Goal: Transaction & Acquisition: Purchase product/service

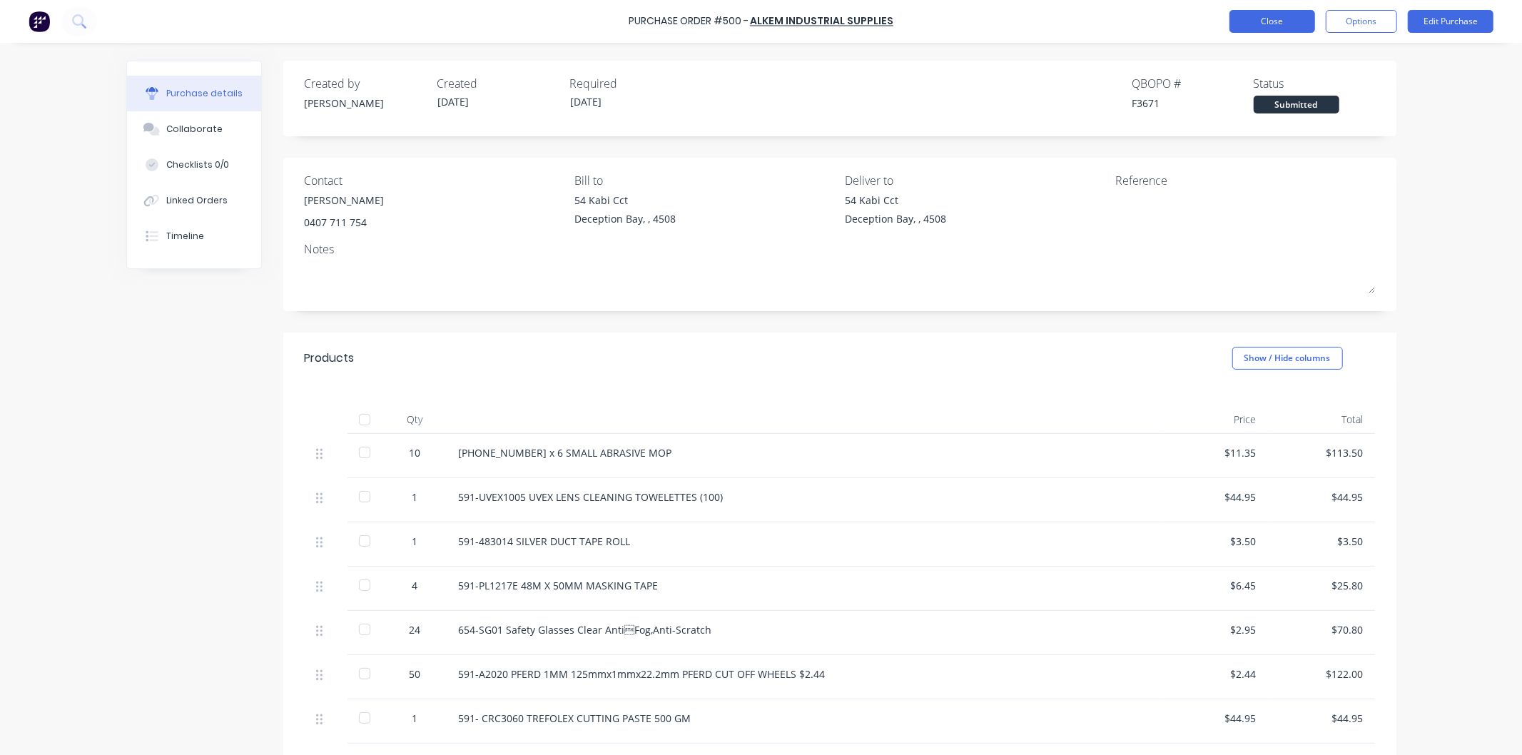
click at [1276, 22] on button "Close" at bounding box center [1272, 21] width 86 height 23
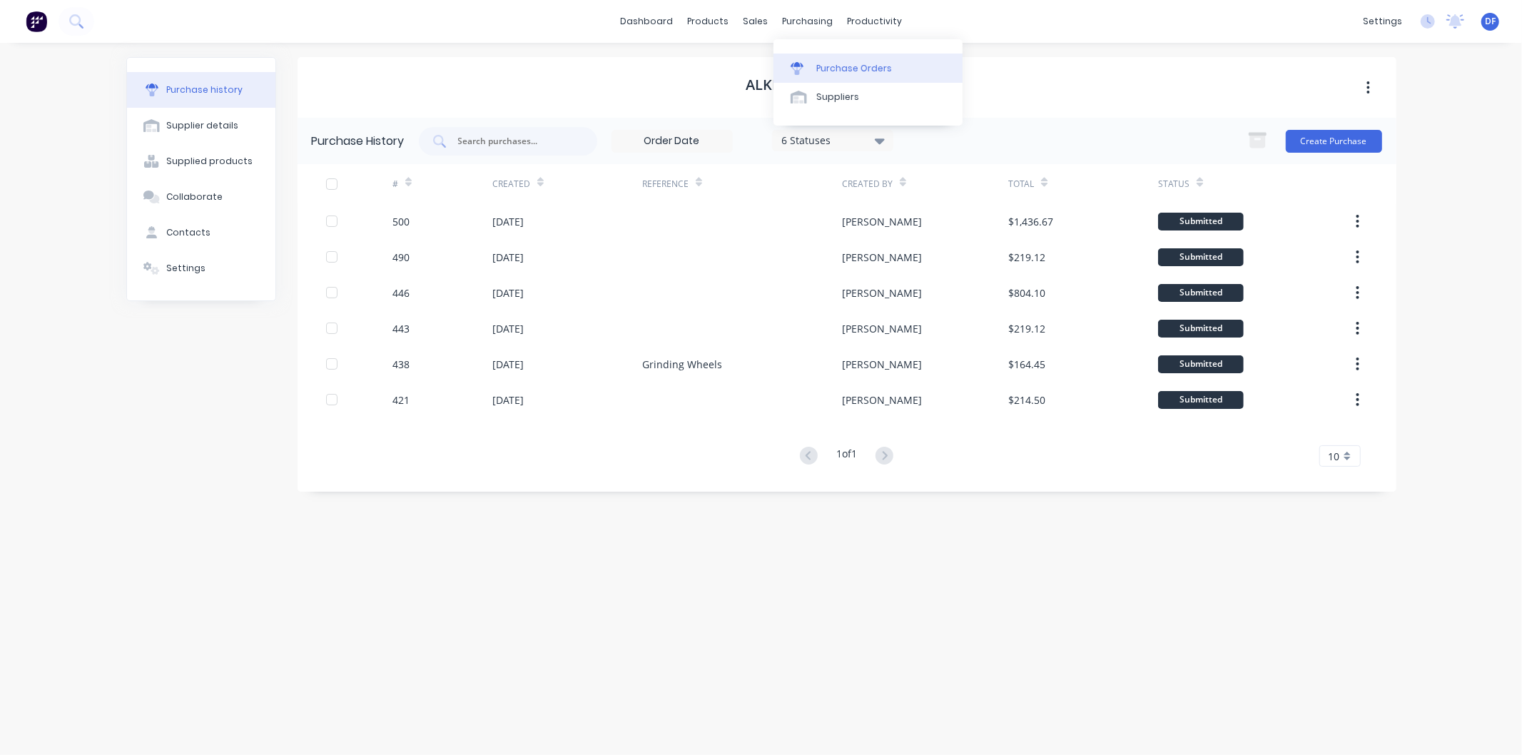
click at [836, 66] on div "Purchase Orders" at bounding box center [854, 68] width 76 height 13
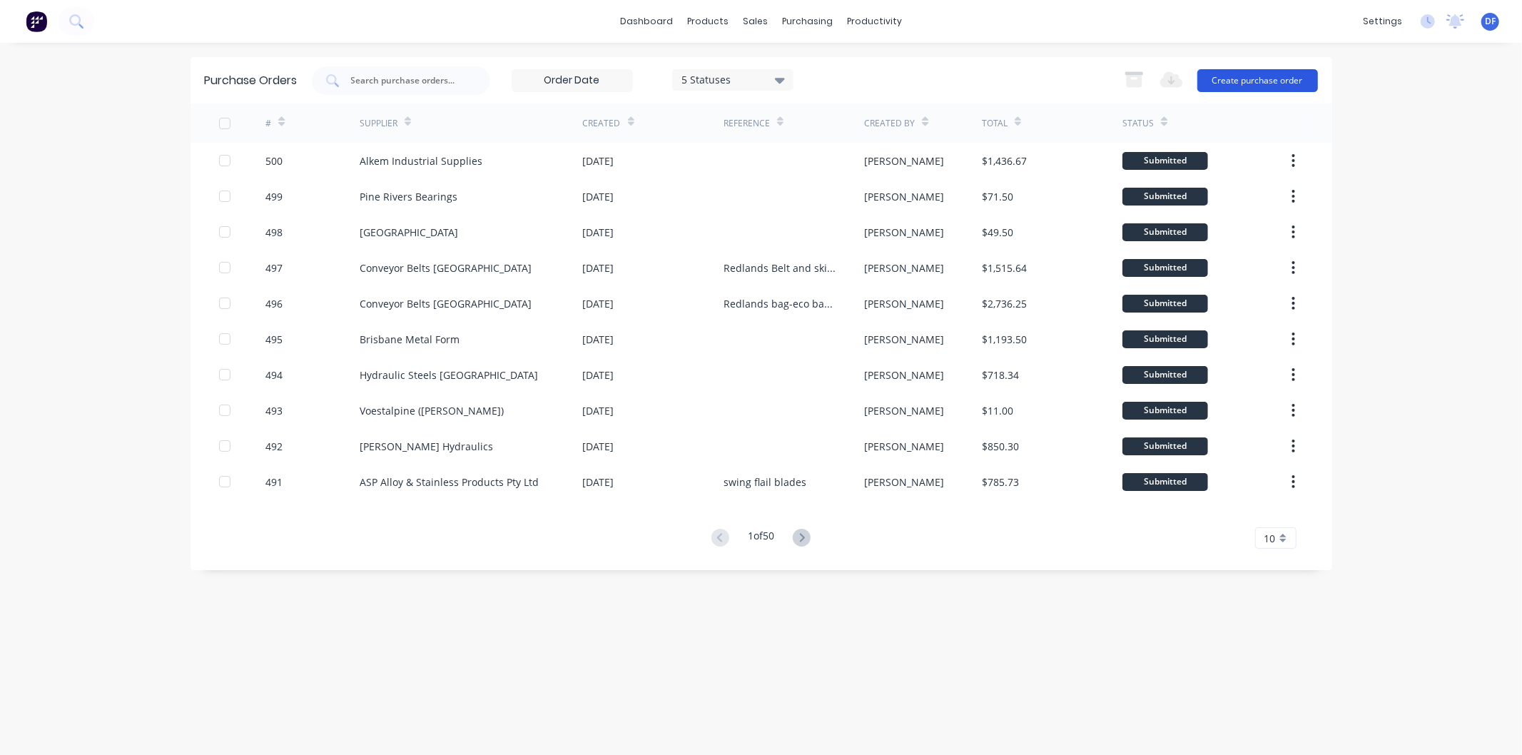
click at [1243, 78] on button "Create purchase order" at bounding box center [1257, 80] width 121 height 23
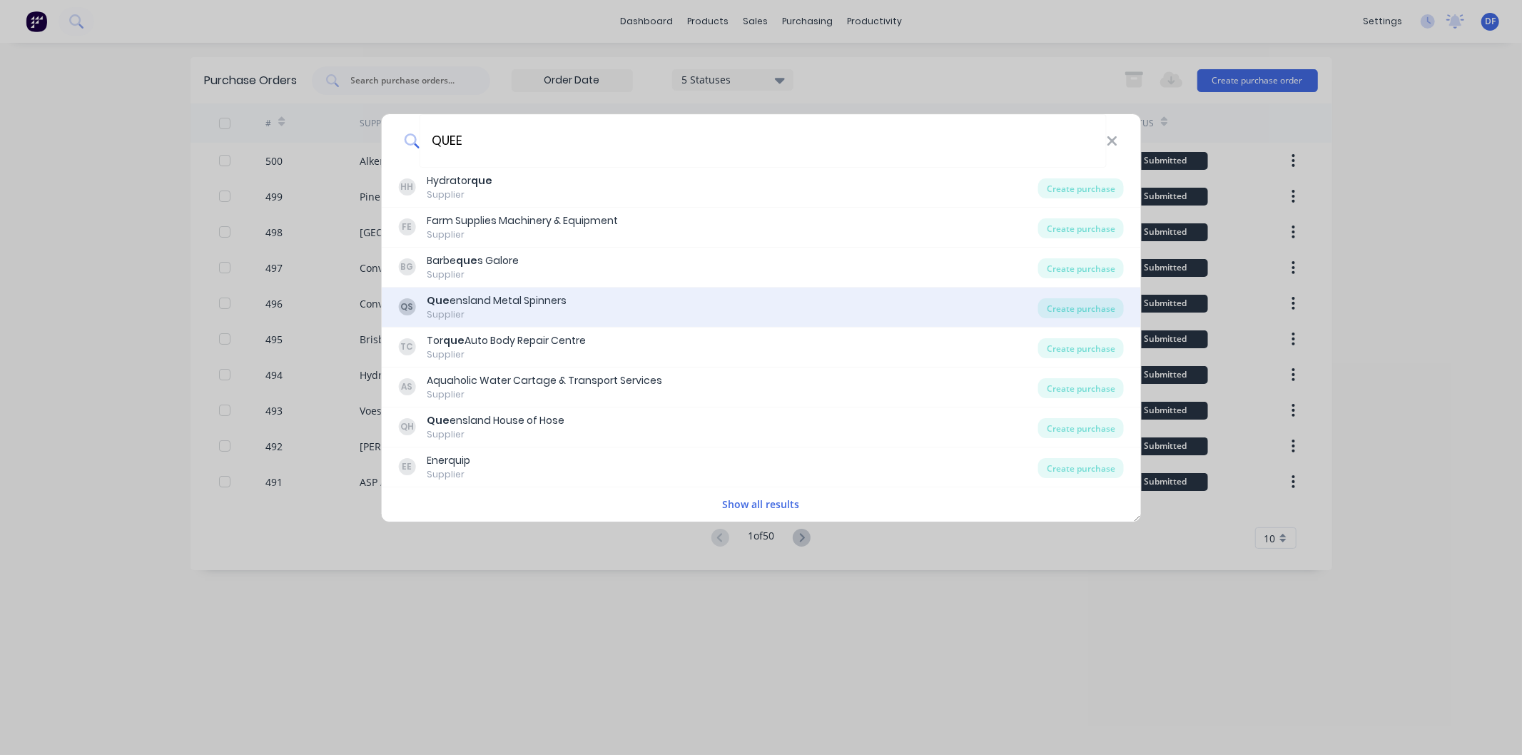
type input "QUEEN"
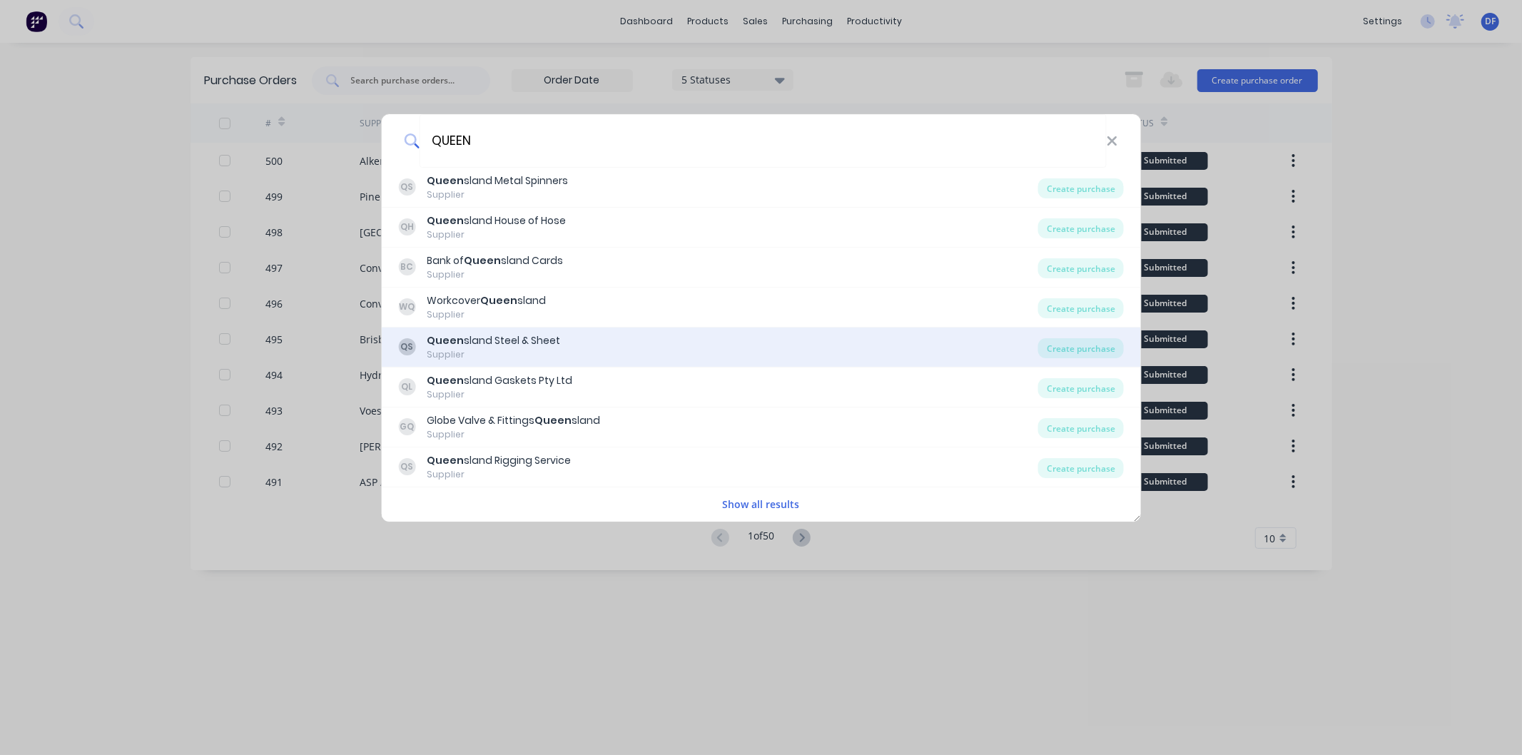
click at [504, 338] on div "Queen sland Steel & Sheet" at bounding box center [493, 340] width 133 height 15
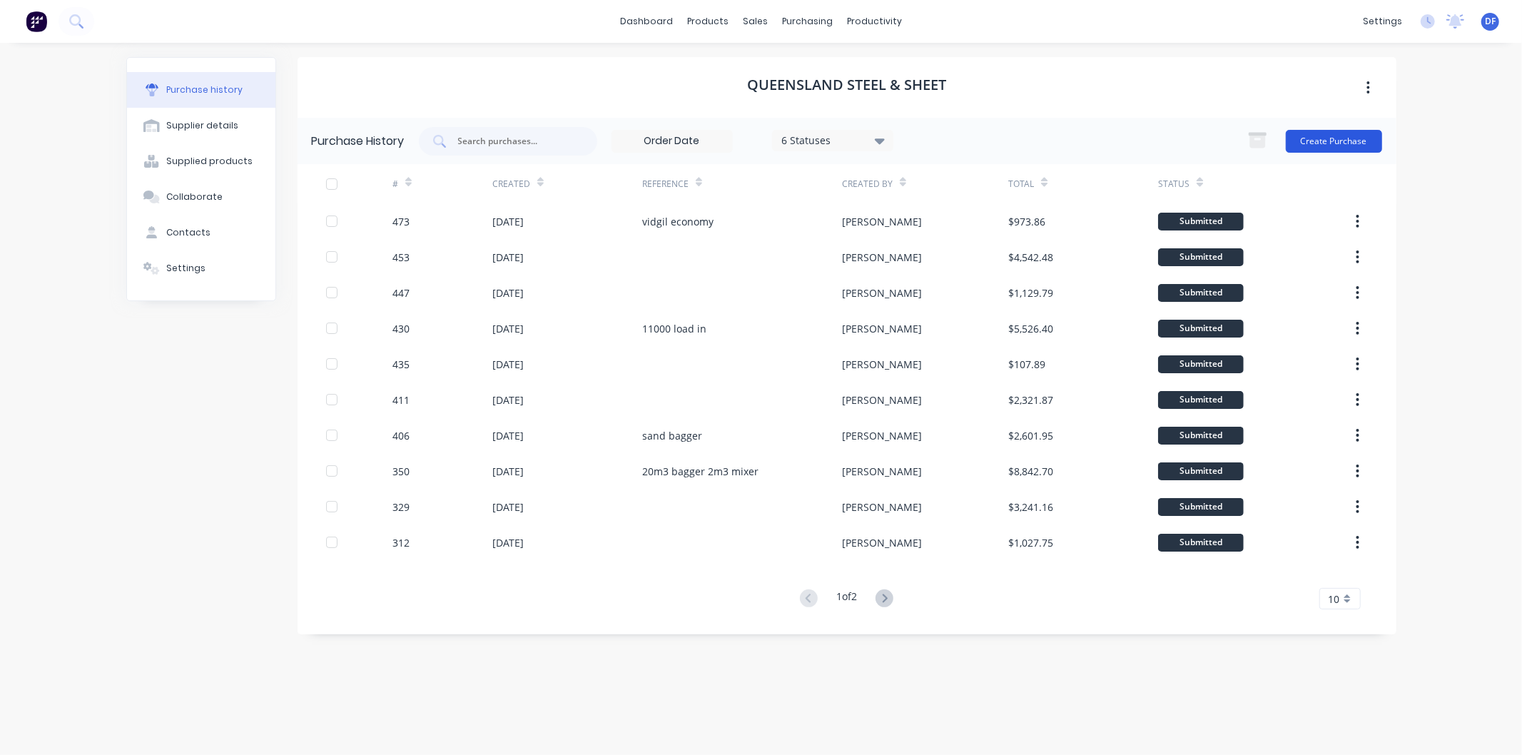
click at [1311, 136] on button "Create Purchase" at bounding box center [1334, 141] width 96 height 23
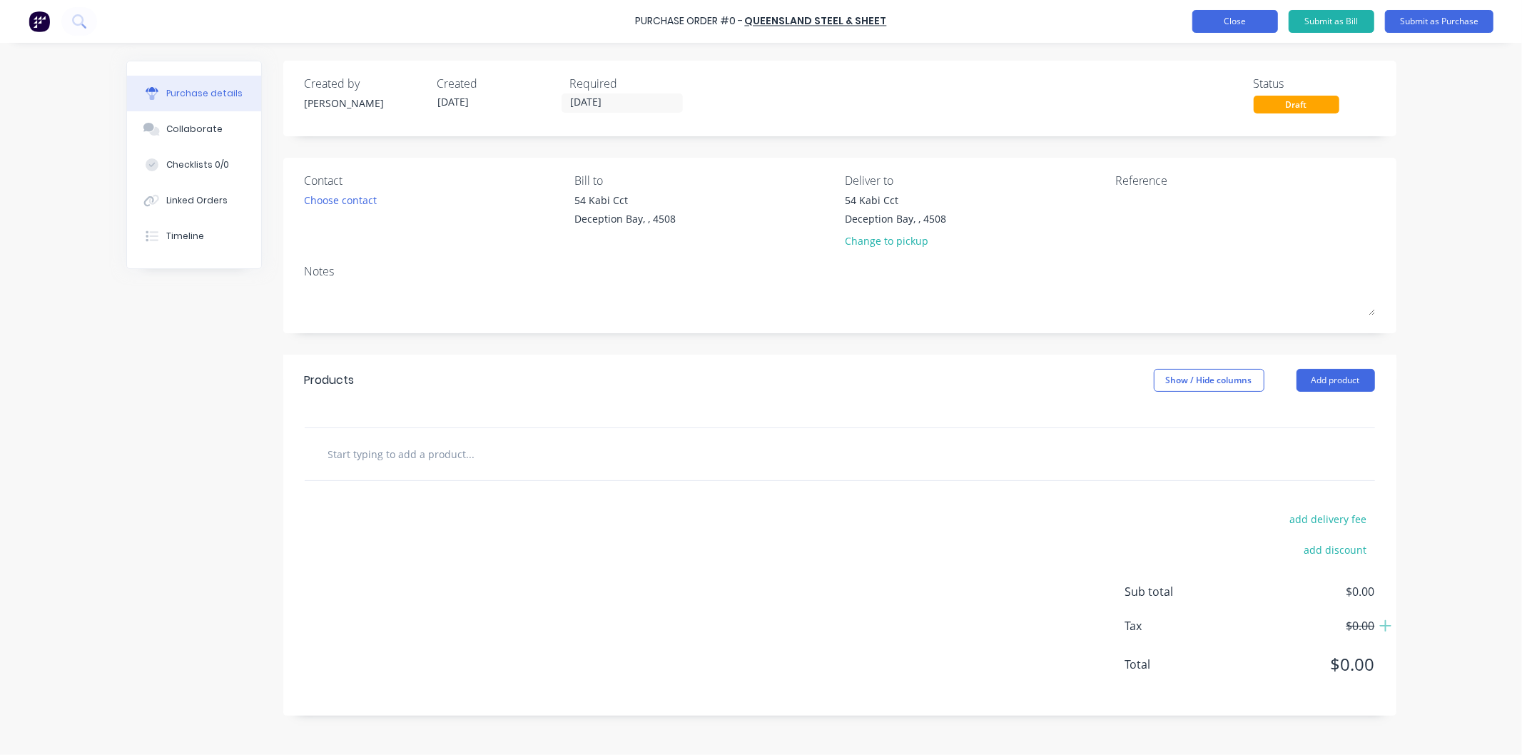
click at [1242, 19] on button "Close" at bounding box center [1235, 21] width 86 height 23
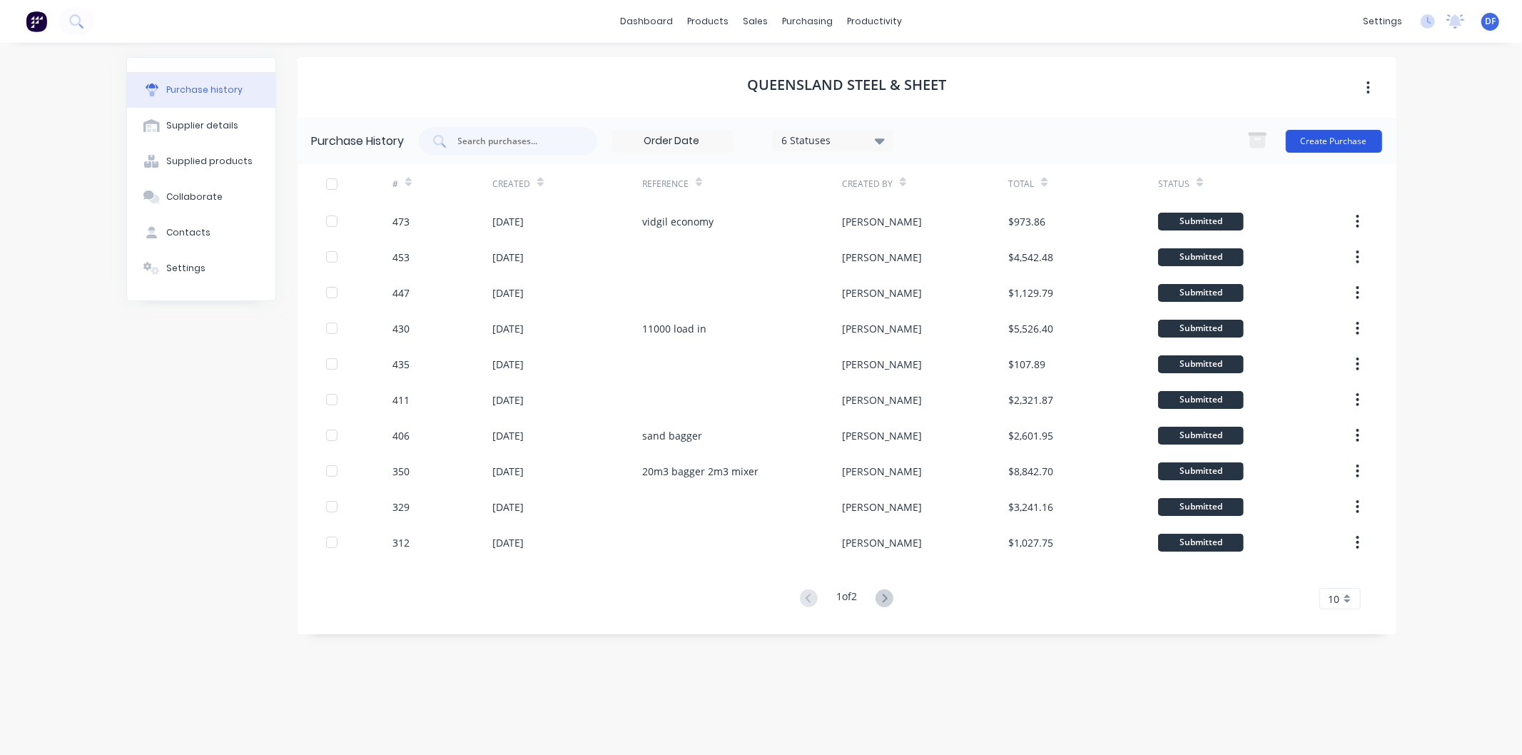
click at [1316, 136] on button "Create Purchase" at bounding box center [1334, 141] width 96 height 23
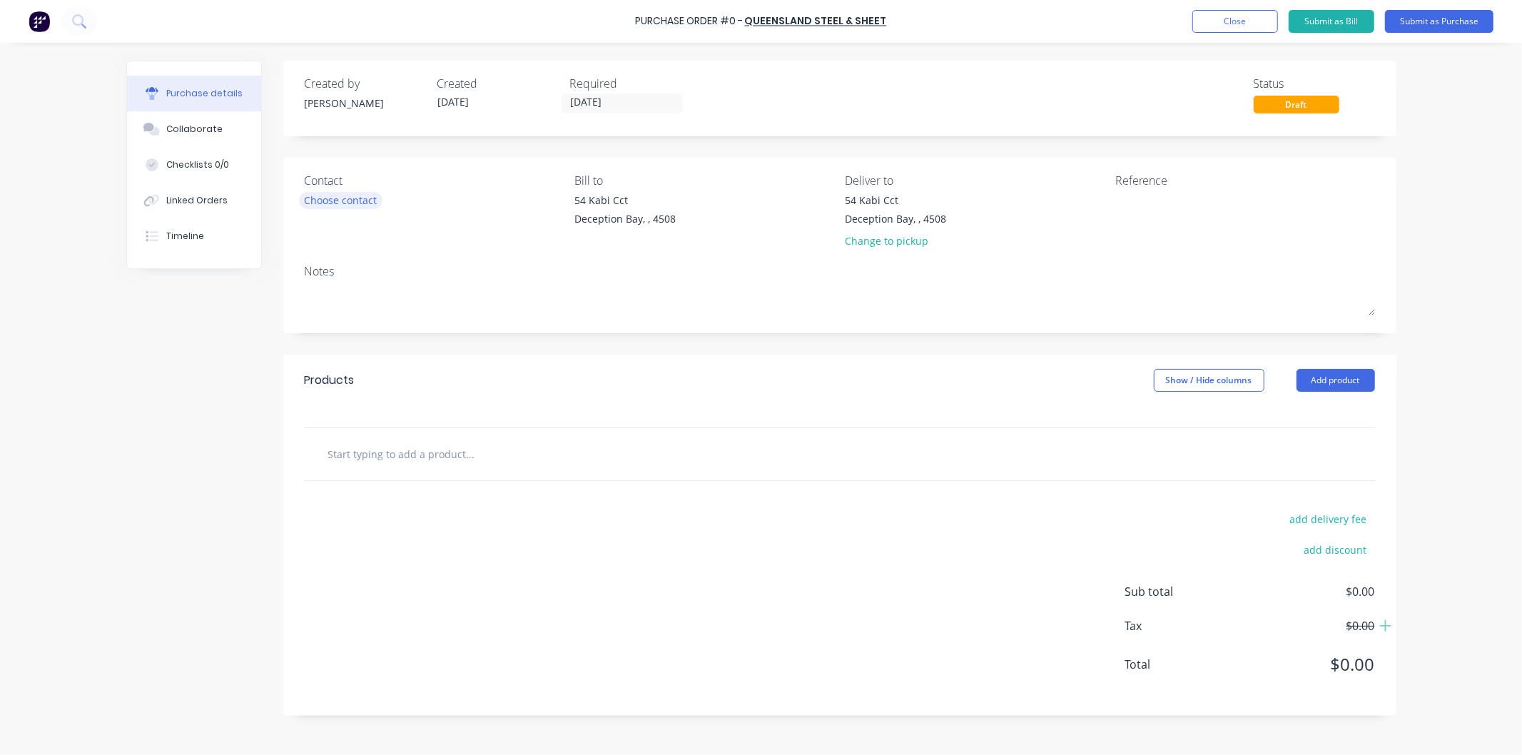
click at [345, 198] on div "Choose contact" at bounding box center [341, 200] width 73 height 15
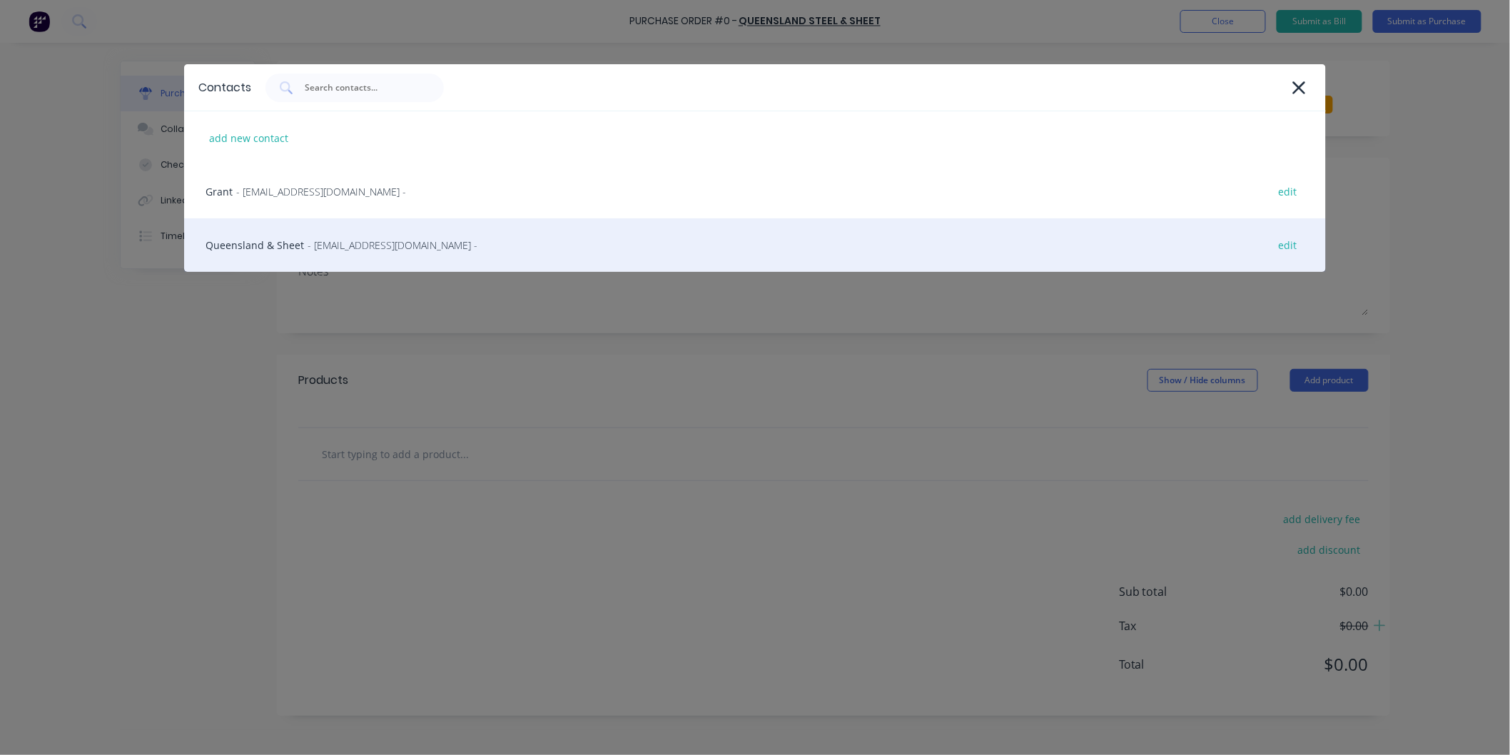
click at [300, 241] on div "Queensland & Sheet - [EMAIL_ADDRESS][DOMAIN_NAME] - edit" at bounding box center [755, 245] width 1142 height 54
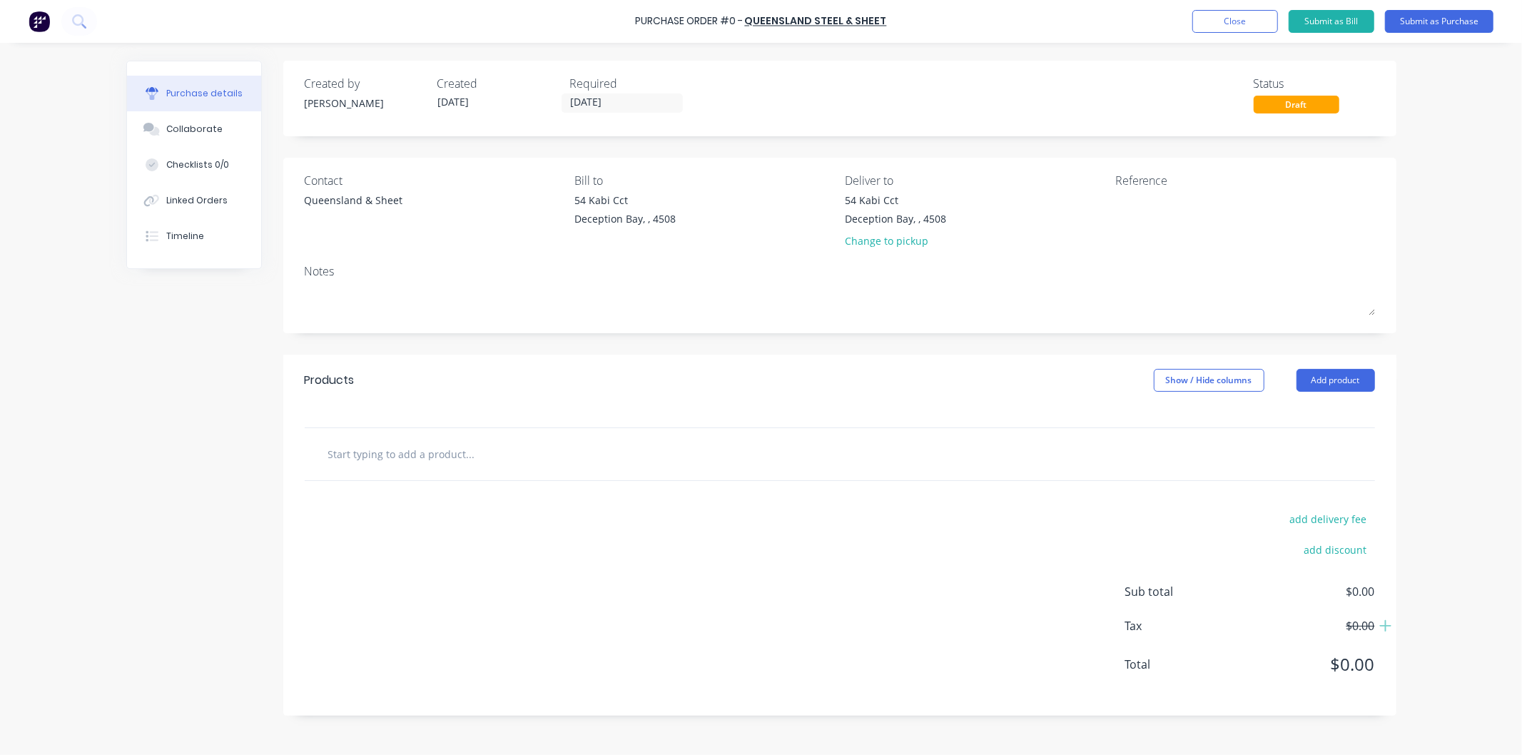
click at [474, 457] on input "text" at bounding box center [470, 454] width 285 height 29
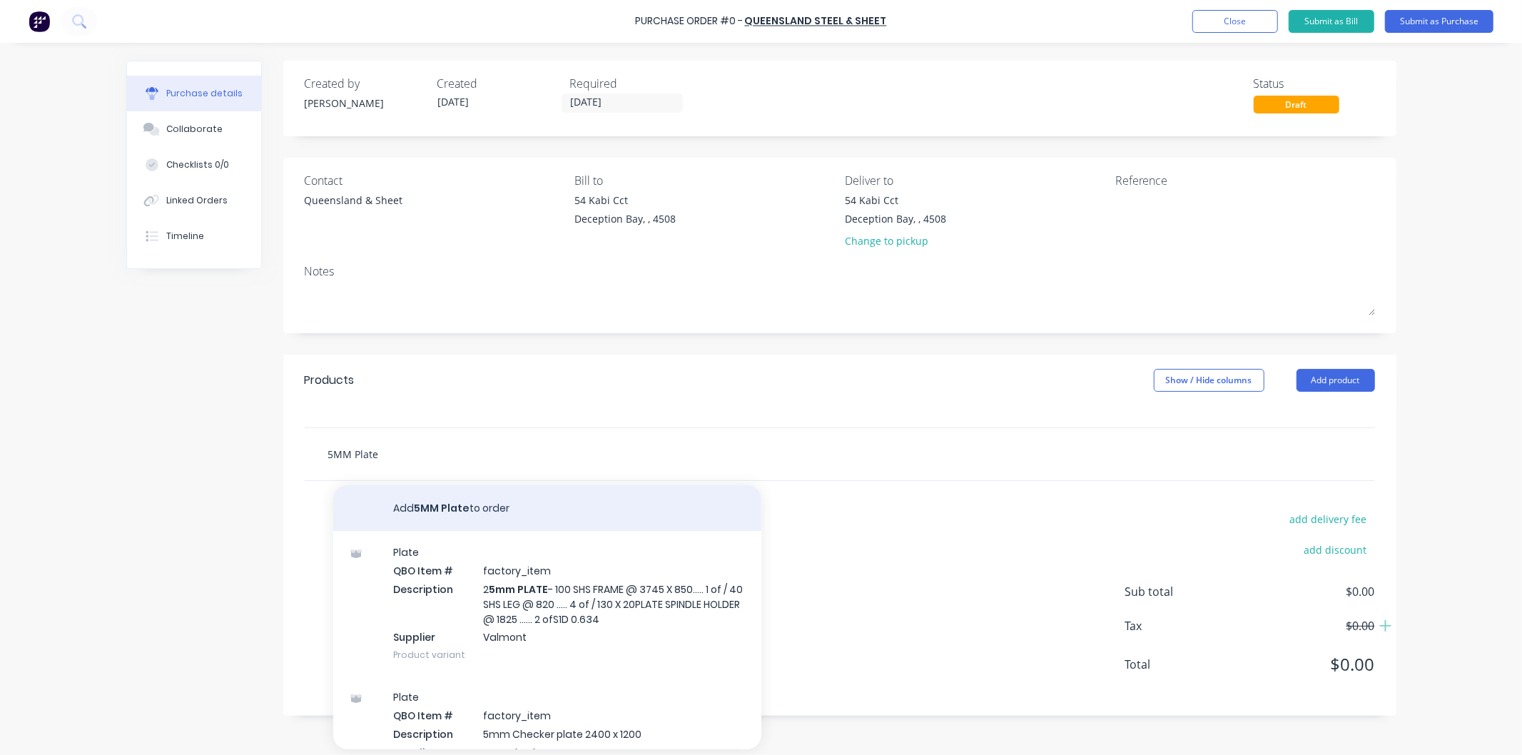
type input "5MM Plate"
click at [446, 505] on button "Add 5MM Plate to order" at bounding box center [547, 508] width 428 height 46
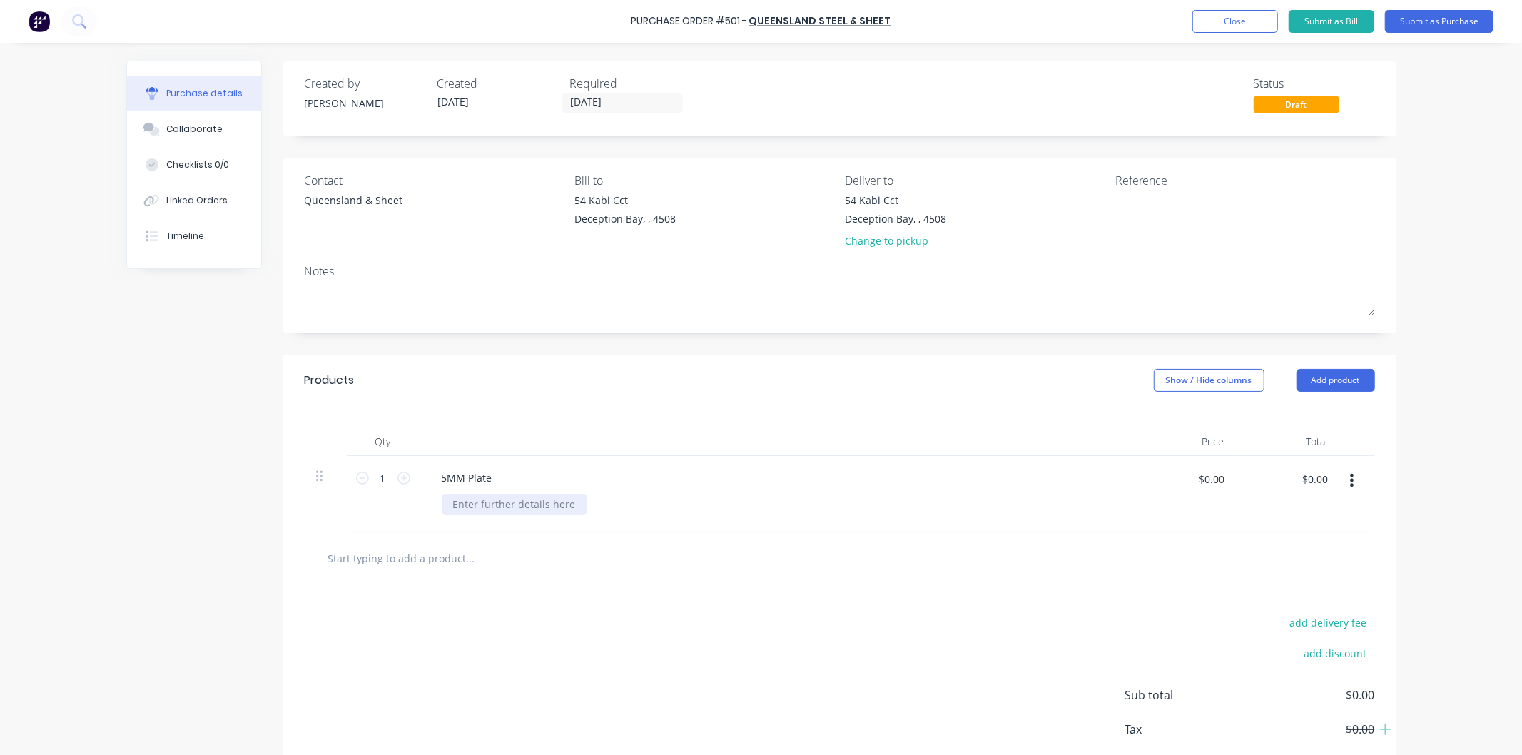
click at [460, 498] on div at bounding box center [515, 504] width 146 height 21
click at [1216, 477] on input "$0.00" at bounding box center [1211, 478] width 43 height 23
type input "$741.84"
click at [397, 478] on icon at bounding box center [403, 478] width 13 height 13
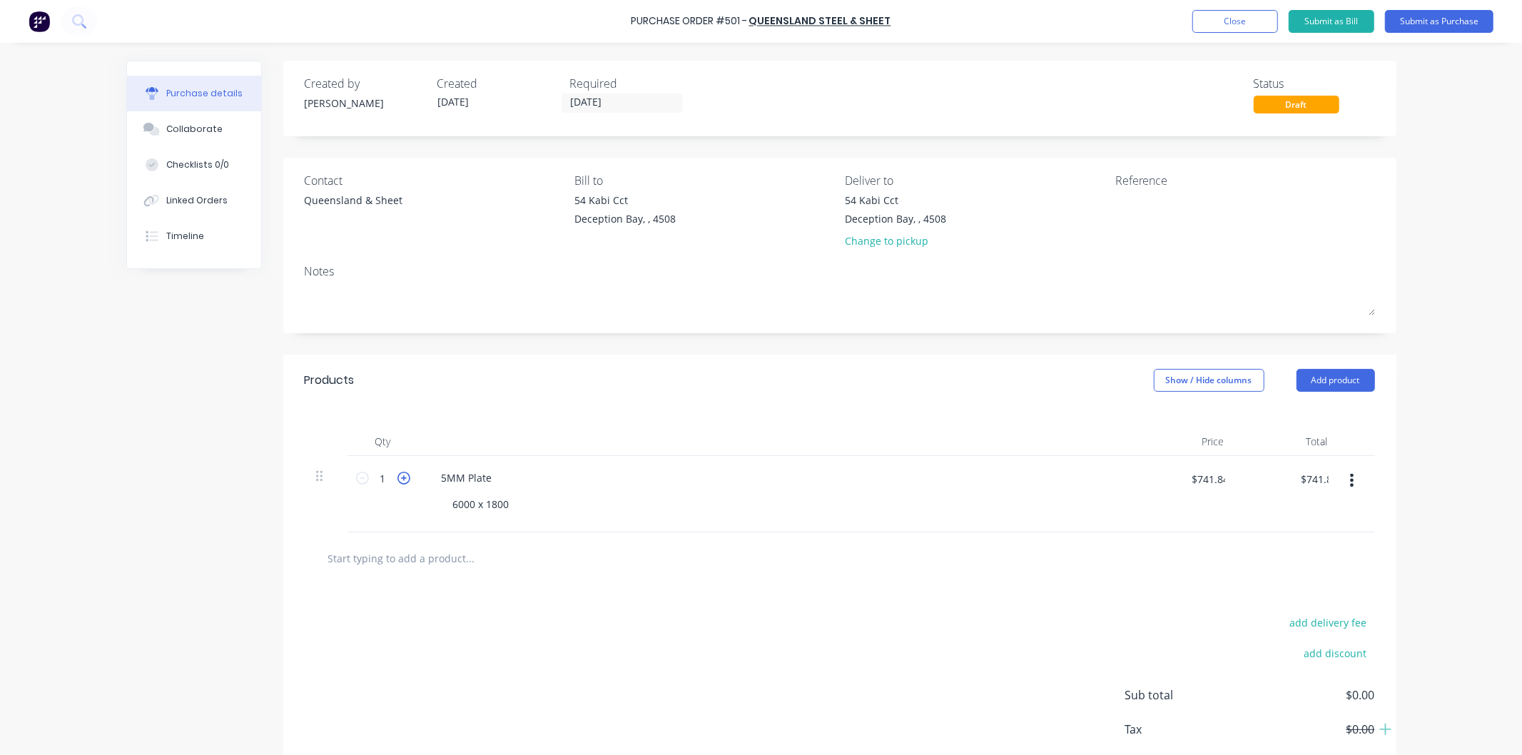
type input "2"
type input "$1,483.68"
click at [397, 478] on icon at bounding box center [403, 478] width 13 height 13
type input "3"
type input "$2,225.52"
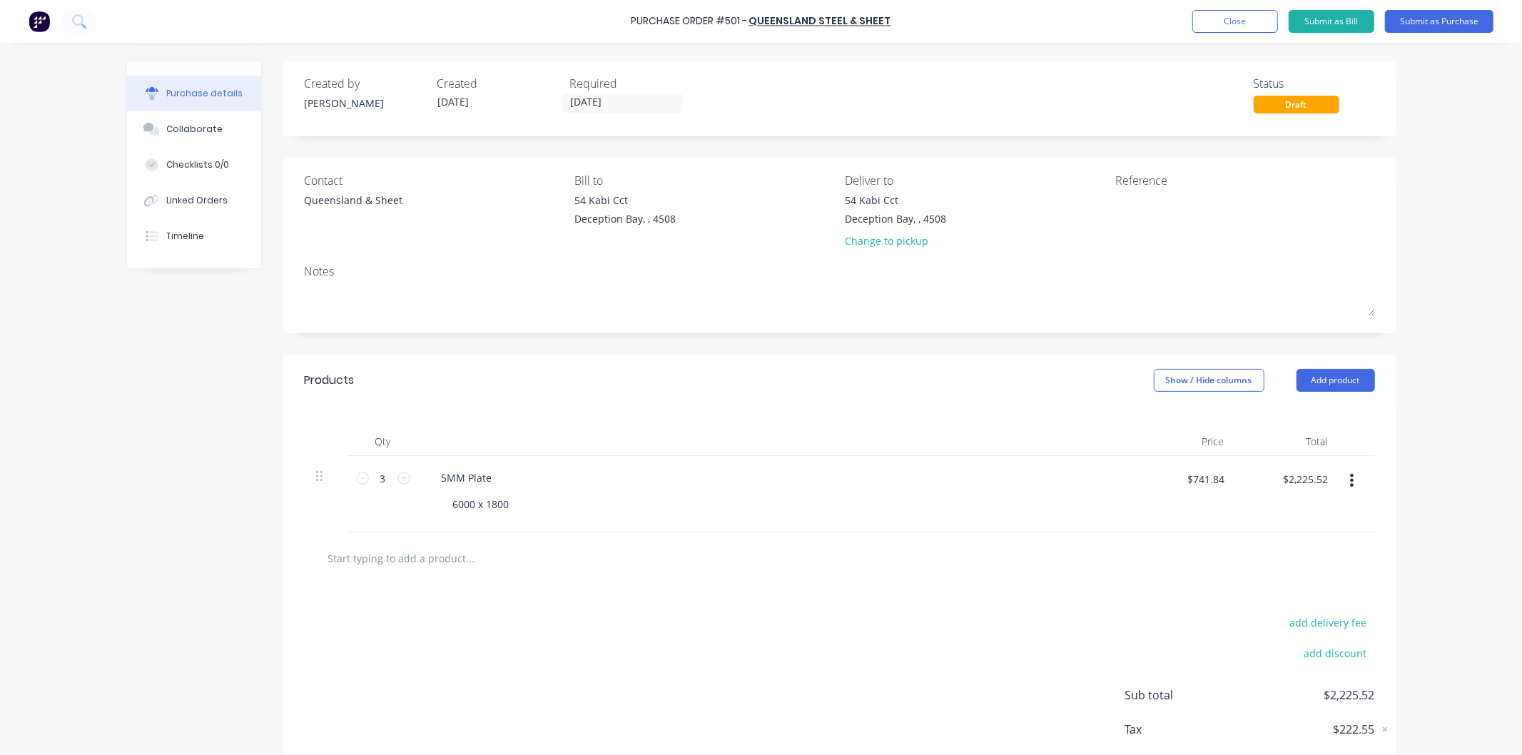
click at [415, 559] on input "text" at bounding box center [470, 558] width 285 height 29
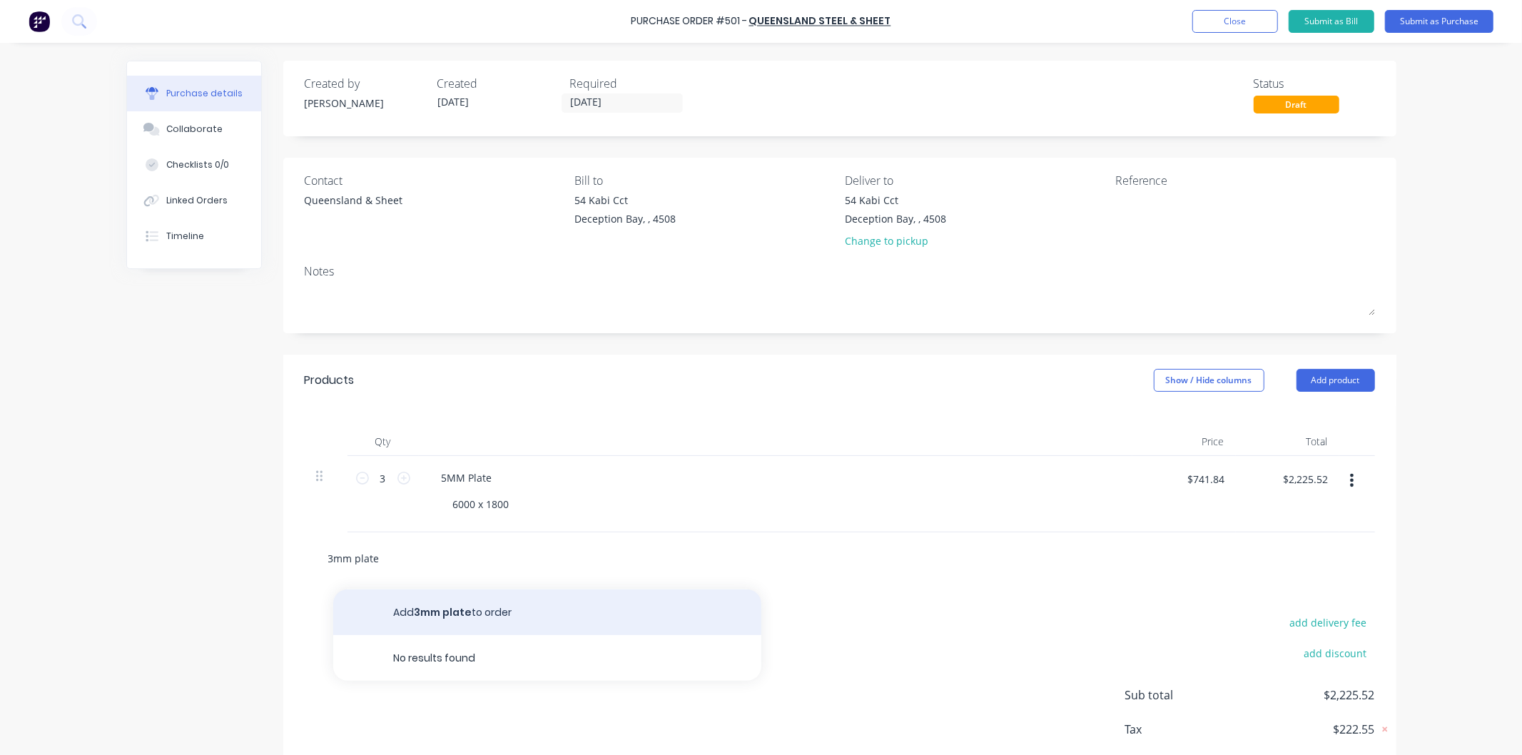
type input "3mm plate"
click at [441, 612] on button "Add 3mm plate to order" at bounding box center [547, 612] width 428 height 46
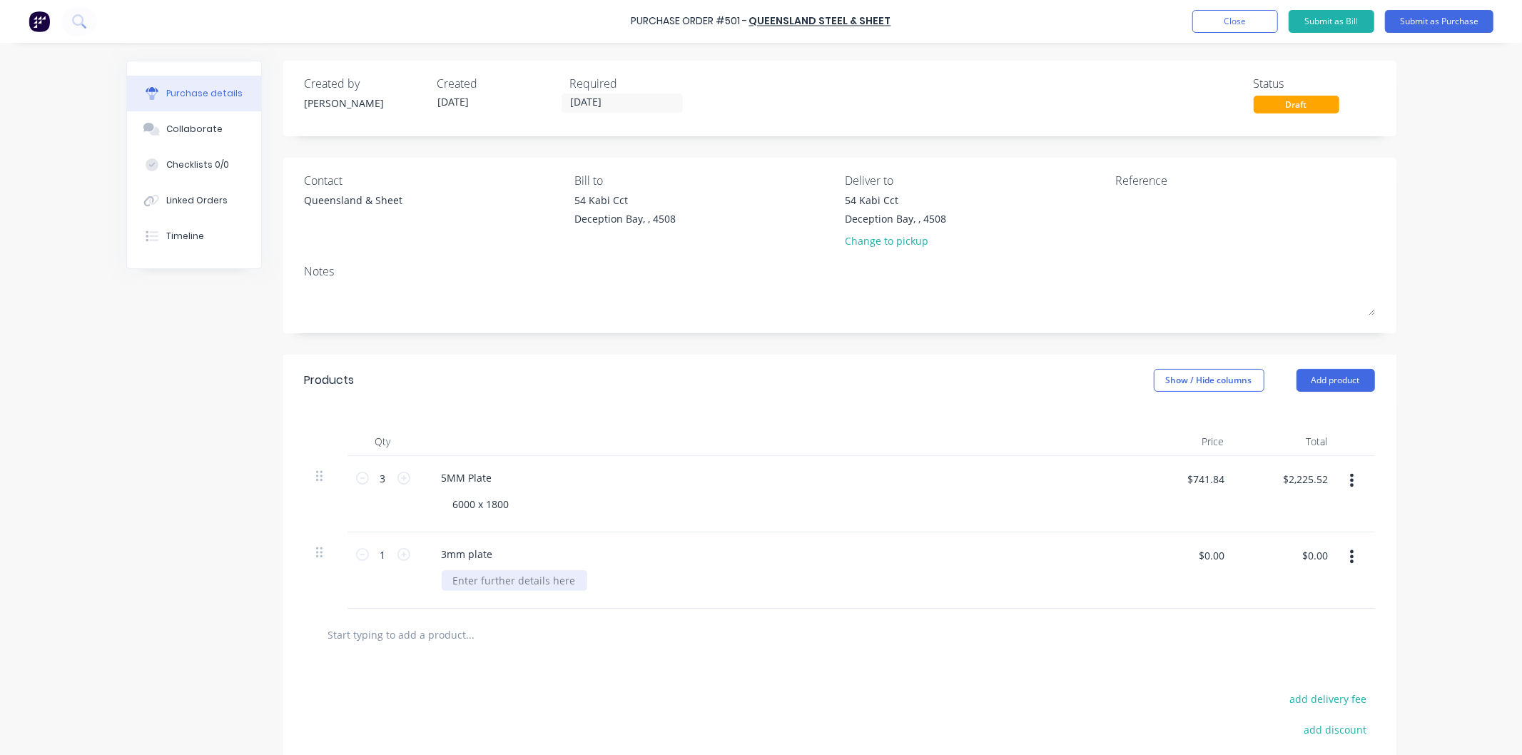
click at [482, 579] on div at bounding box center [515, 580] width 146 height 21
click at [1209, 559] on input "$0.00" at bounding box center [1211, 555] width 43 height 23
click at [1097, 549] on div "3mm plate" at bounding box center [775, 554] width 691 height 21
type input "$431.30"
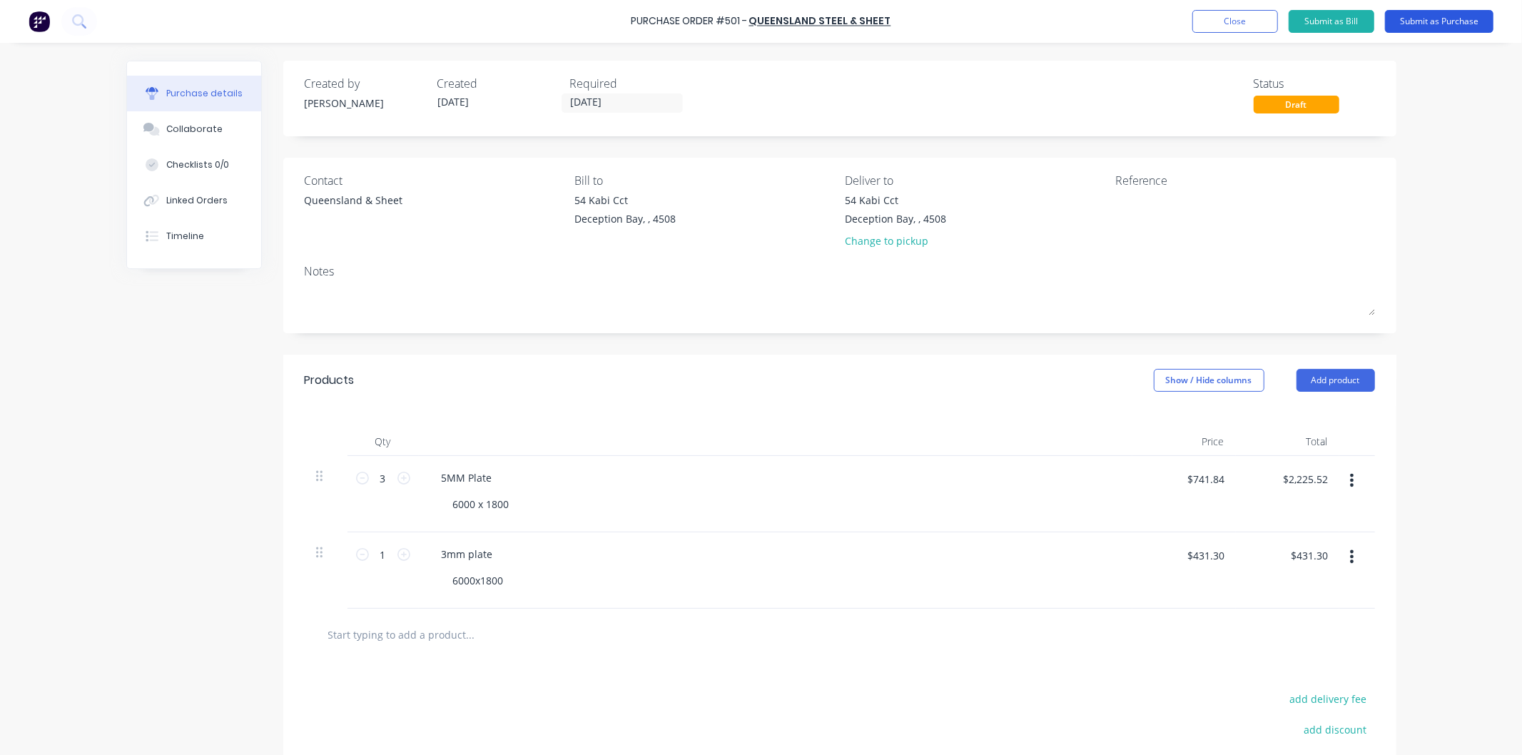
click at [1441, 19] on button "Submit as Purchase" at bounding box center [1439, 21] width 108 height 23
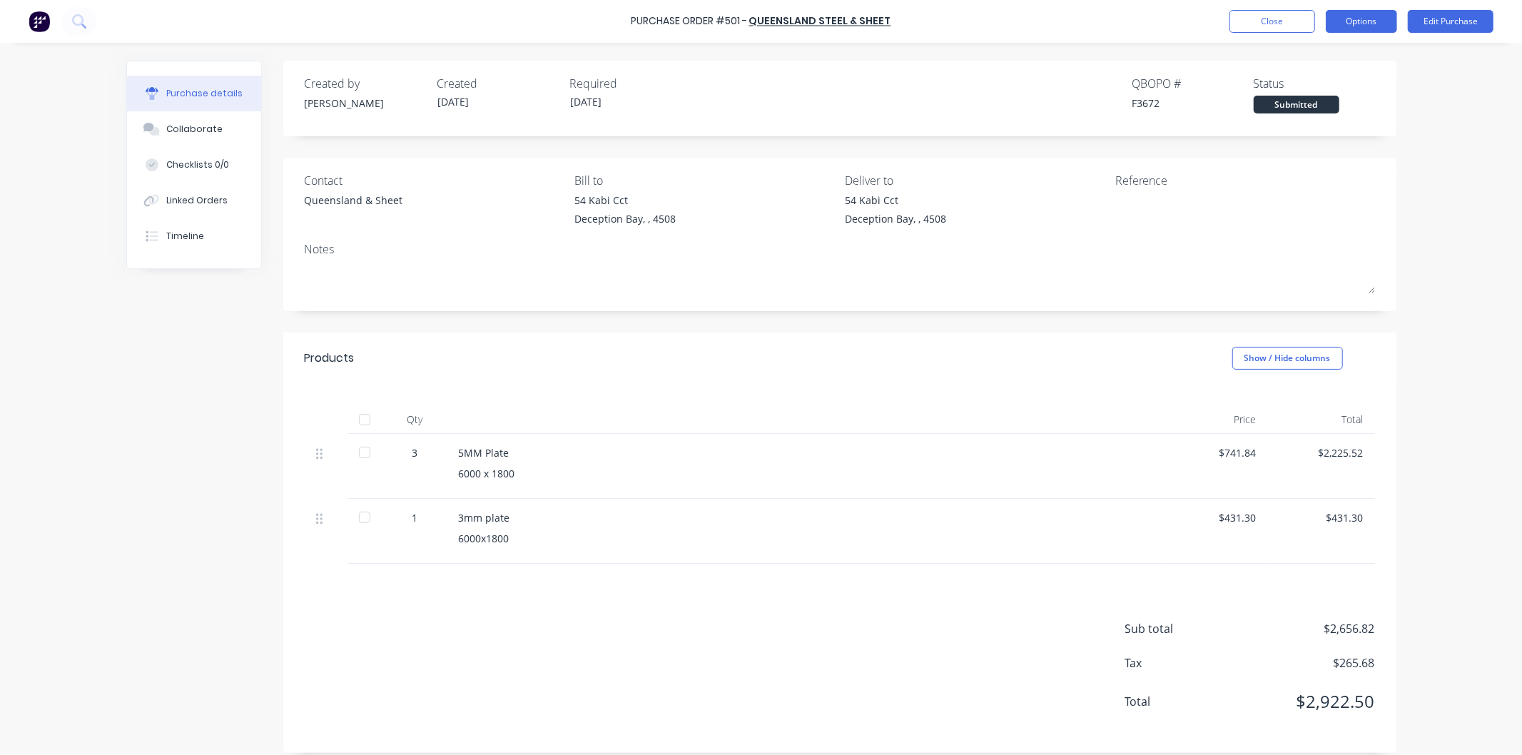
click at [1358, 23] on button "Options" at bounding box center [1361, 21] width 71 height 23
click at [1311, 59] on div "Print / Email" at bounding box center [1329, 58] width 110 height 21
click at [1297, 80] on div "With pricing" at bounding box center [1329, 86] width 110 height 21
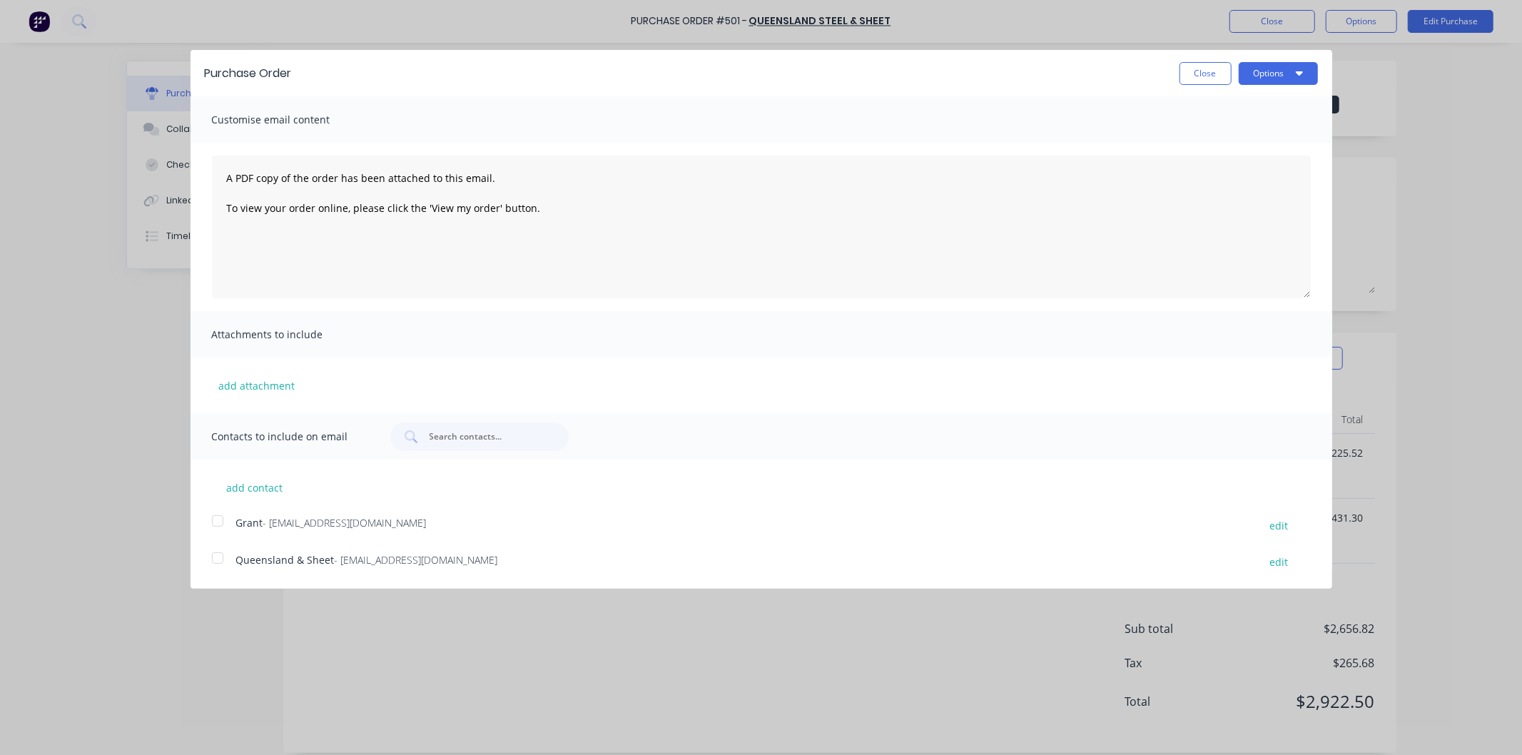
click at [215, 559] on div at bounding box center [217, 558] width 29 height 29
click at [1267, 68] on button "Options" at bounding box center [1278, 73] width 79 height 23
click at [1215, 131] on div "Email" at bounding box center [1250, 138] width 110 height 21
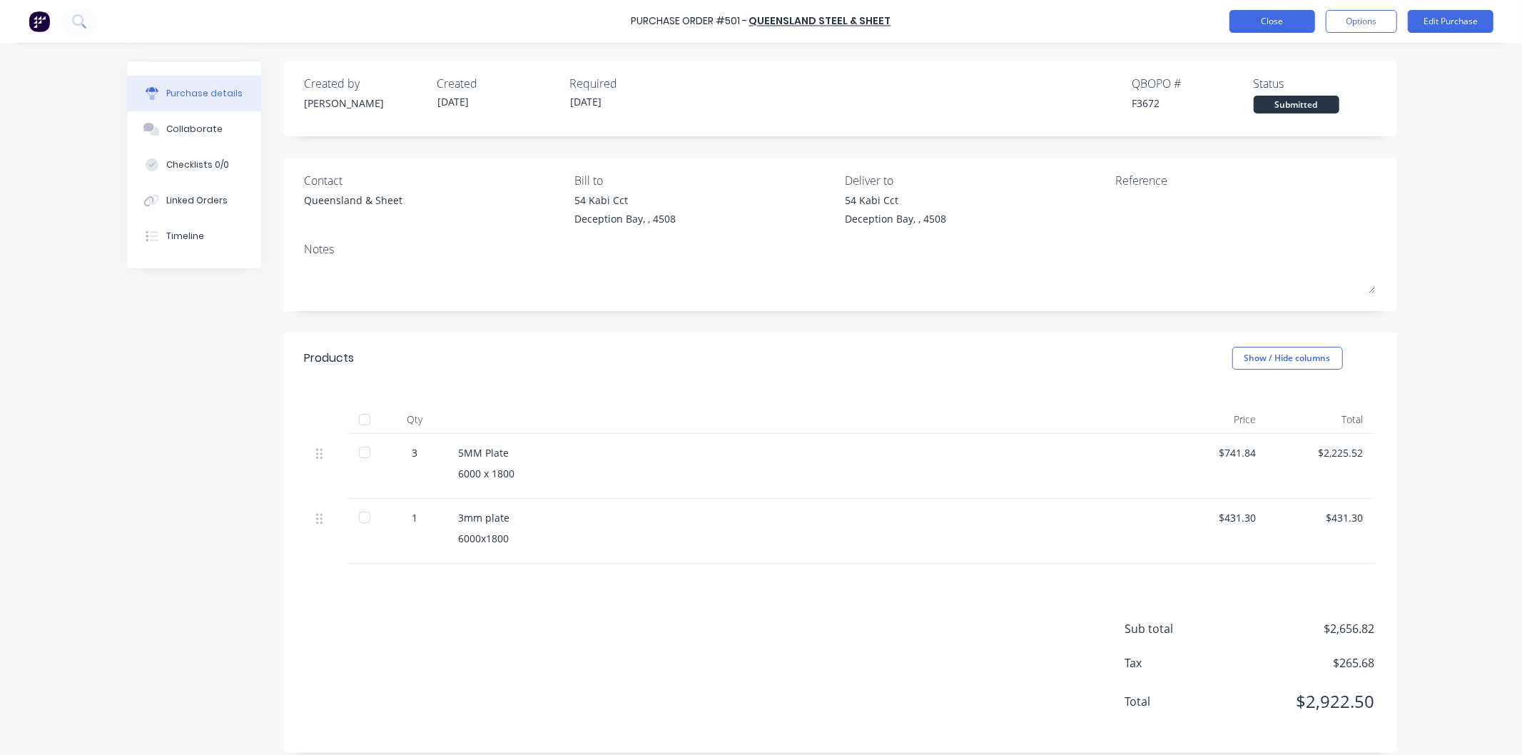
click at [1274, 19] on button "Close" at bounding box center [1272, 21] width 86 height 23
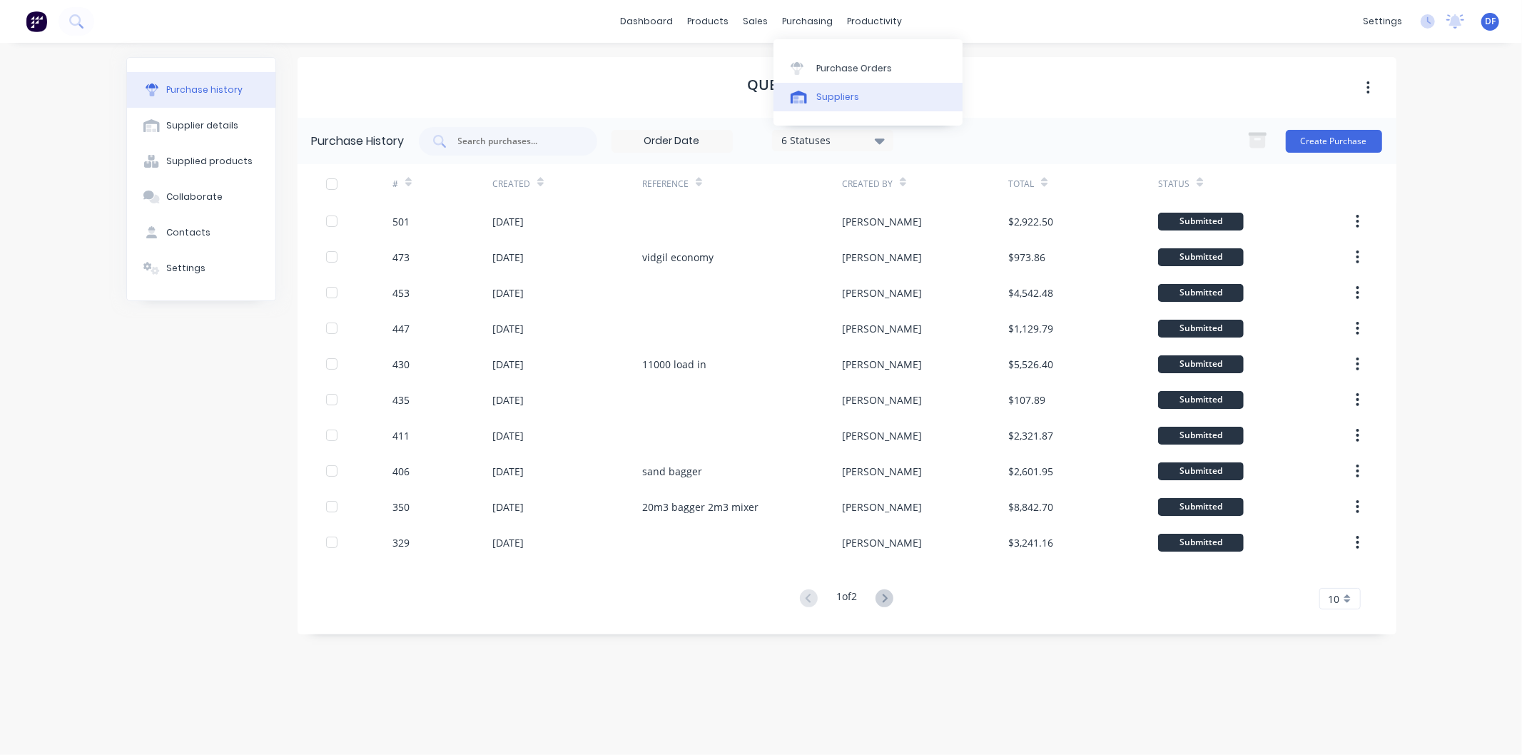
click at [825, 93] on div "Suppliers" at bounding box center [837, 97] width 43 height 13
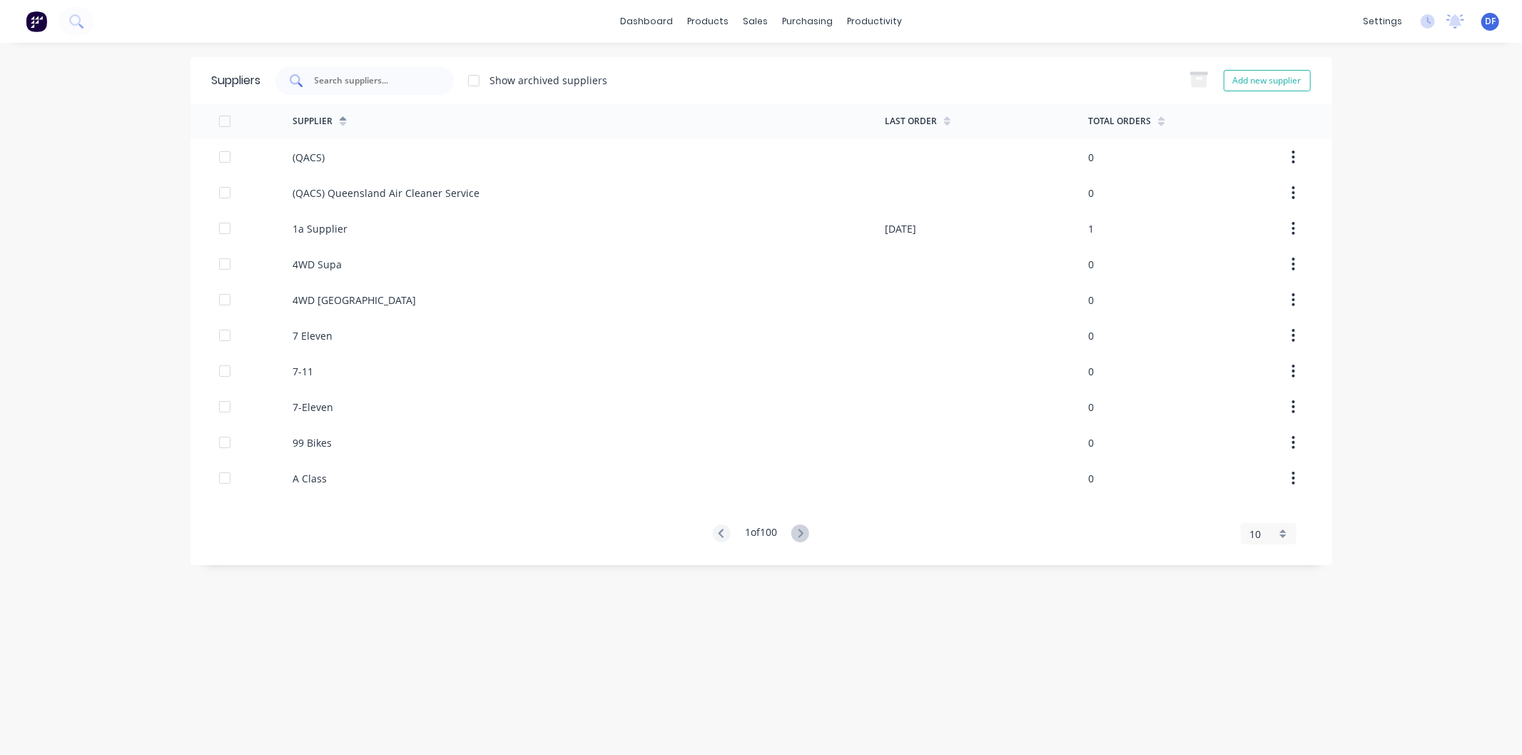
click at [345, 74] on input "text" at bounding box center [372, 80] width 118 height 14
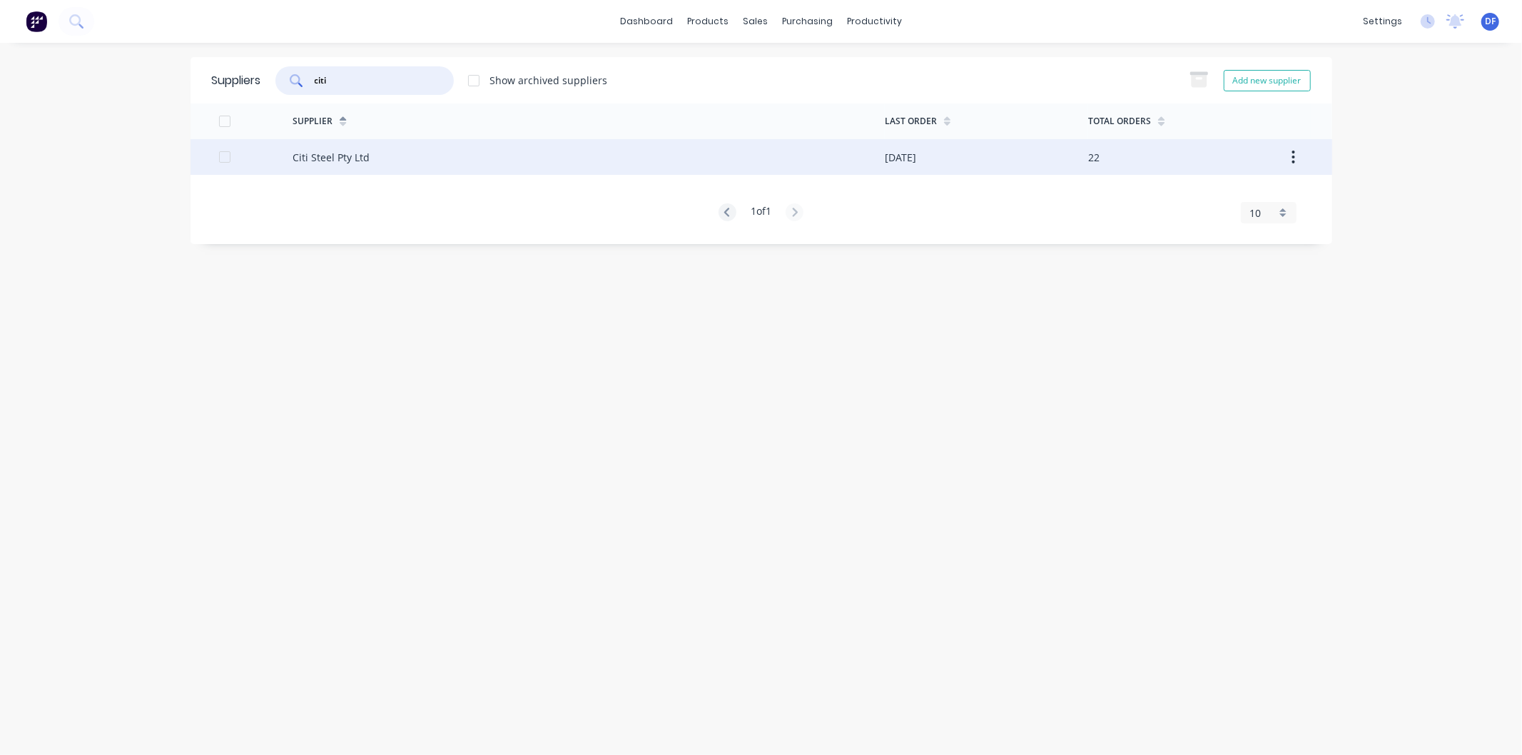
type input "citi"
click at [323, 154] on div "Citi Steel Pty Ltd" at bounding box center [331, 157] width 77 height 15
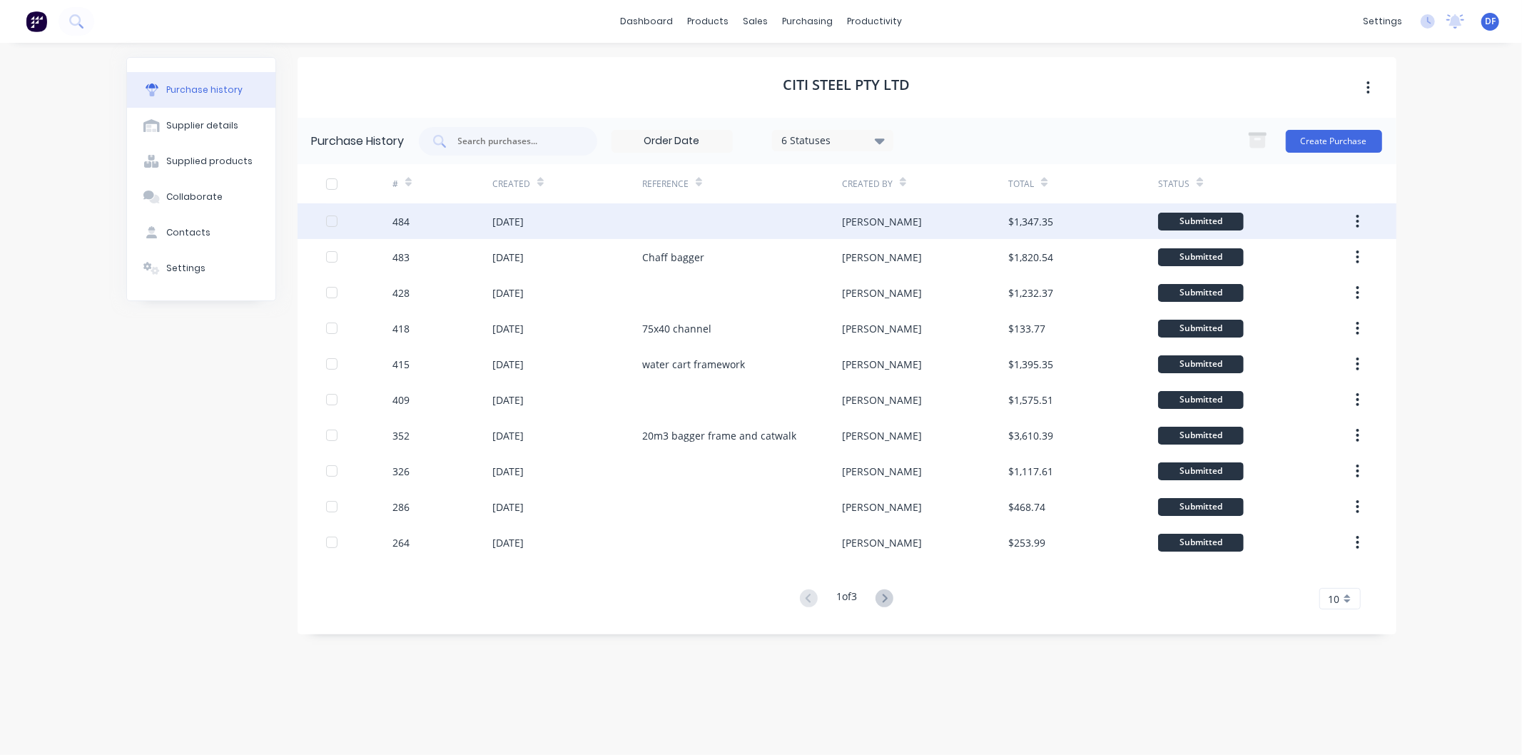
click at [524, 215] on div "[DATE]" at bounding box center [507, 221] width 31 height 15
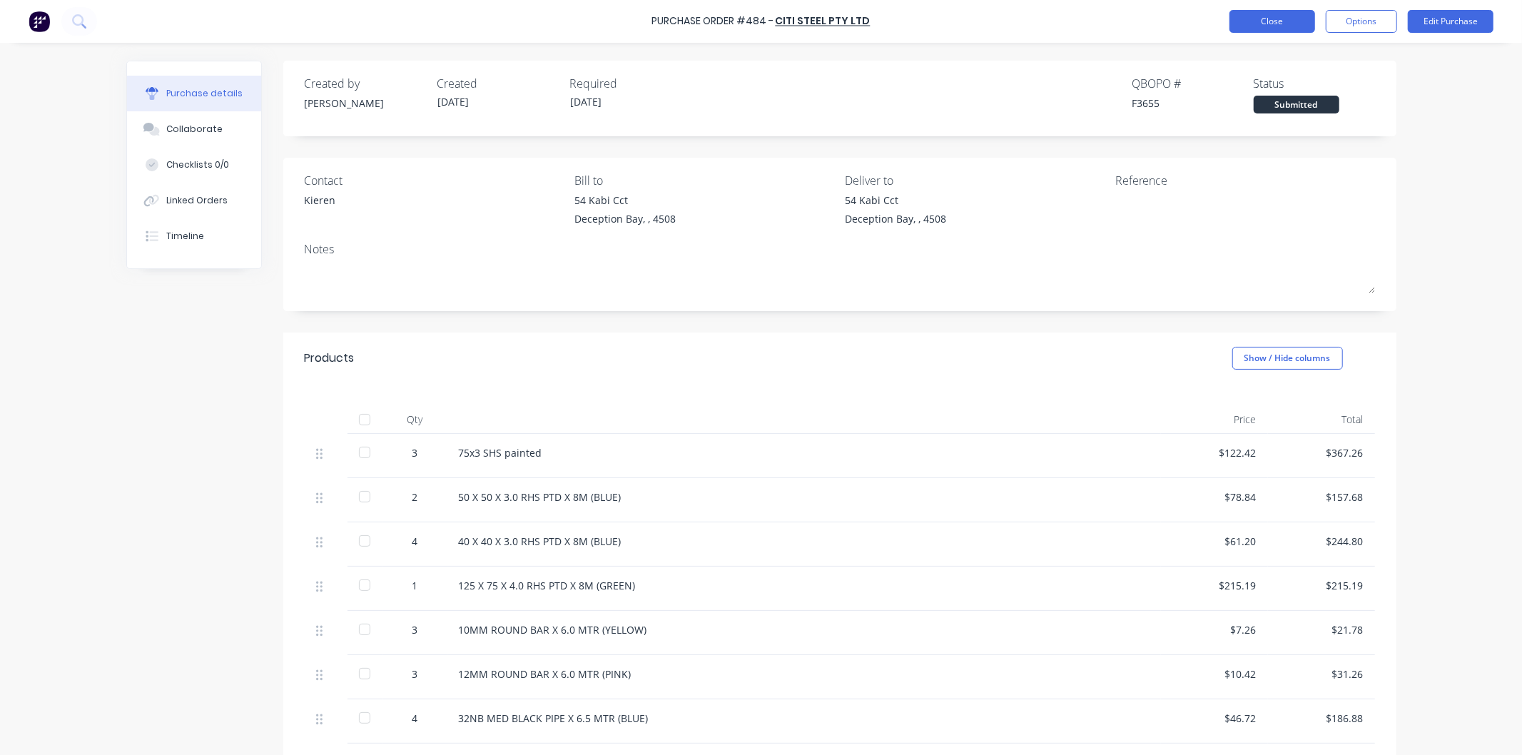
click at [1252, 18] on button "Close" at bounding box center [1272, 21] width 86 height 23
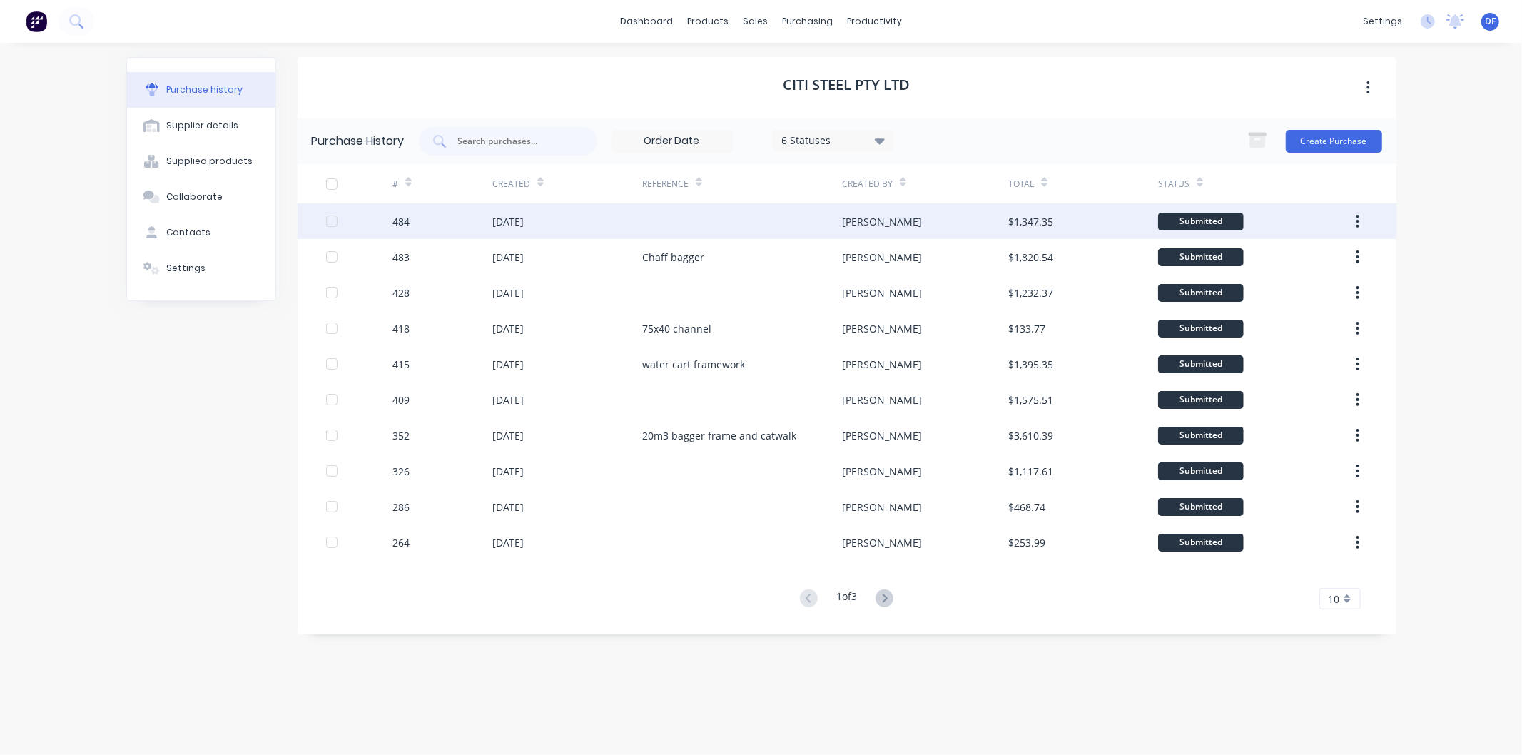
click at [507, 218] on div "[DATE]" at bounding box center [507, 221] width 31 height 15
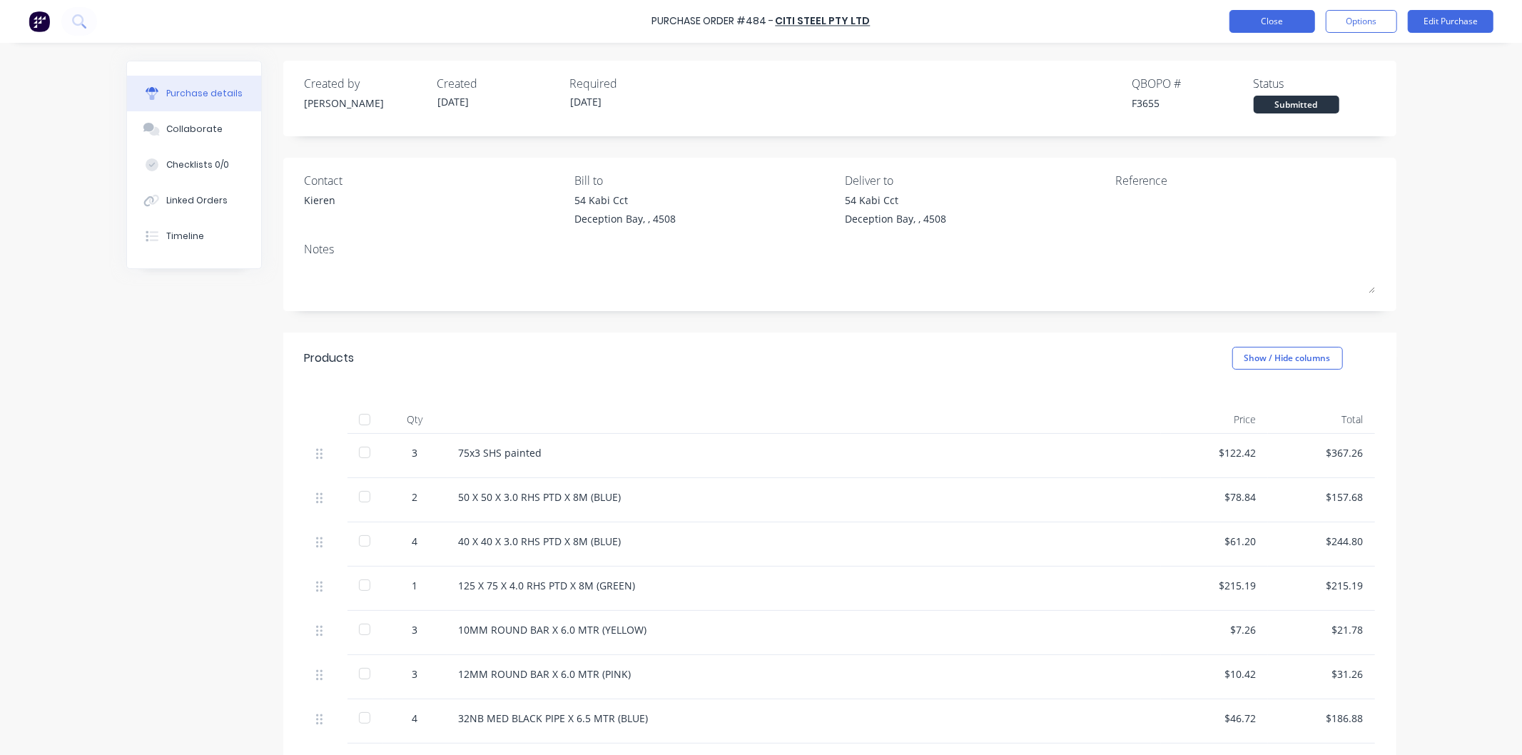
click at [1279, 19] on button "Close" at bounding box center [1272, 21] width 86 height 23
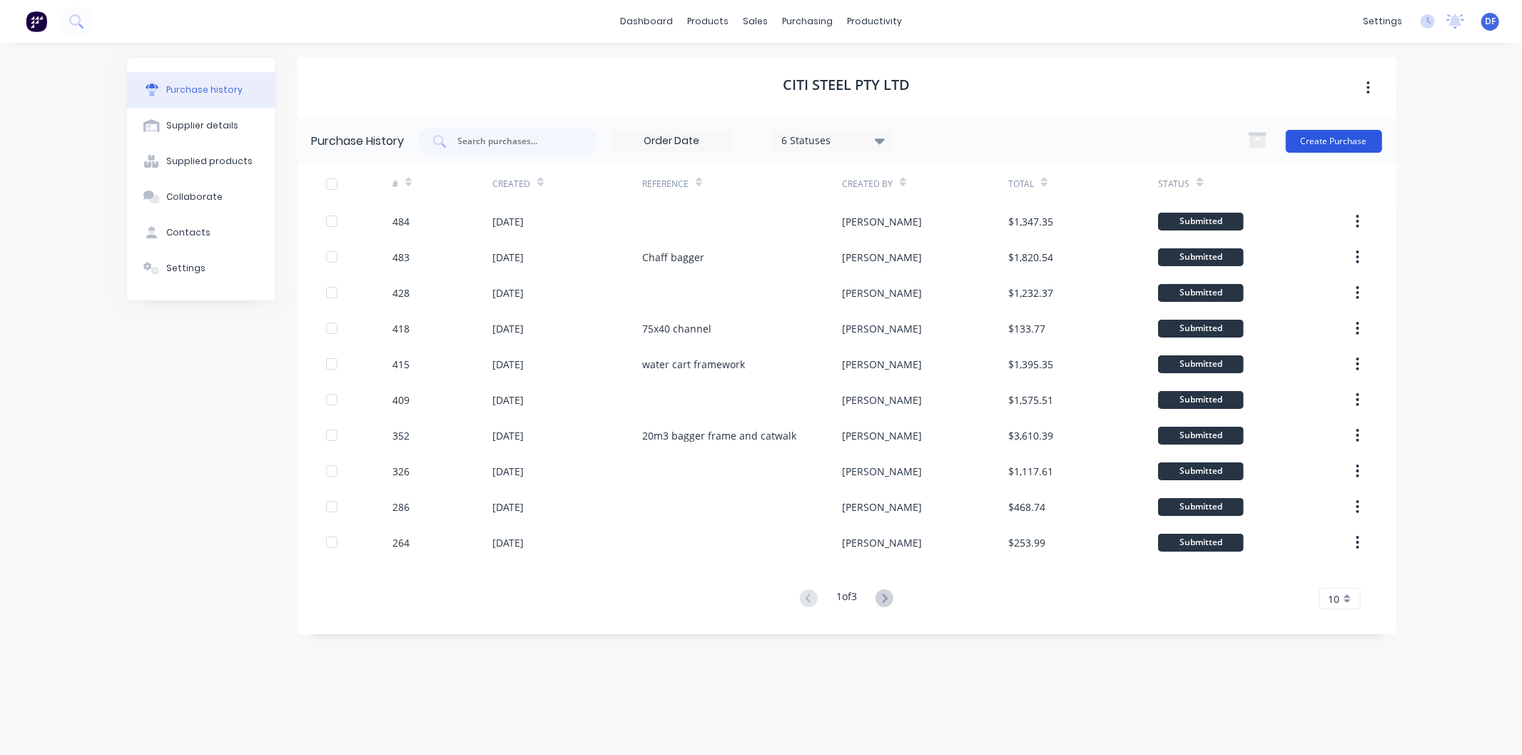
click at [1323, 138] on button "Create Purchase" at bounding box center [1334, 141] width 96 height 23
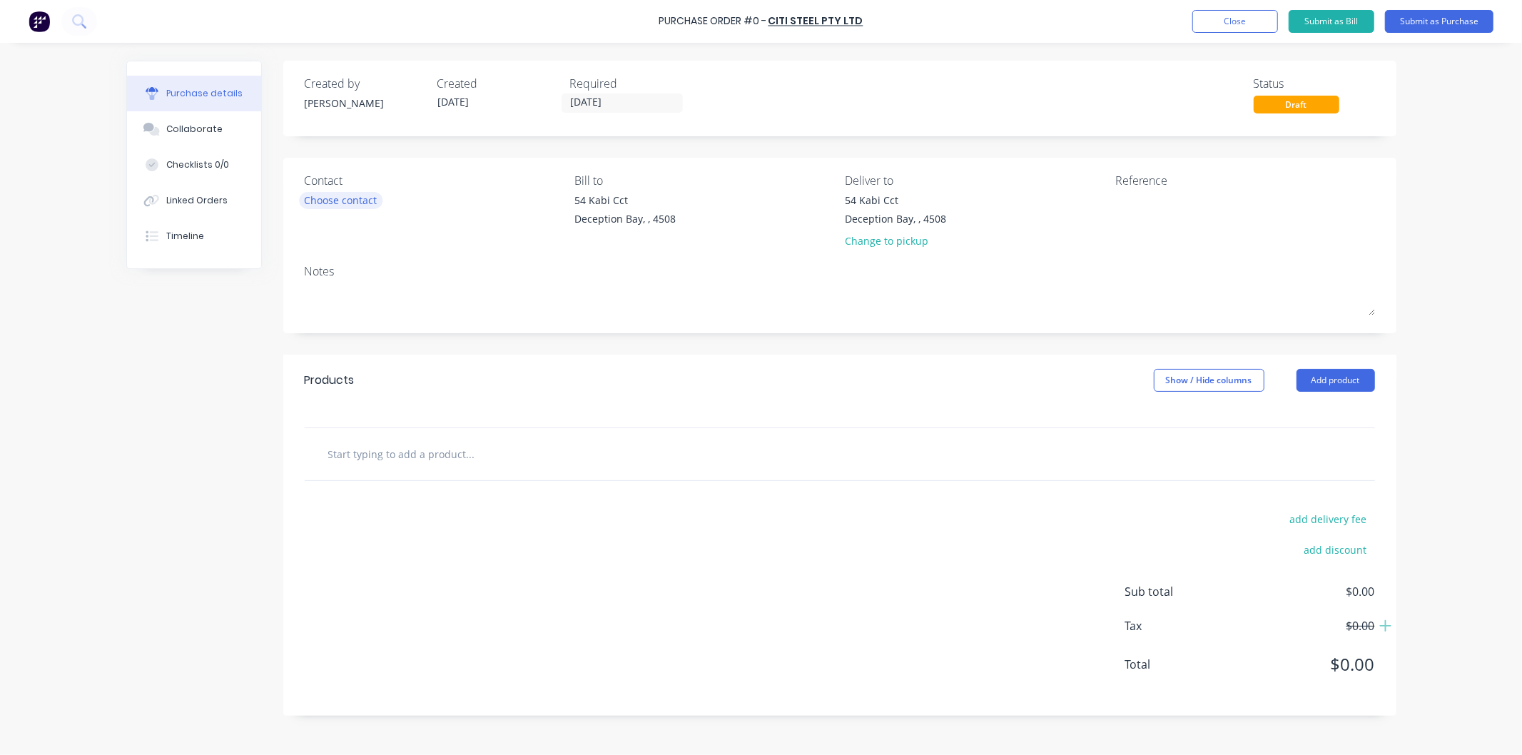
click at [353, 205] on div "Choose contact" at bounding box center [341, 200] width 73 height 15
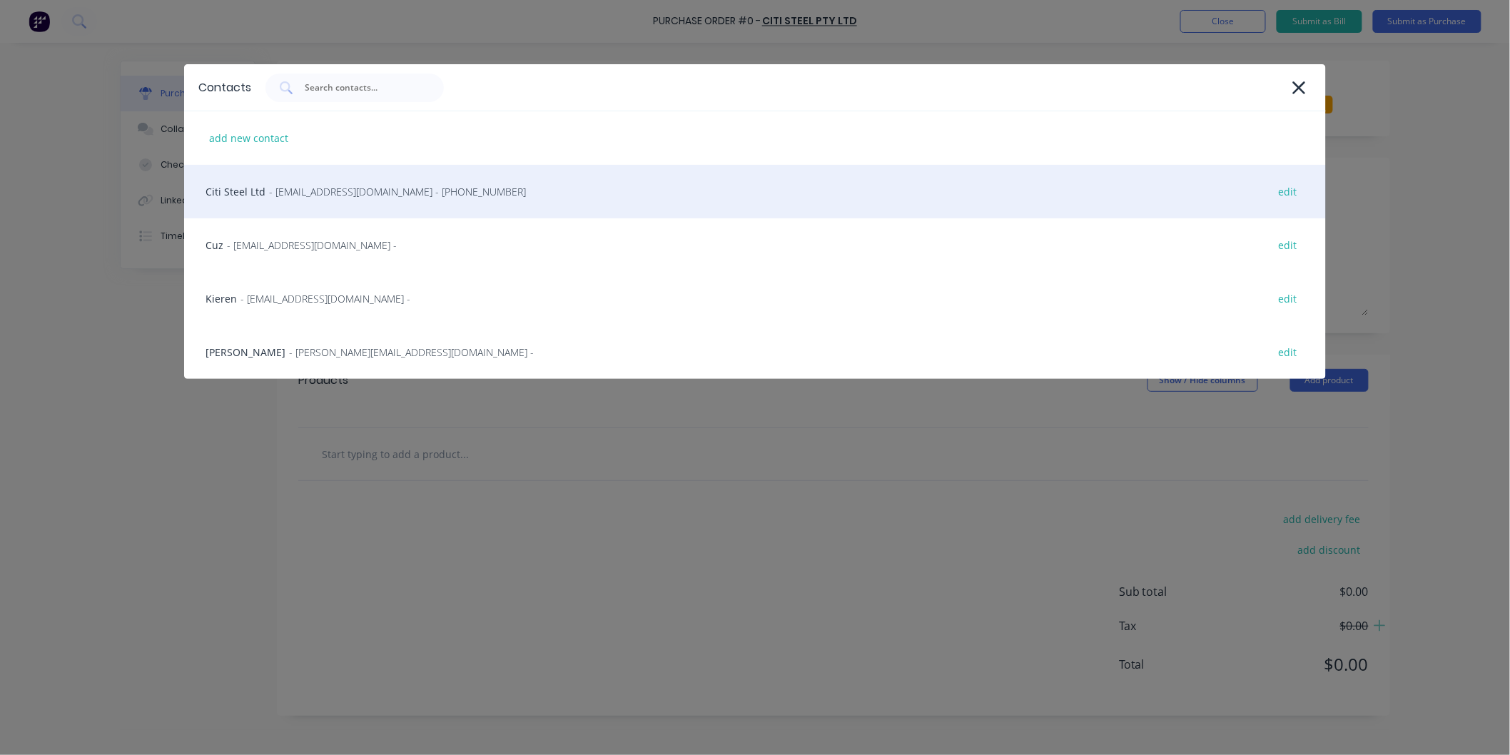
click at [309, 188] on span "- [EMAIL_ADDRESS][DOMAIN_NAME] - [PHONE_NUMBER]" at bounding box center [397, 191] width 257 height 15
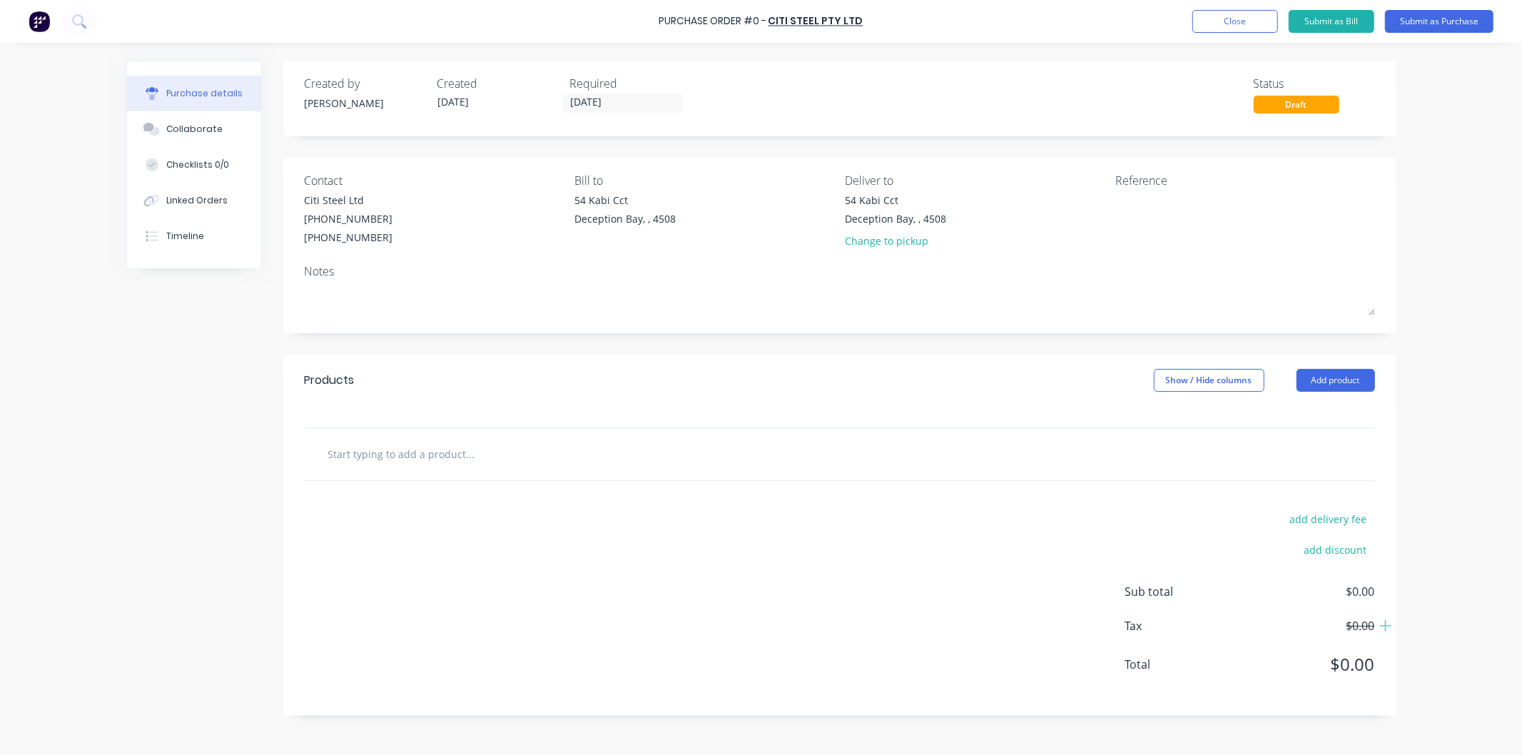
click at [400, 455] on input "text" at bounding box center [470, 454] width 285 height 29
paste input "724376"
type input "50x3 Flat, supply and cut as per quote 724376"
click at [1218, 455] on div "50x3 Flat, supply and cut as per quote 724376" at bounding box center [839, 454] width 1047 height 29
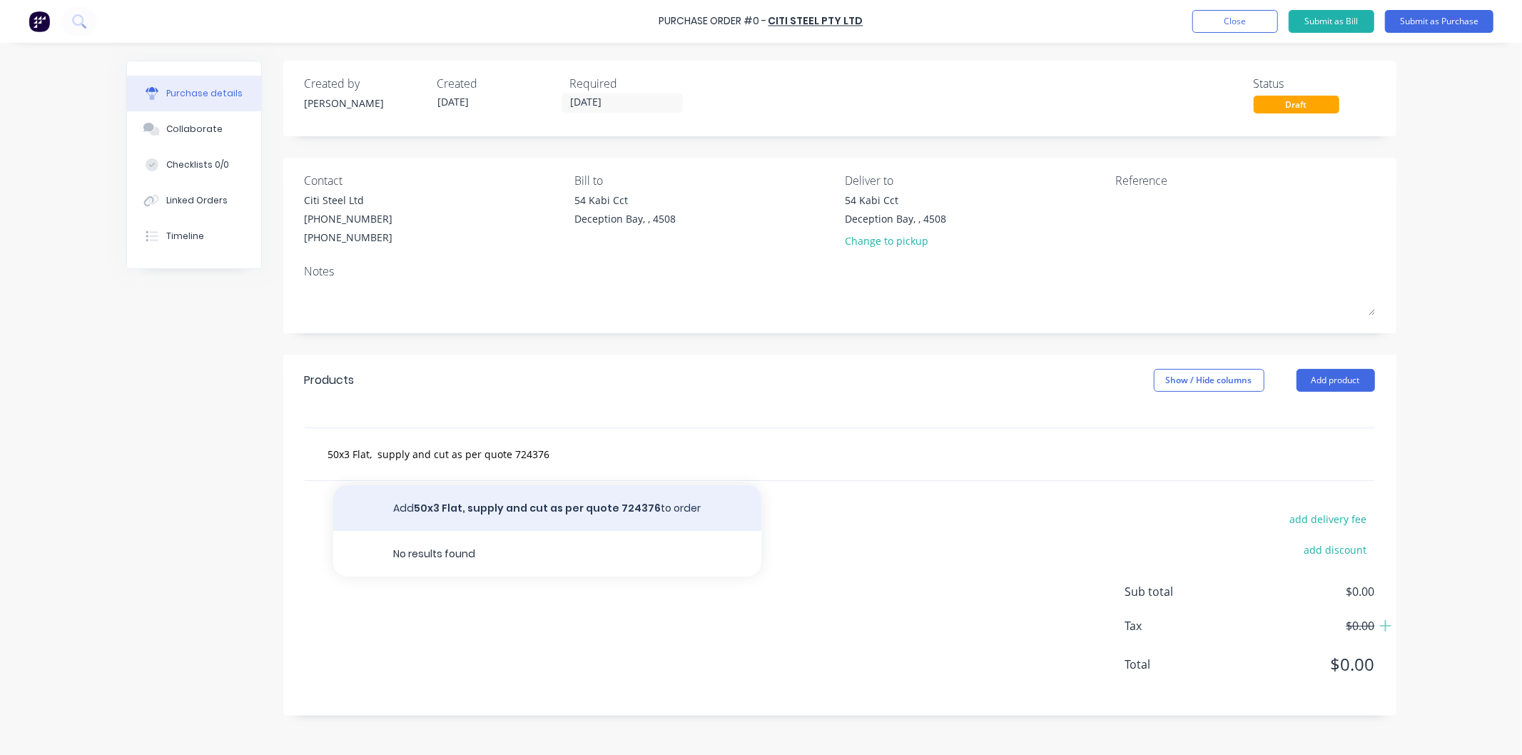
click at [564, 509] on button "Add 50x3 Flat, supply and cut as per quote 724376 to order" at bounding box center [547, 508] width 428 height 46
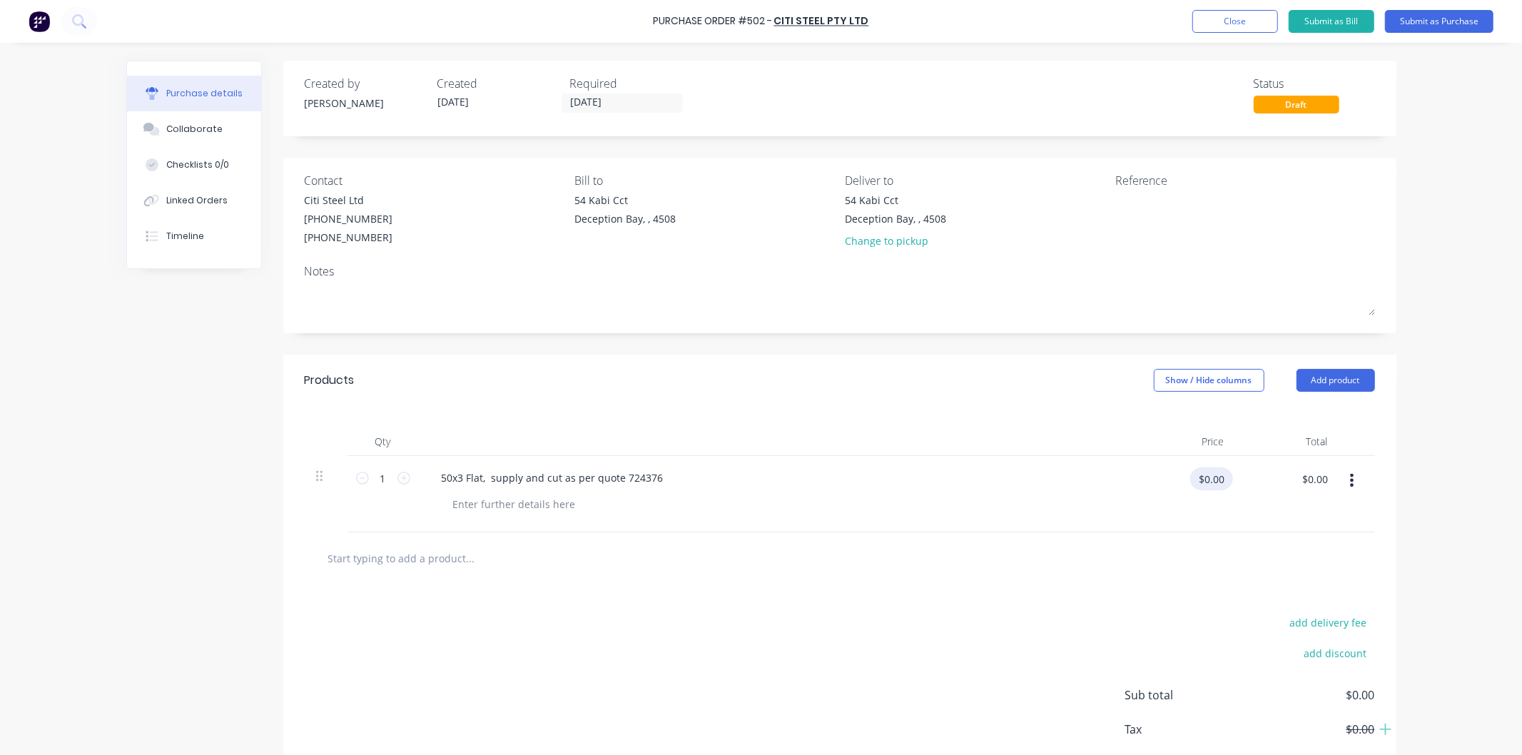
click at [1214, 479] on input "$0.00" at bounding box center [1211, 478] width 43 height 23
type input "$1,208.20"
click at [1053, 469] on div "50x3 Flat, supply and cut as per quote 724376" at bounding box center [775, 477] width 691 height 21
click at [1423, 19] on button "Submit as Purchase" at bounding box center [1439, 21] width 108 height 23
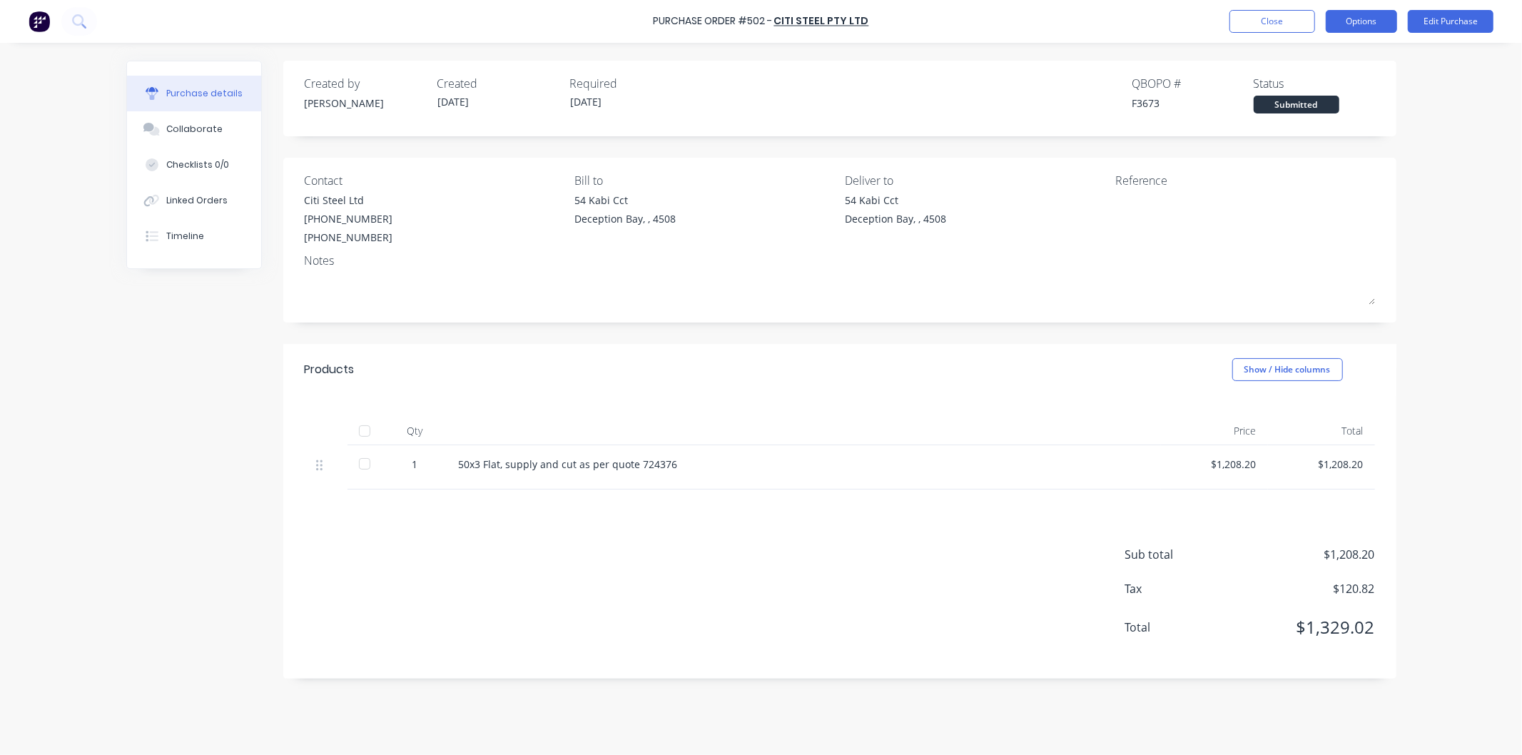
click at [1369, 22] on button "Options" at bounding box center [1361, 21] width 71 height 23
click at [1318, 59] on div "Print / Email" at bounding box center [1329, 58] width 110 height 21
click at [1302, 88] on div "With pricing" at bounding box center [1329, 86] width 110 height 21
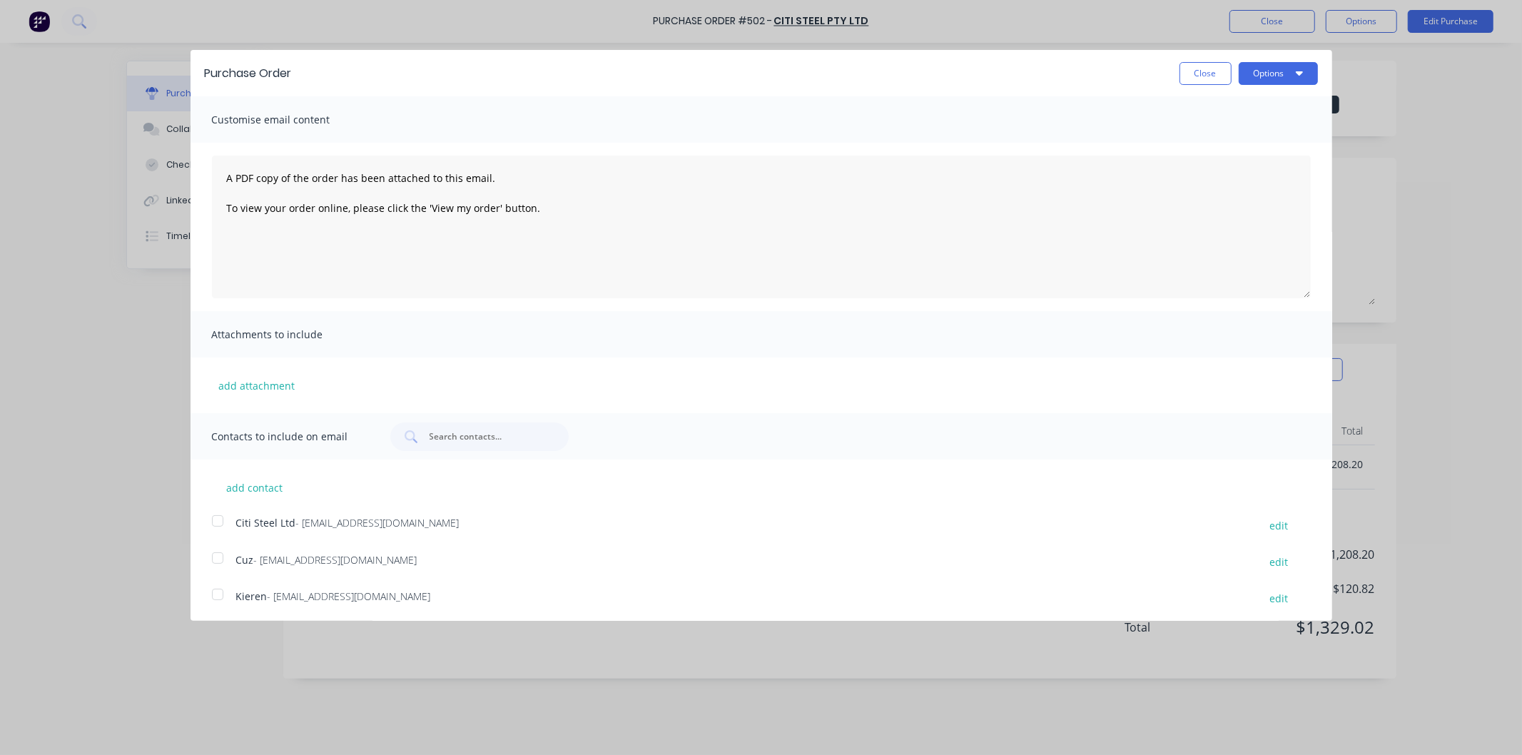
click at [219, 596] on div at bounding box center [217, 594] width 29 height 29
click at [215, 517] on div at bounding box center [217, 521] width 29 height 29
click at [1278, 73] on button "Options" at bounding box center [1278, 73] width 79 height 23
click at [1199, 138] on div "Email" at bounding box center [1250, 138] width 110 height 21
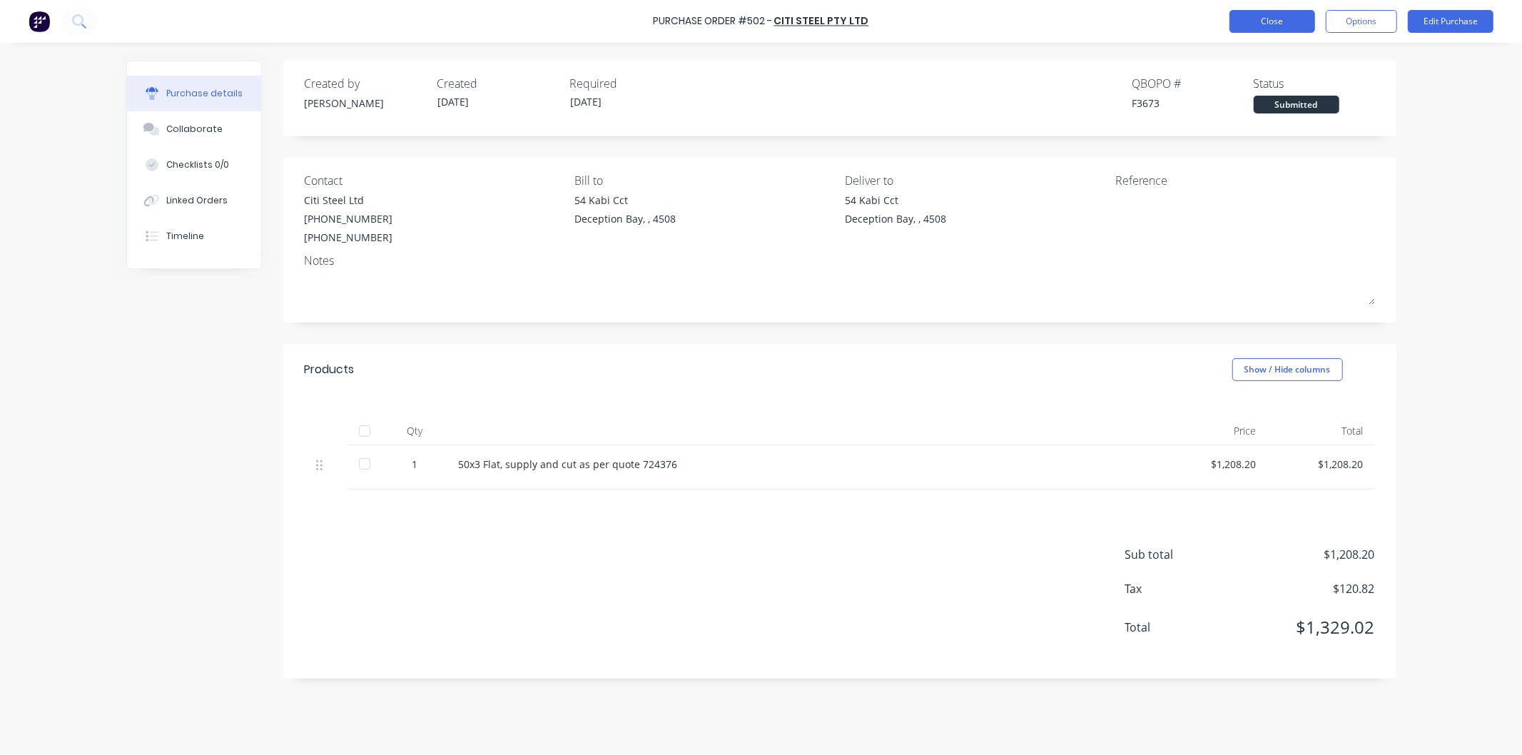
click at [1260, 18] on button "Close" at bounding box center [1272, 21] width 86 height 23
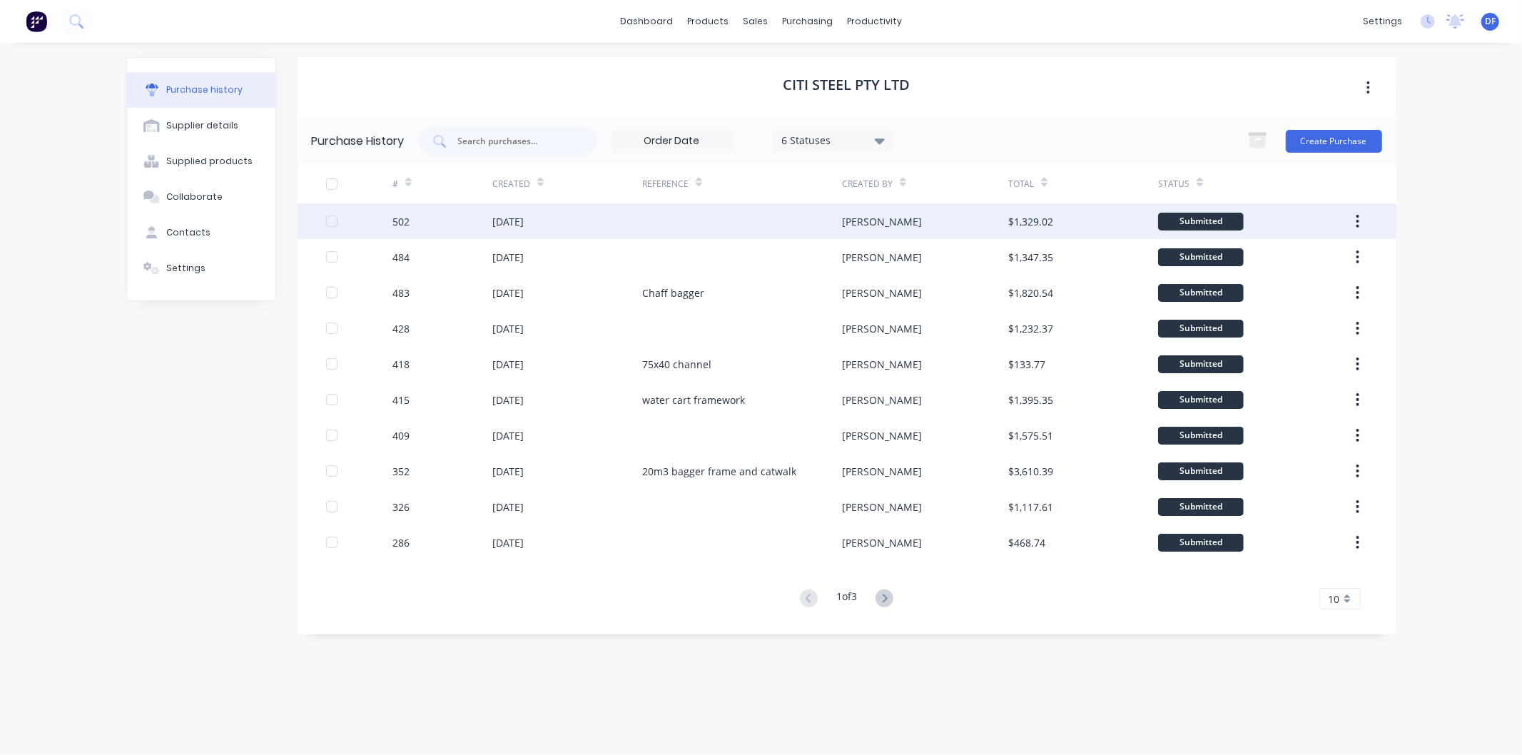
click at [524, 218] on div "[DATE]" at bounding box center [507, 221] width 31 height 15
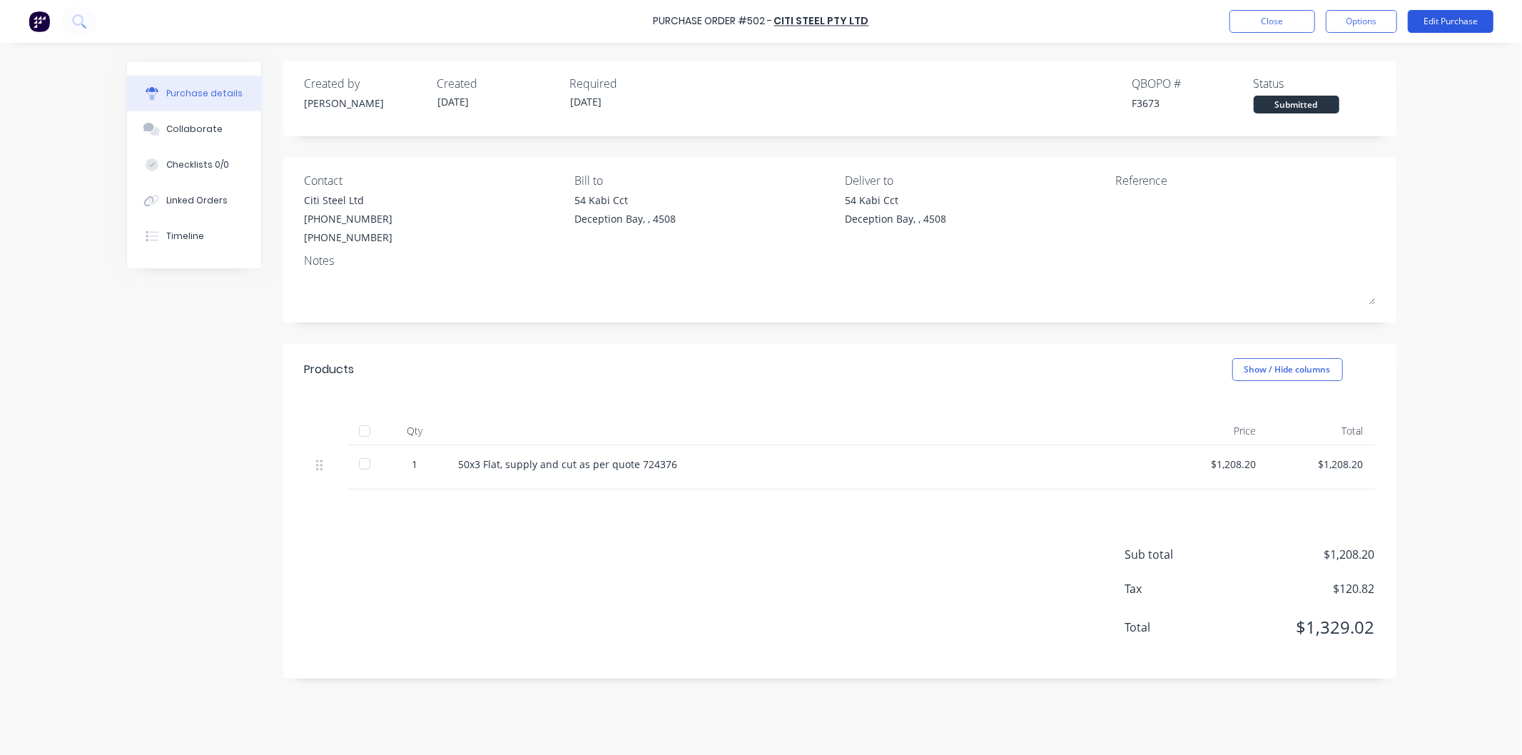
click at [1448, 17] on button "Edit Purchase" at bounding box center [1451, 21] width 86 height 23
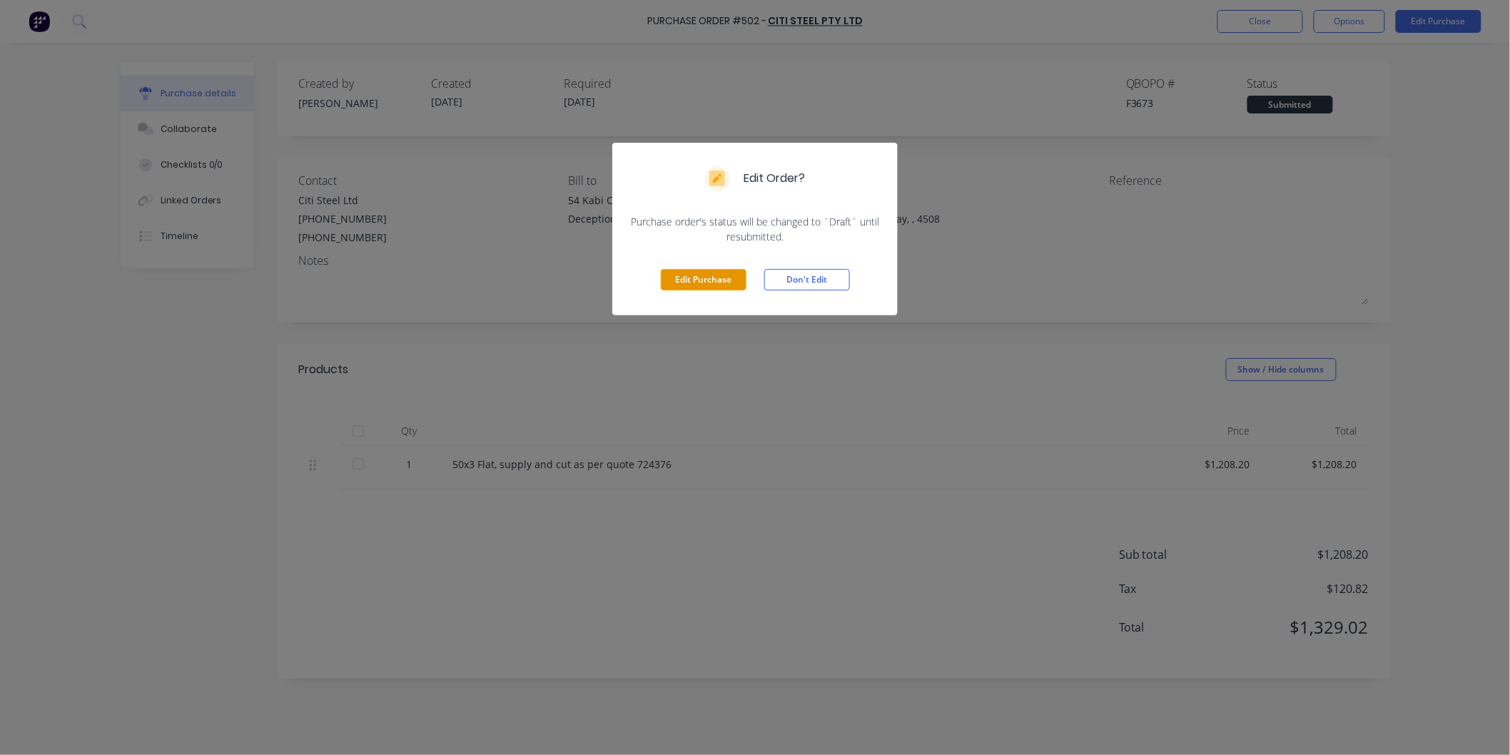
click at [694, 280] on button "Edit Purchase" at bounding box center [704, 279] width 86 height 21
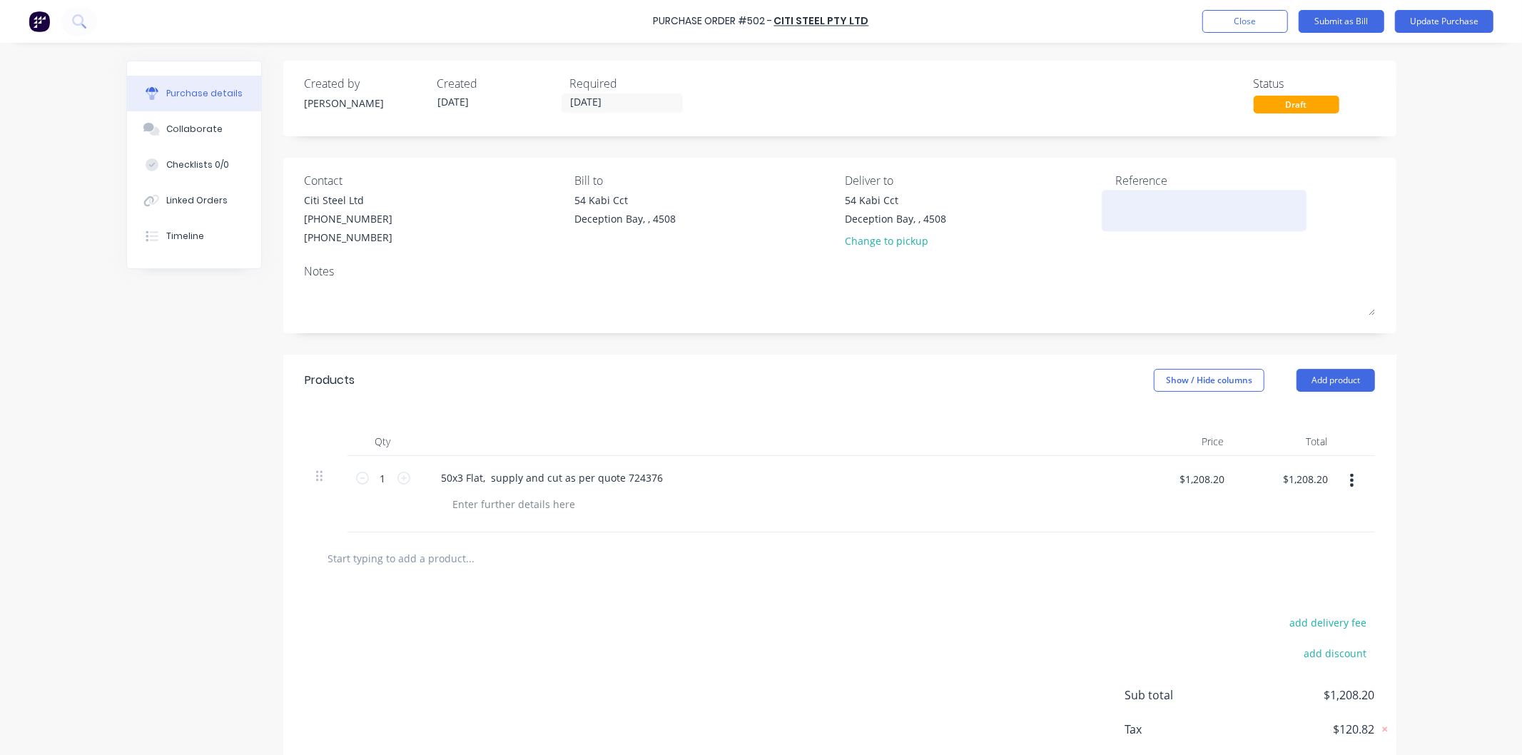
click at [1125, 205] on textarea at bounding box center [1204, 209] width 178 height 32
type textarea "plasma flats"
type textarea "x"
click at [1252, 217] on textarea "plasma flats" at bounding box center [1204, 209] width 178 height 32
type textarea "plasma flats"
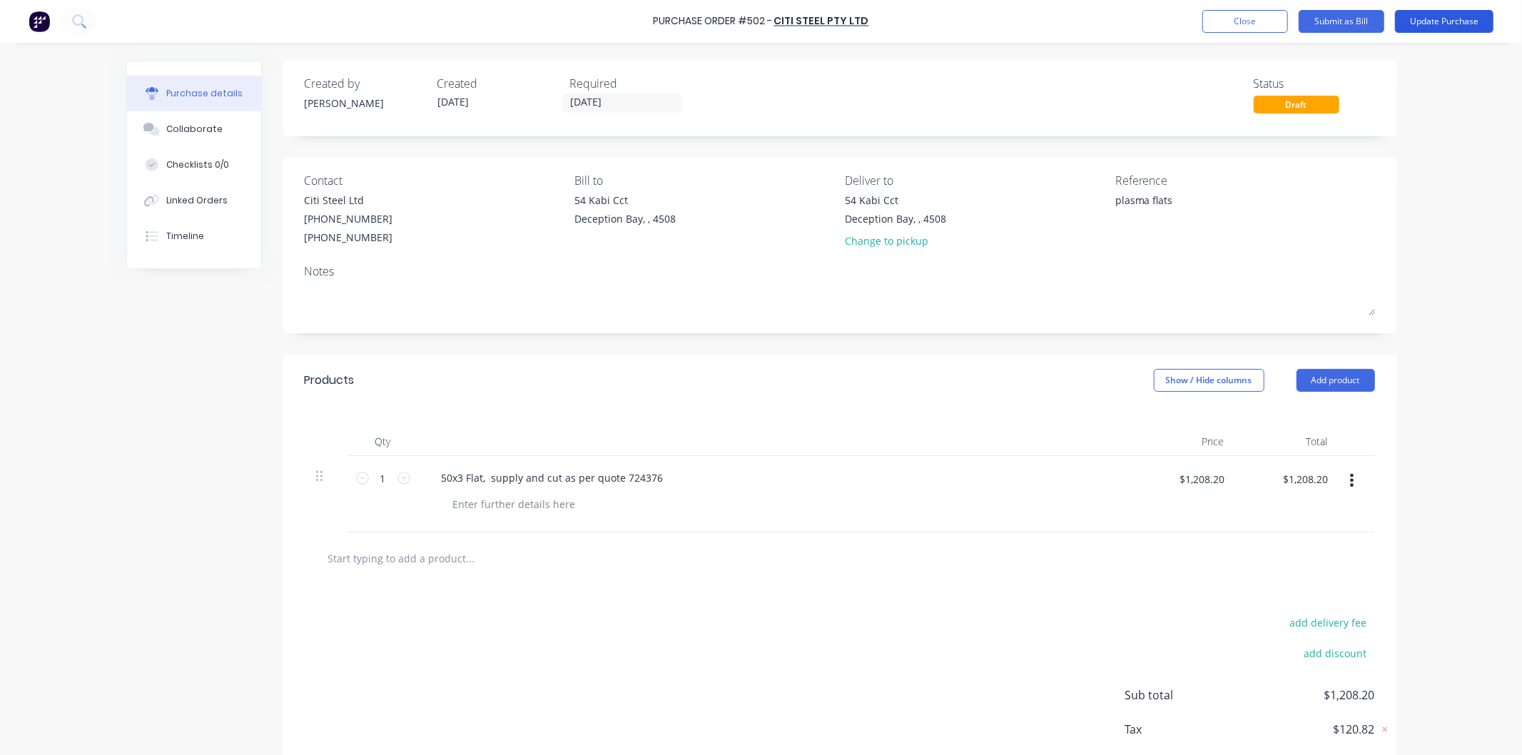
type textarea "x"
type textarea "plasma flats"
click at [1436, 19] on button "Update Purchase" at bounding box center [1444, 21] width 98 height 23
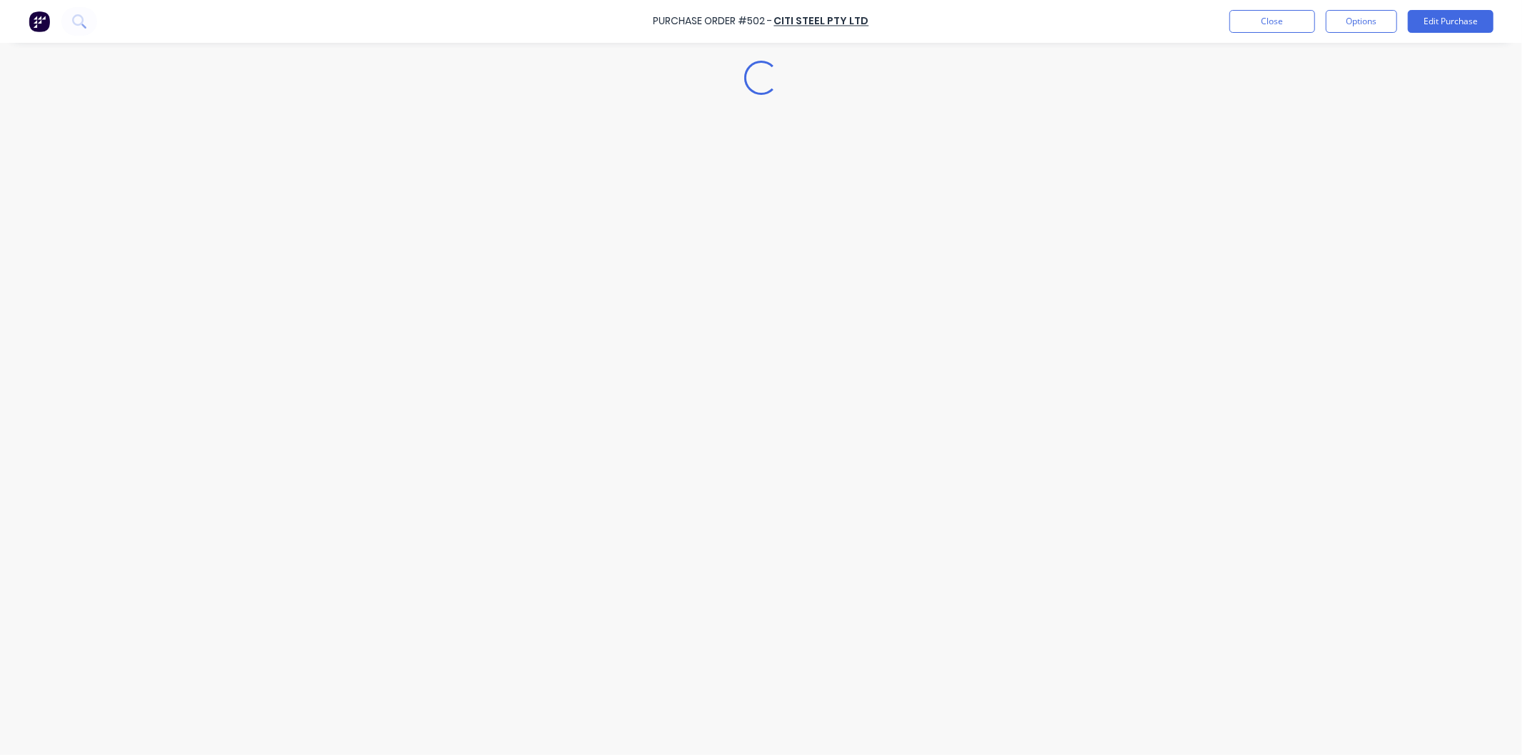
type textarea "x"
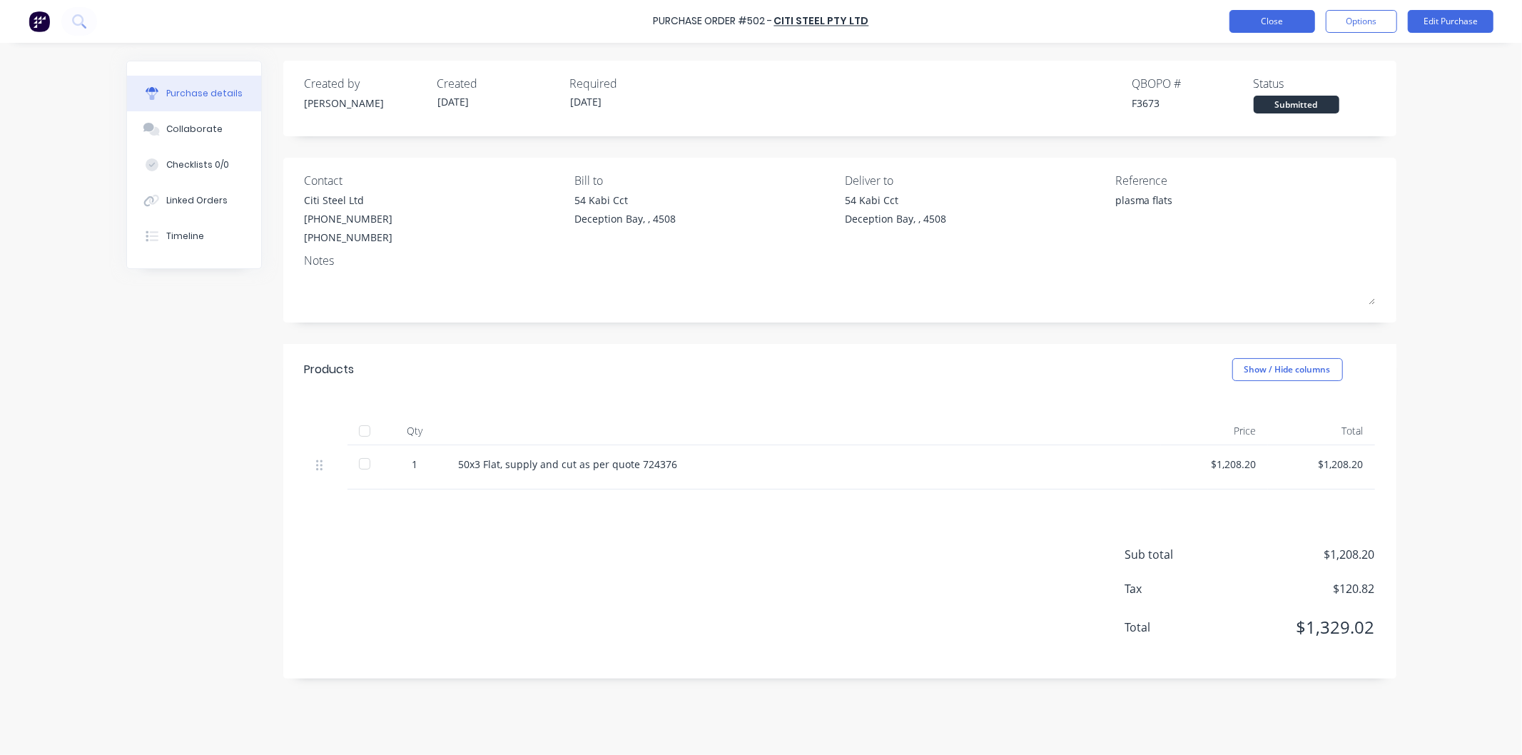
click at [1267, 17] on button "Close" at bounding box center [1272, 21] width 86 height 23
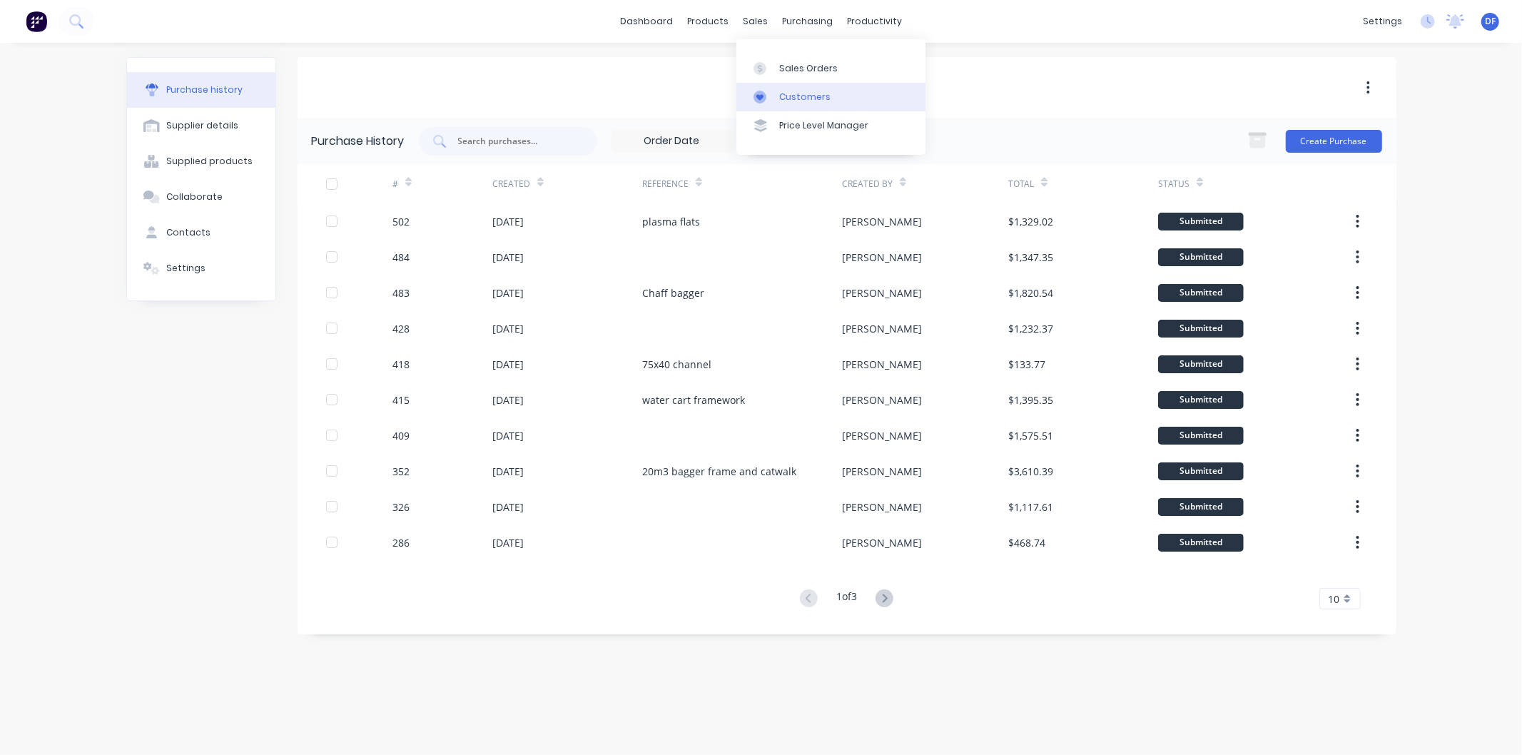
click at [787, 94] on div "Customers" at bounding box center [804, 97] width 51 height 13
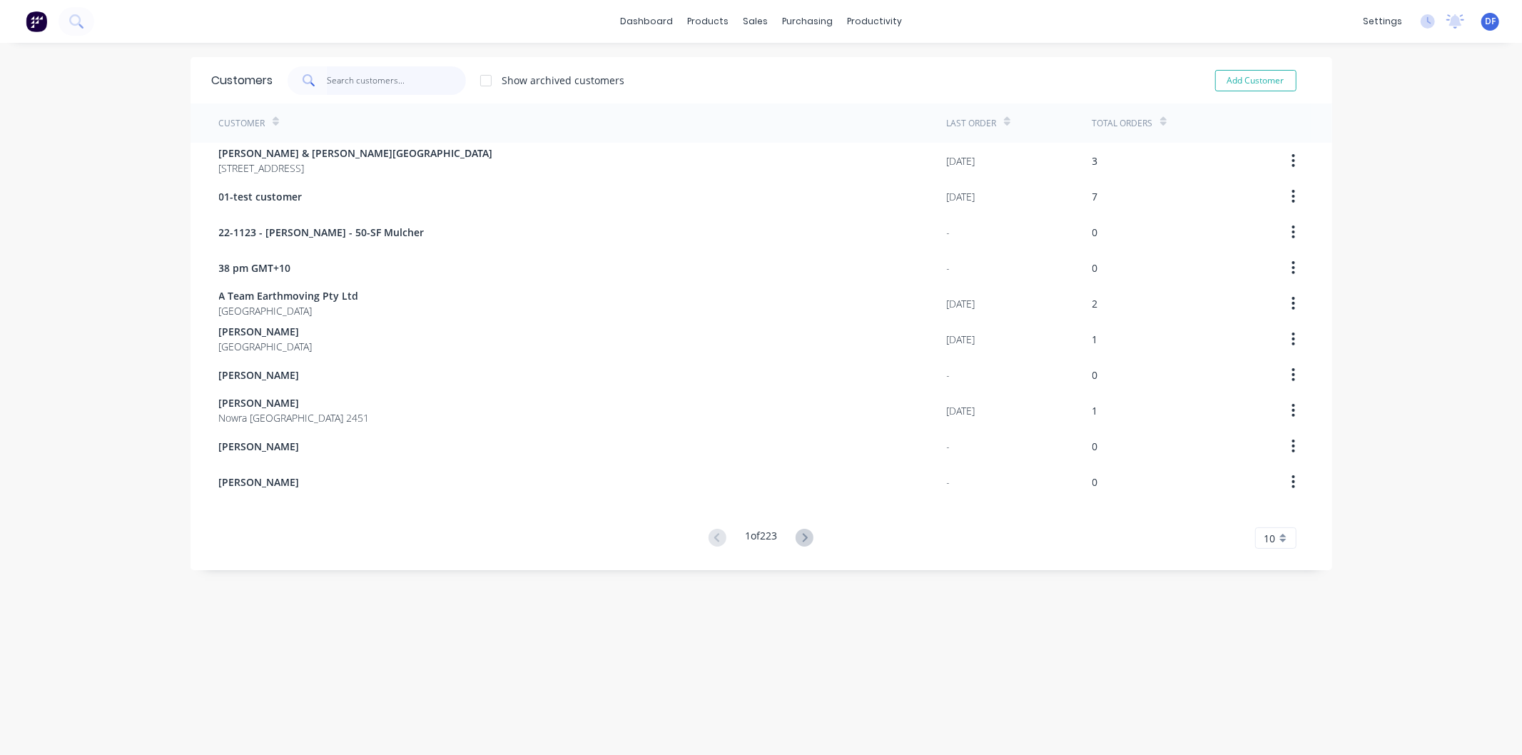
click at [388, 68] on input "text" at bounding box center [396, 80] width 139 height 29
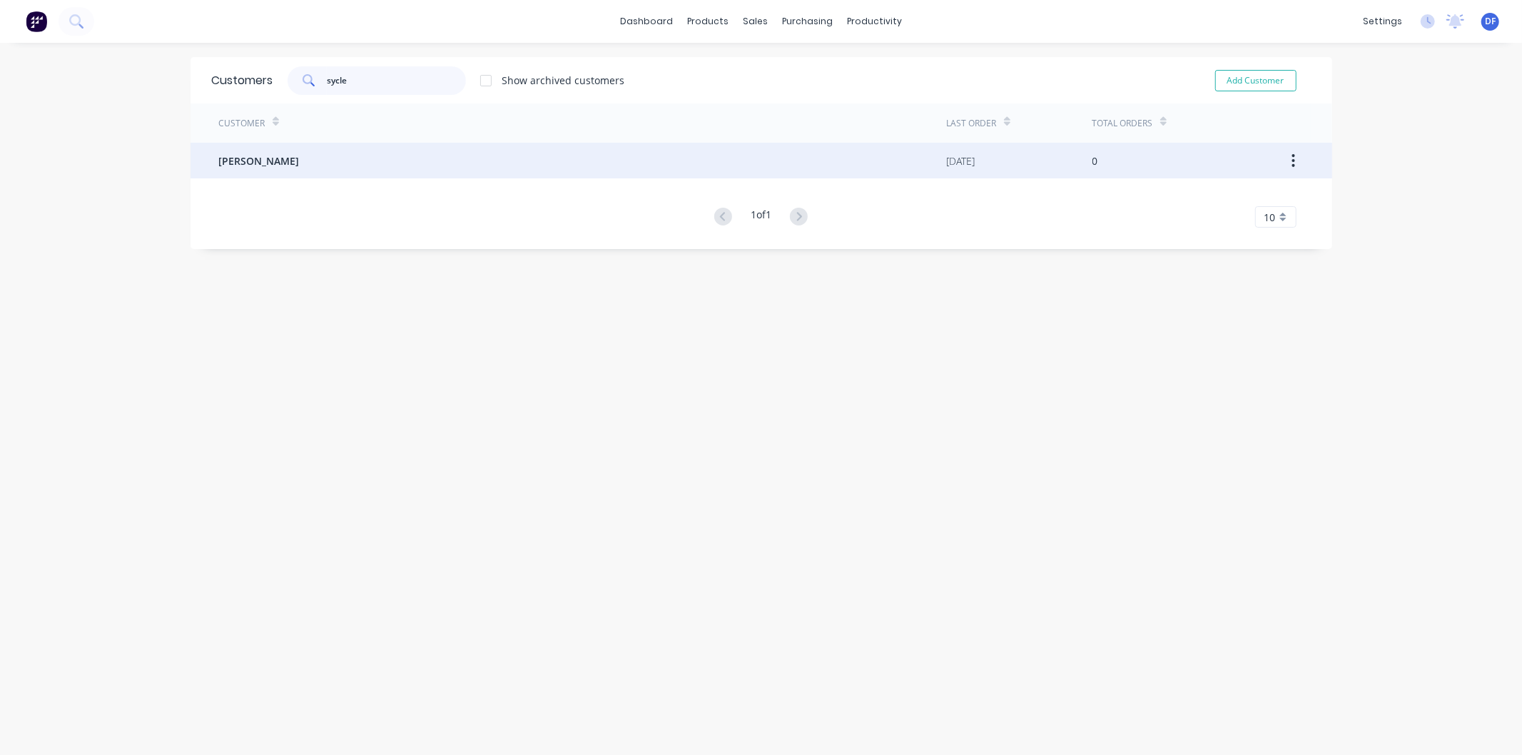
type input "sycle"
click at [253, 162] on span "[PERSON_NAME]" at bounding box center [259, 160] width 81 height 15
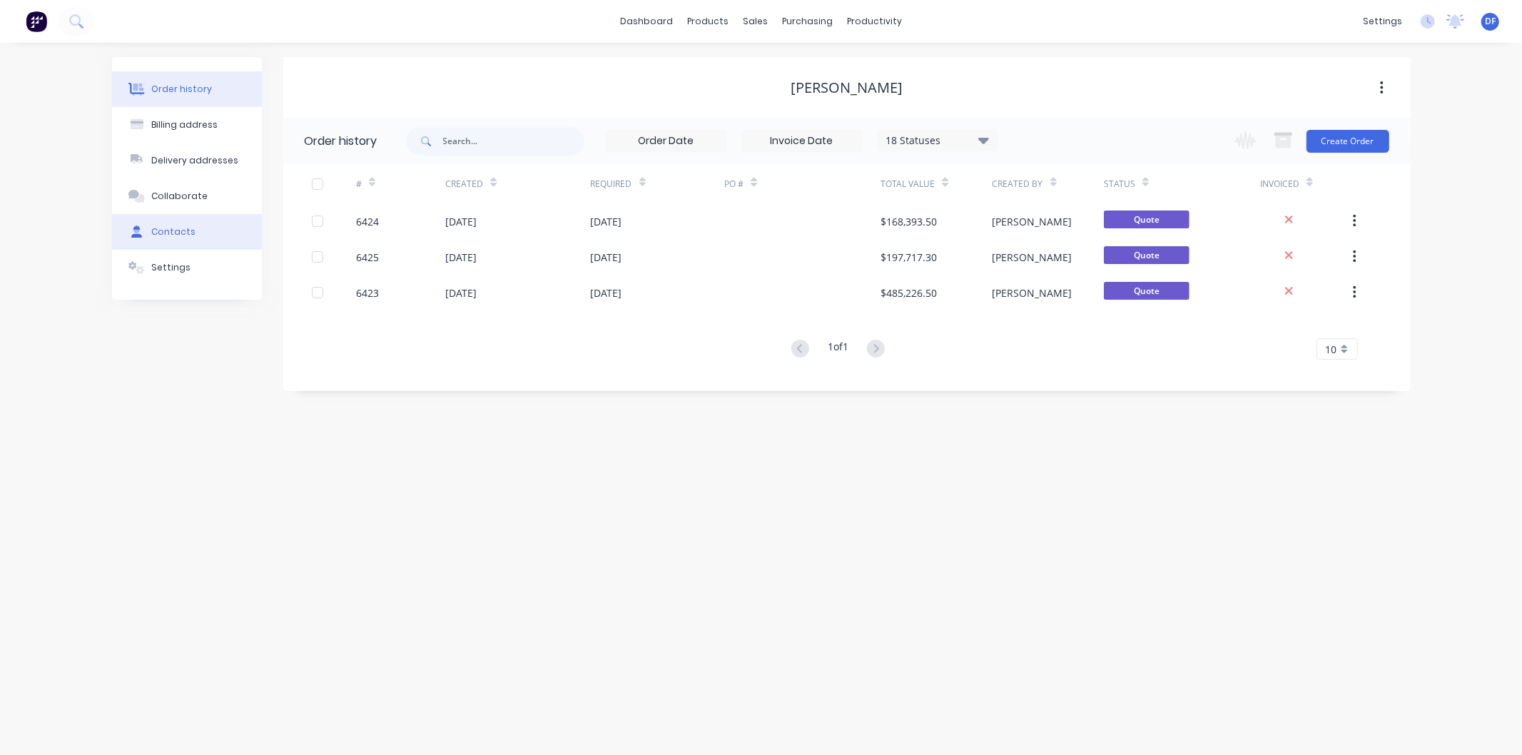
click at [176, 223] on button "Contacts" at bounding box center [187, 232] width 150 height 36
select select "AU"
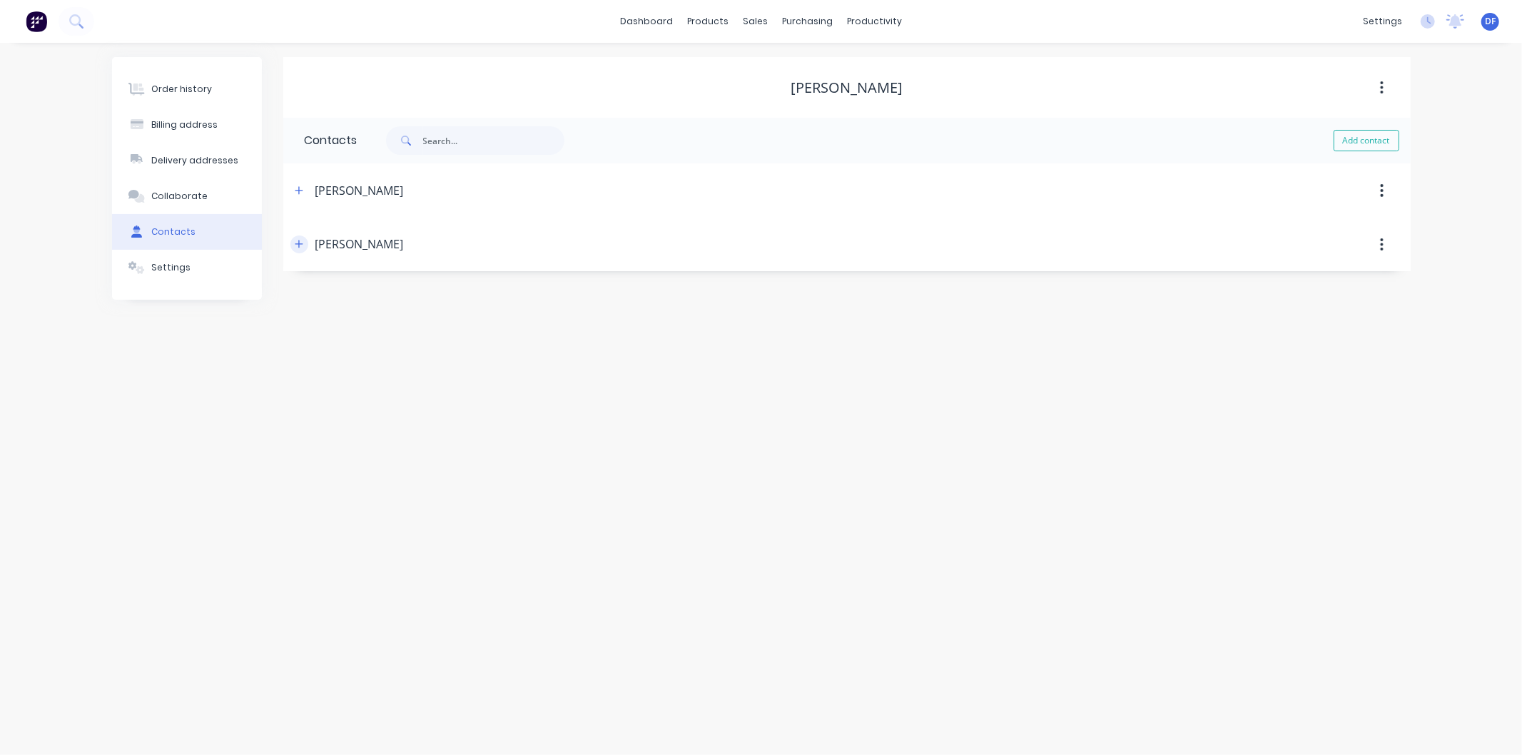
click at [295, 244] on icon "button" at bounding box center [299, 244] width 9 height 10
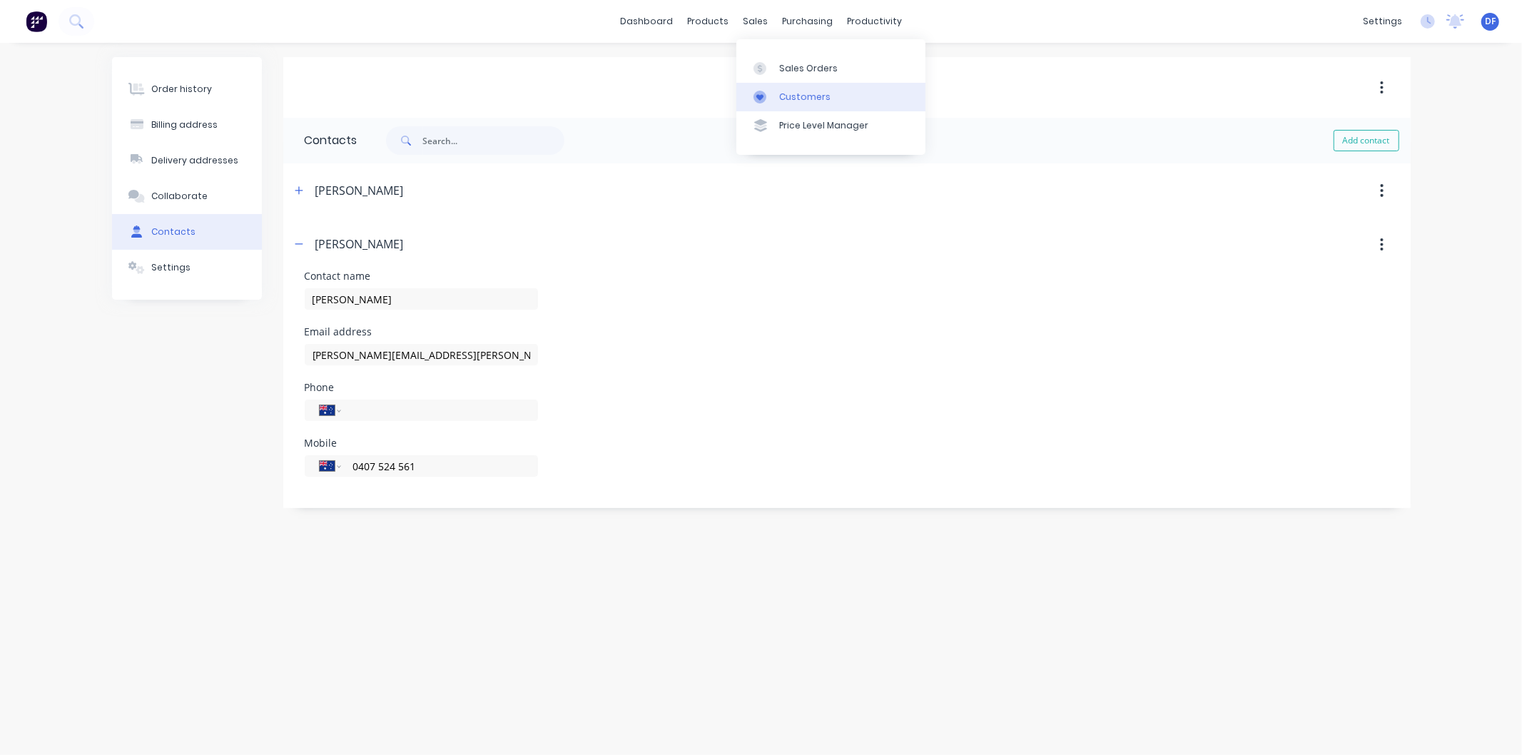
click at [788, 93] on div "Customers" at bounding box center [804, 97] width 51 height 13
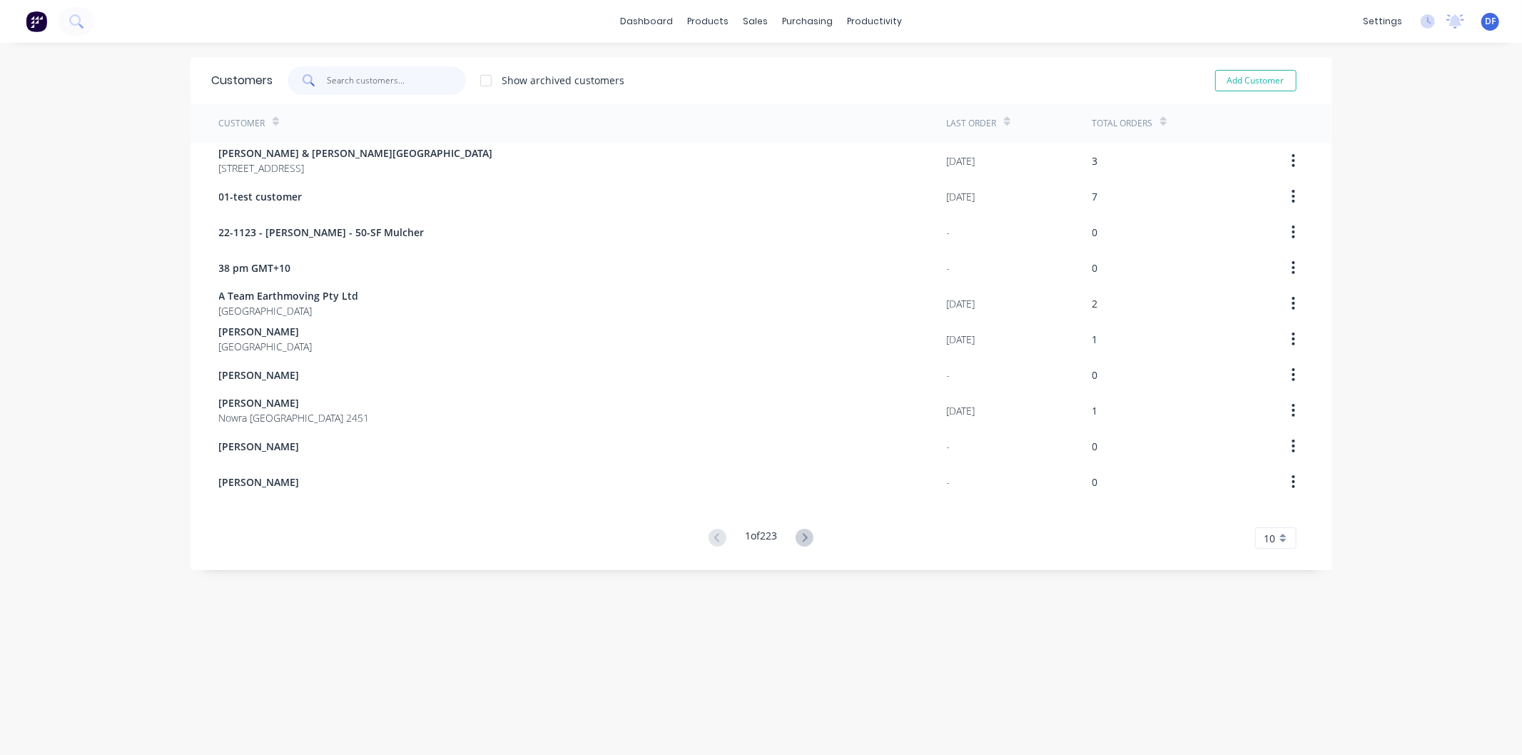
click at [368, 72] on input "text" at bounding box center [396, 80] width 139 height 29
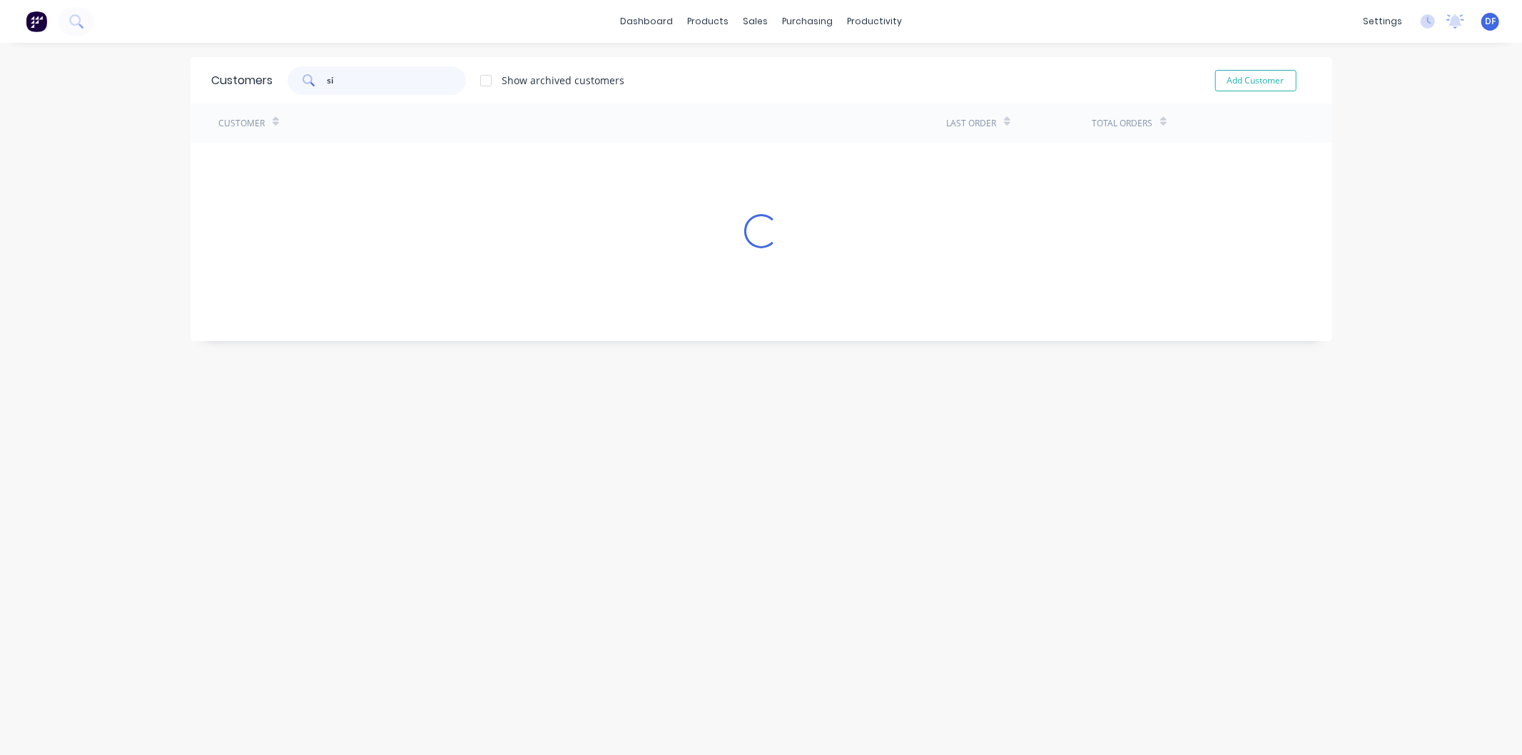
type input "s"
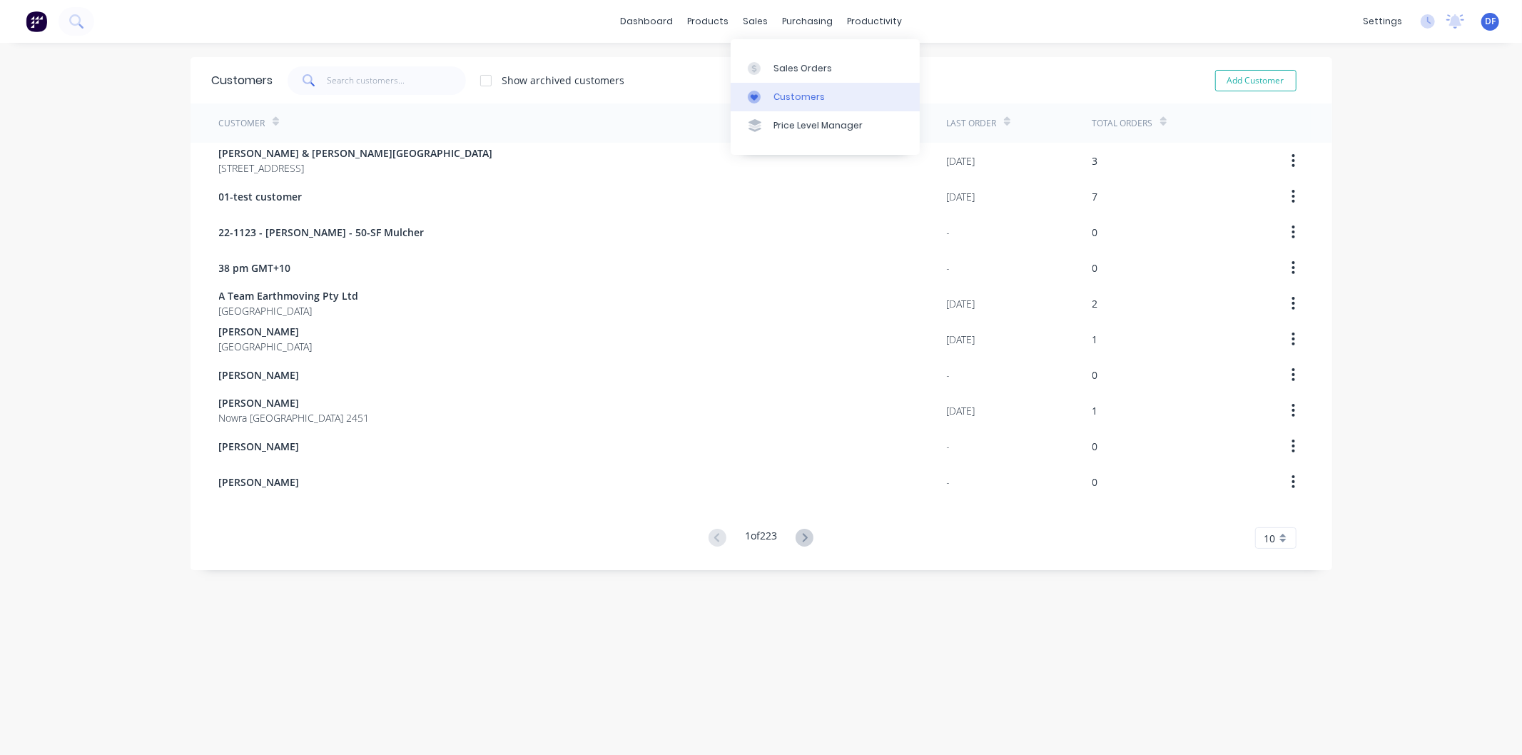
click at [783, 89] on link "Customers" at bounding box center [825, 97] width 189 height 29
click at [359, 79] on input "text" at bounding box center [396, 80] width 139 height 29
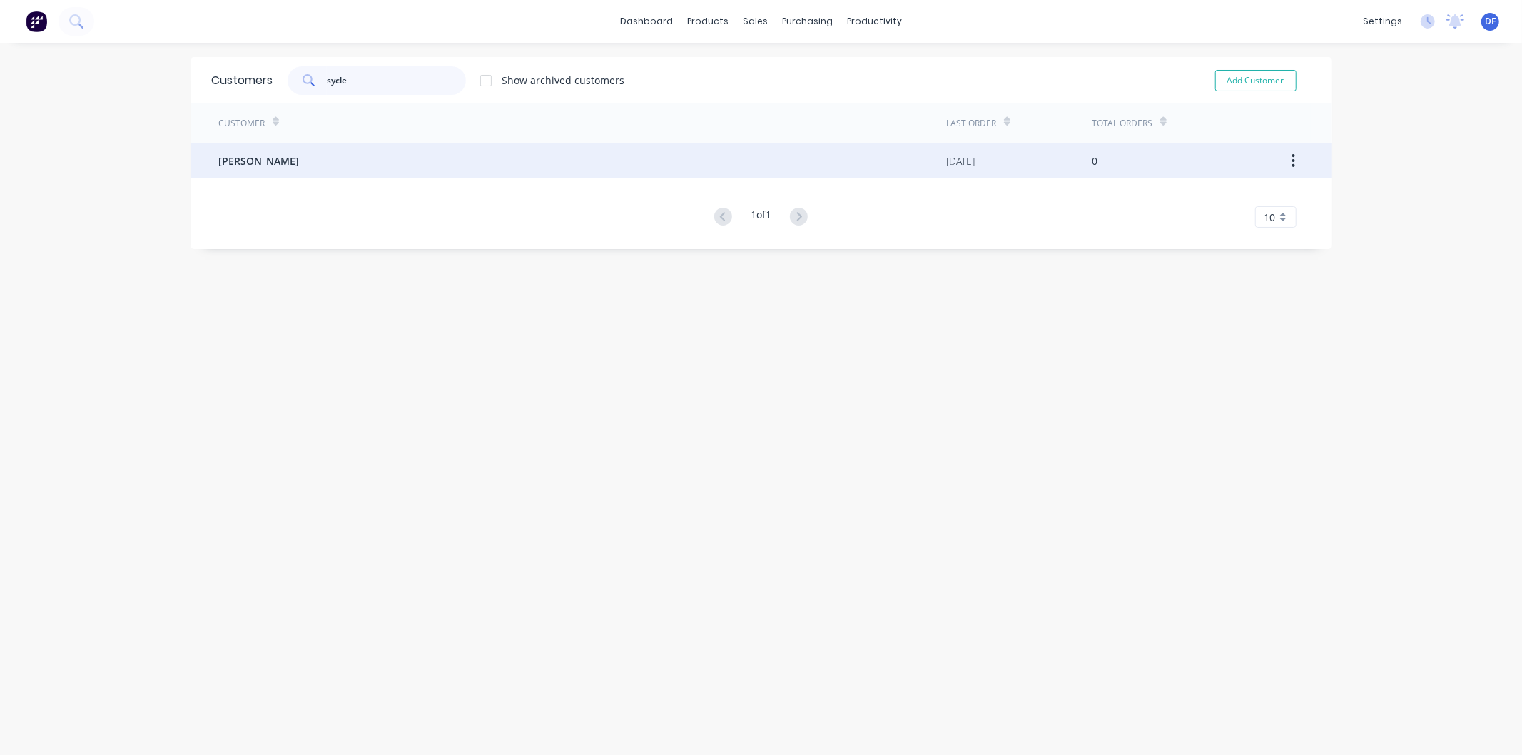
type input "sycle"
click at [240, 160] on span "[PERSON_NAME]" at bounding box center [259, 160] width 81 height 15
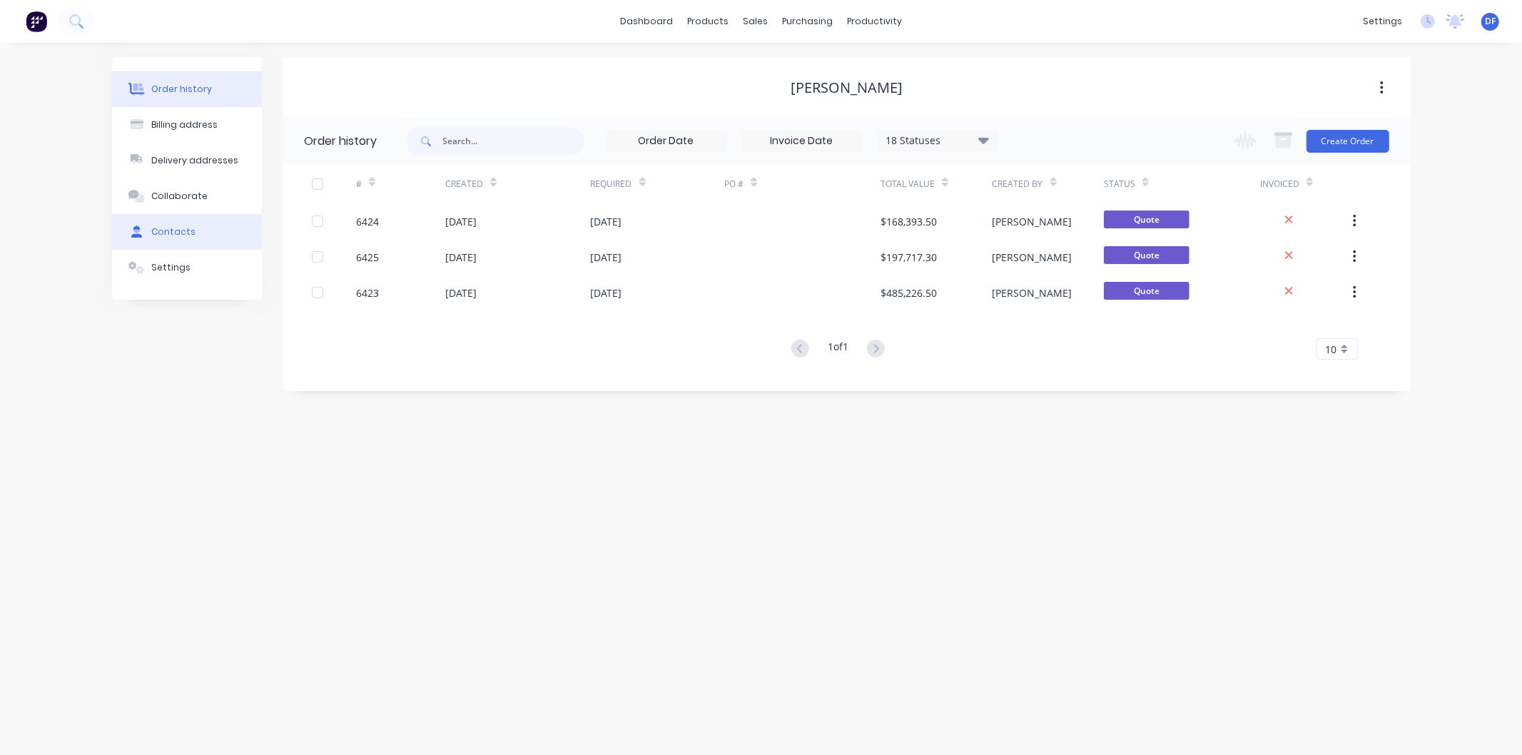
click at [172, 234] on div "Contacts" at bounding box center [173, 231] width 44 height 13
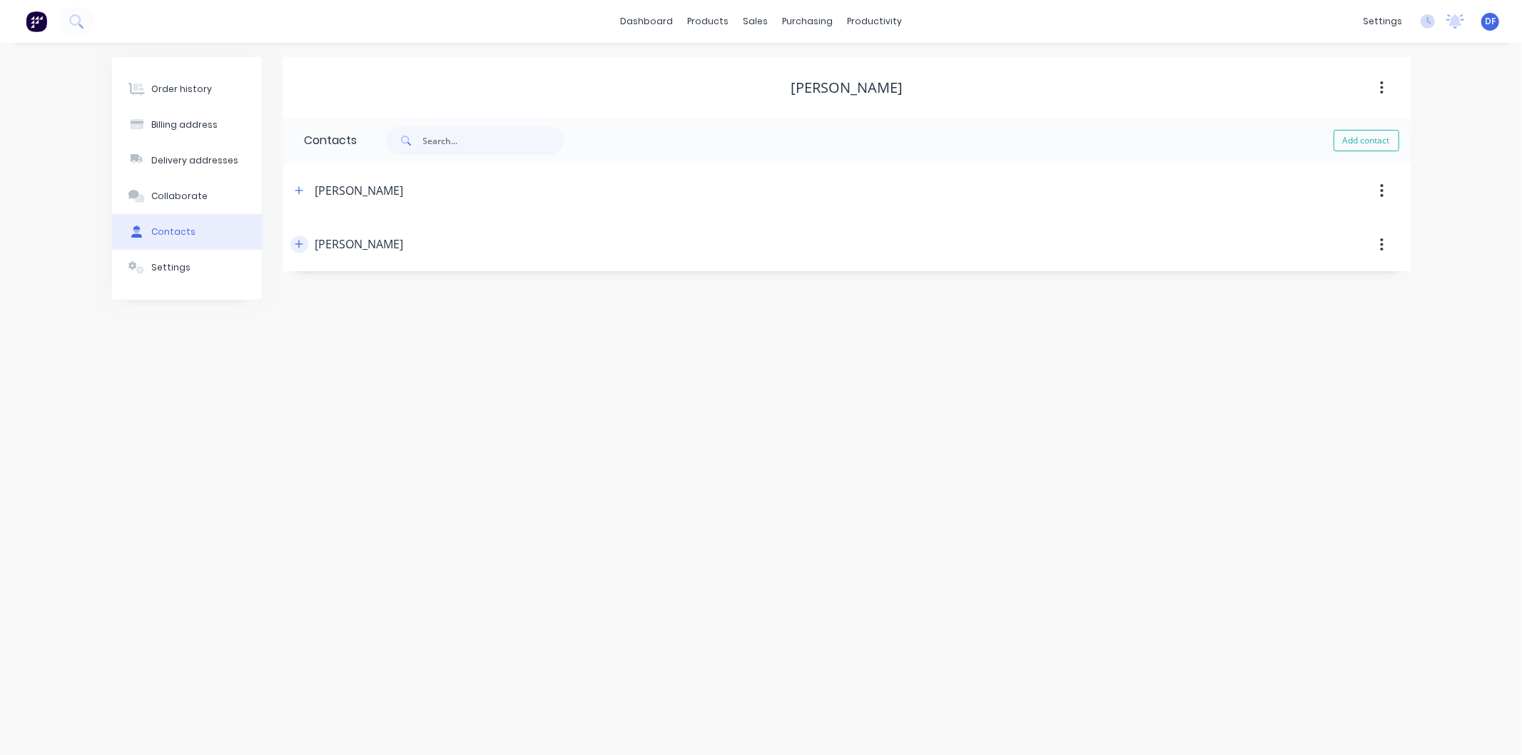
click at [303, 240] on icon "button" at bounding box center [299, 244] width 9 height 10
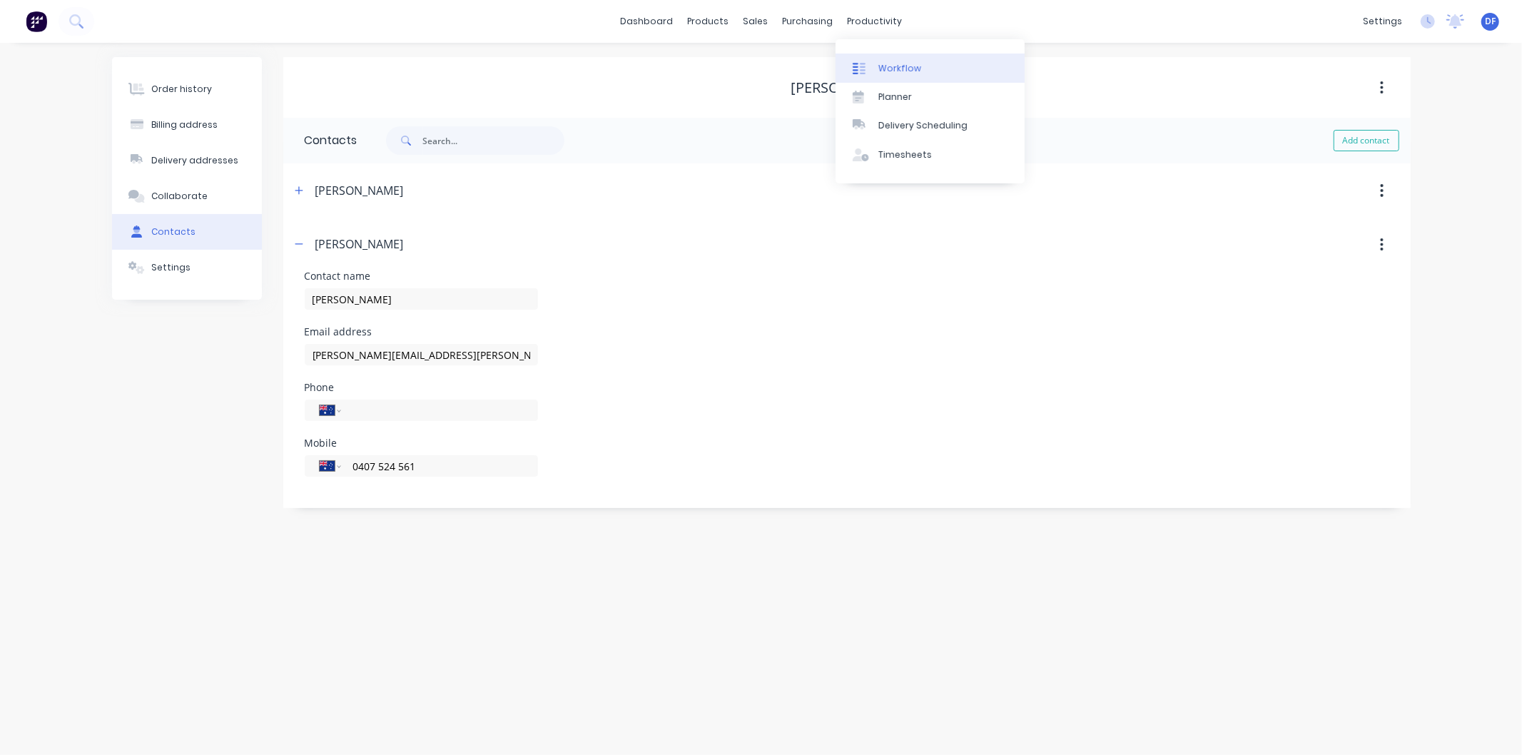
click at [890, 62] on div "Workflow" at bounding box center [899, 68] width 43 height 13
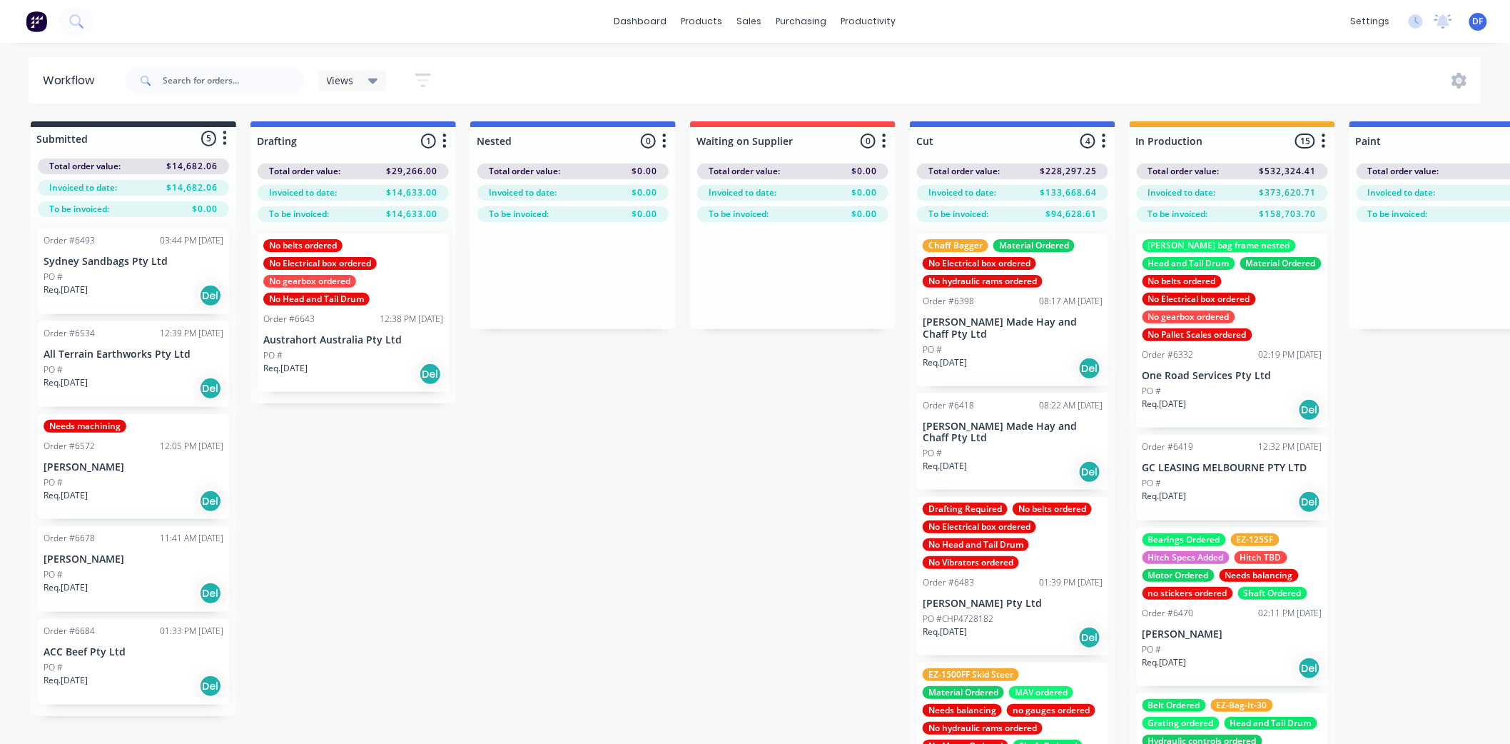
click at [979, 512] on div "Drafting Required No belts ordered No Electrical box ordered No Head and Tail D…" at bounding box center [1013, 535] width 180 height 66
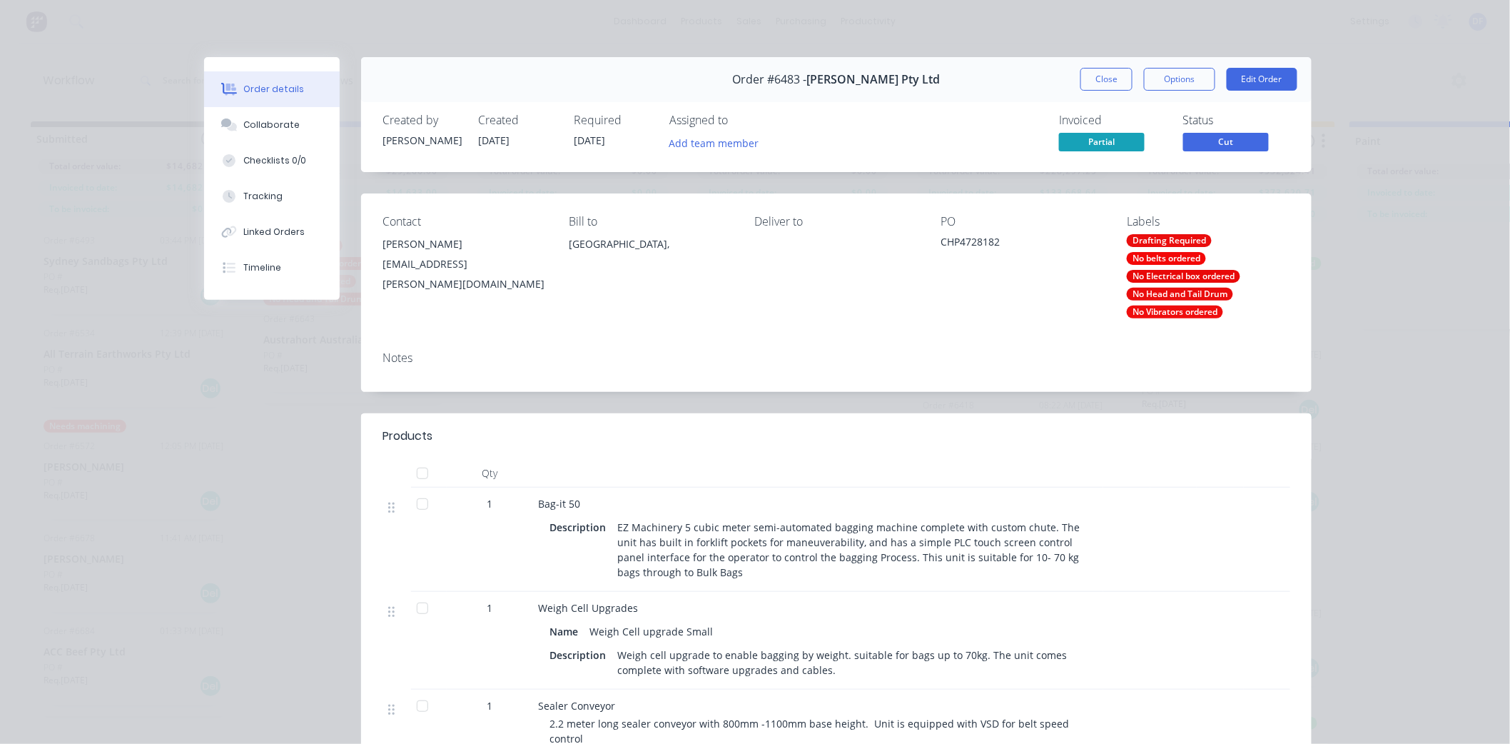
click at [1157, 274] on div "No Electrical box ordered" at bounding box center [1183, 276] width 113 height 13
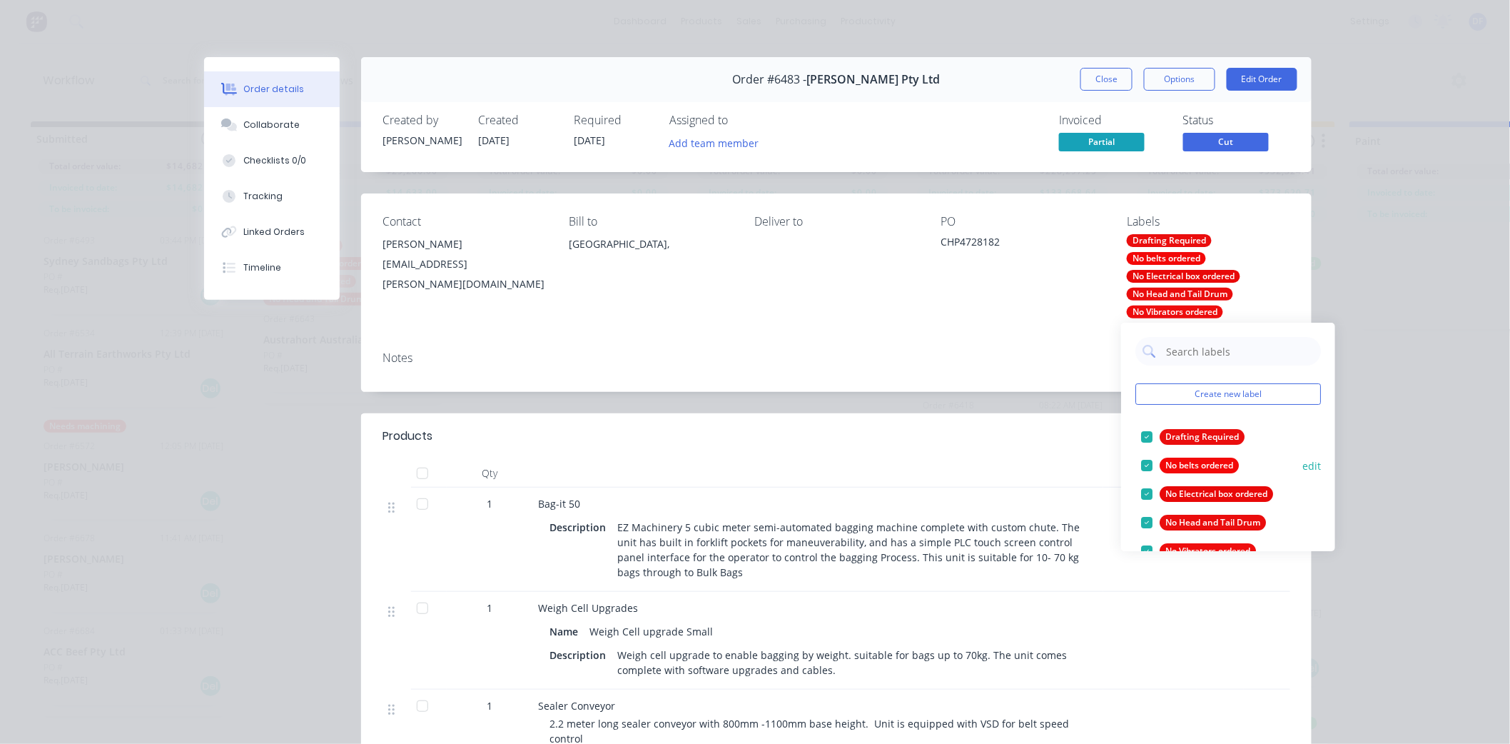
scroll to position [79, 0]
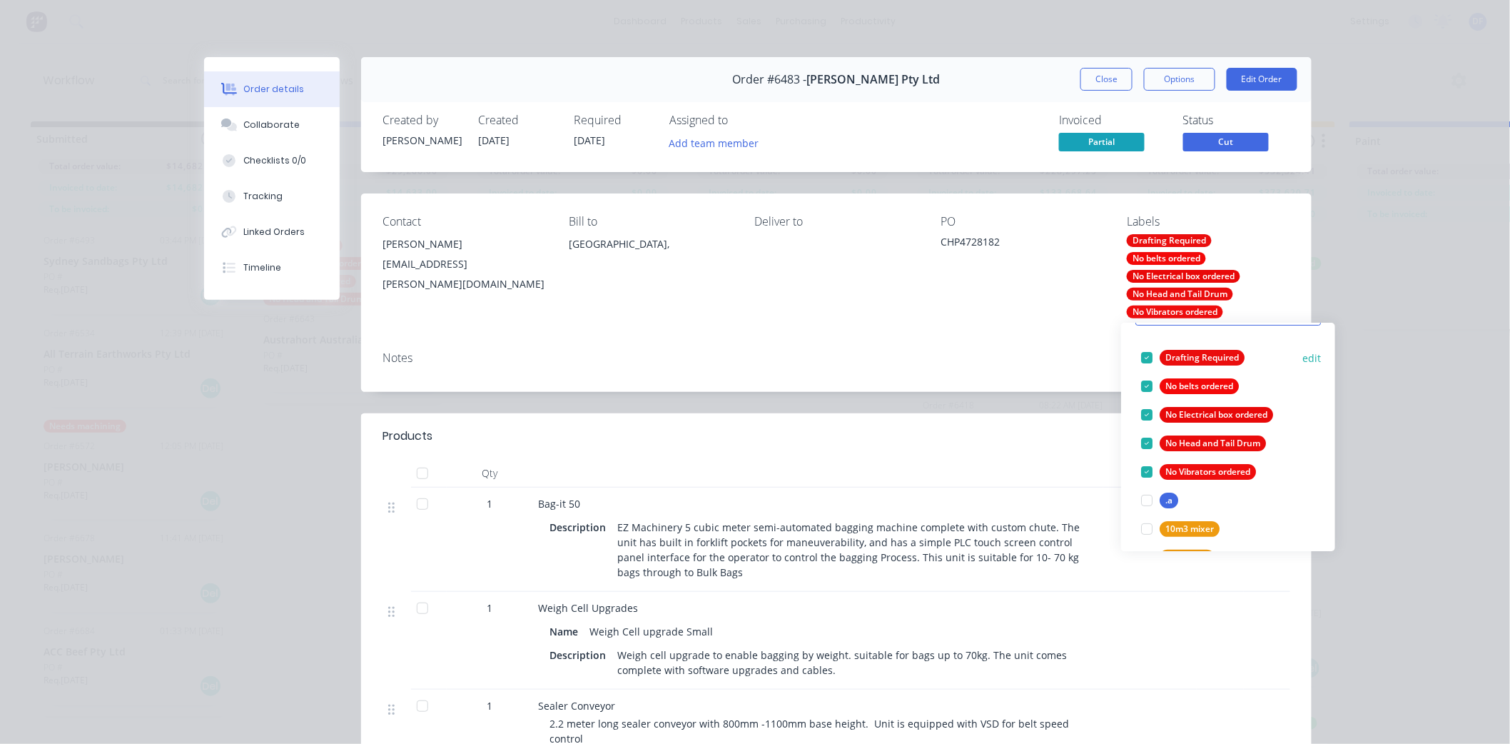
click at [1146, 352] on div at bounding box center [1146, 357] width 29 height 29
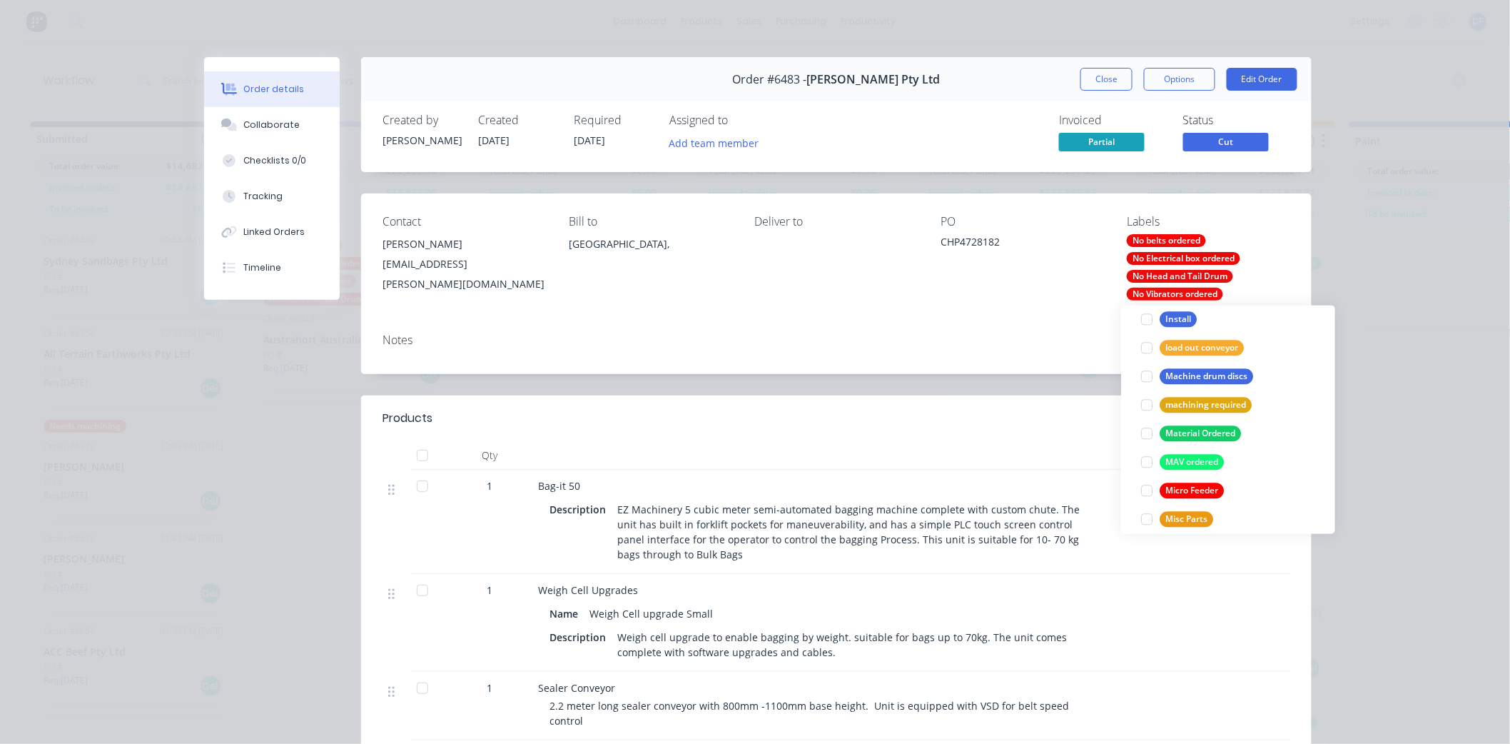
scroll to position [1506, 0]
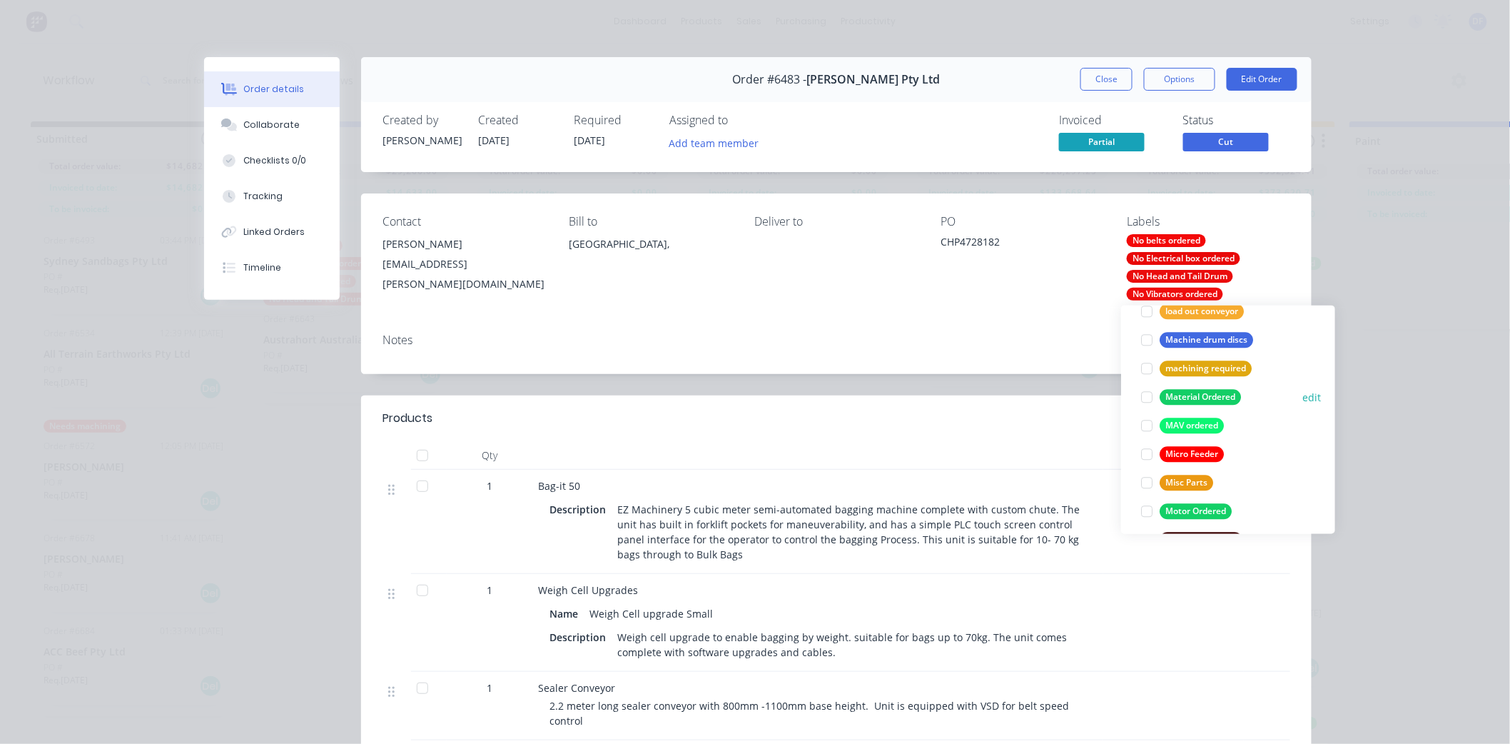
click at [1184, 393] on div "Material Ordered" at bounding box center [1199, 398] width 81 height 16
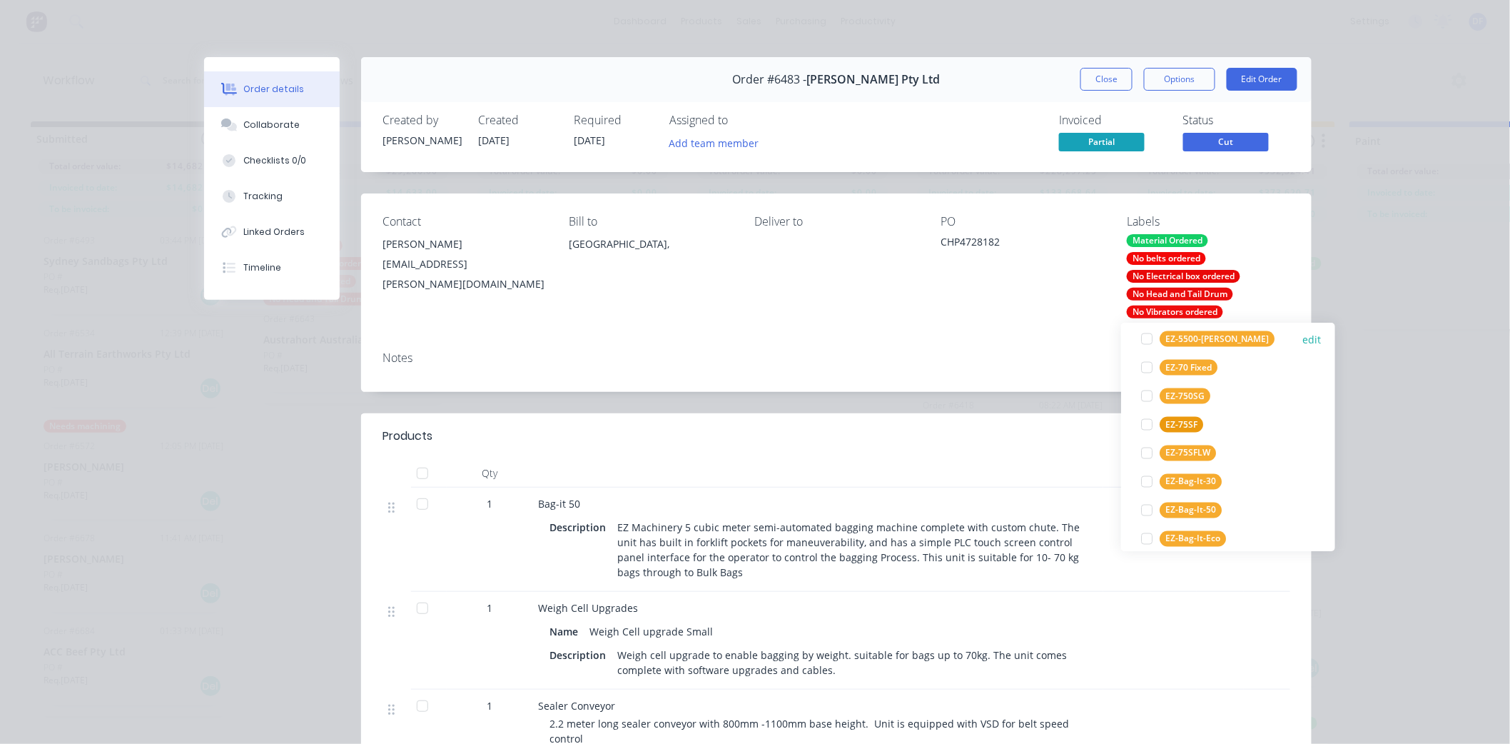
scroll to position [1052, 0]
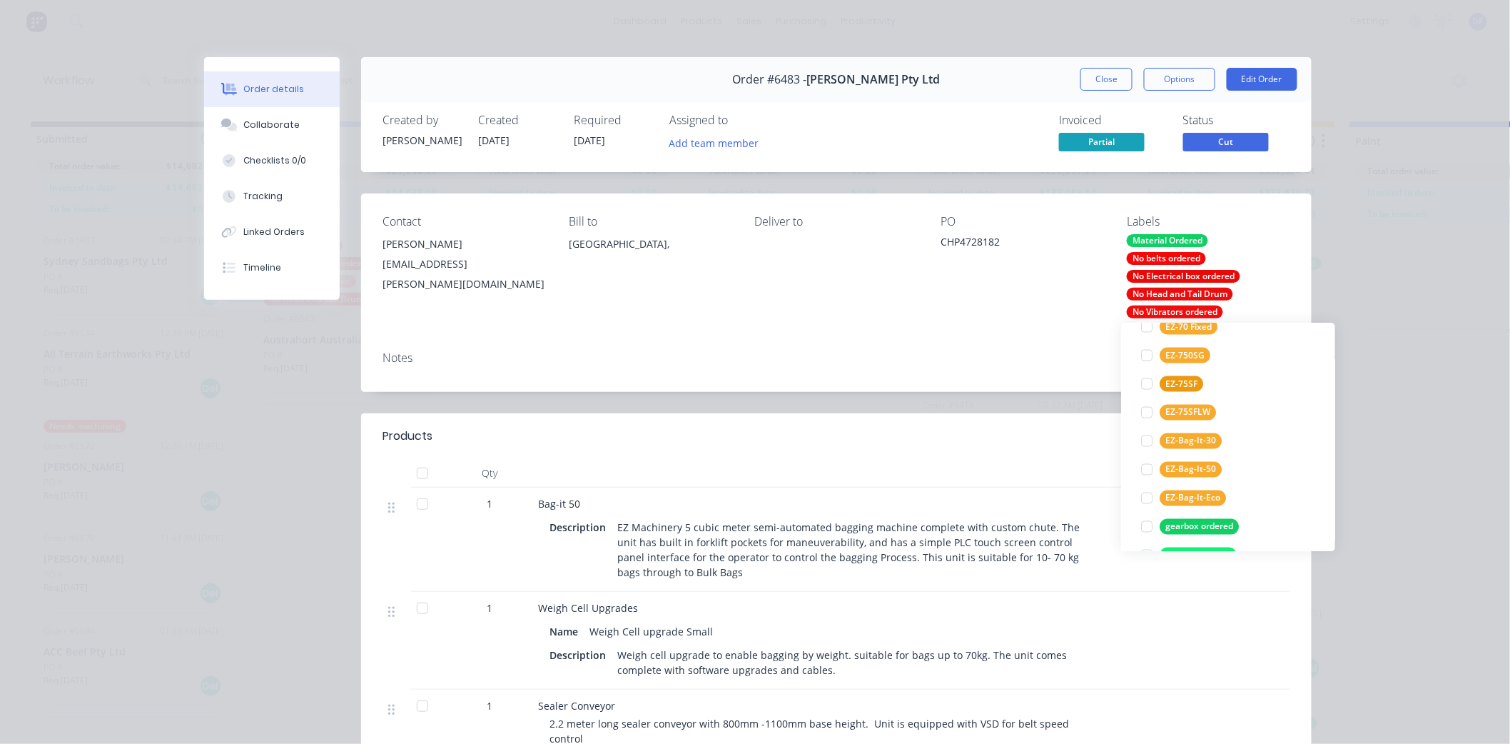
click at [1187, 465] on div "EZ-Bag-It-50" at bounding box center [1190, 469] width 62 height 16
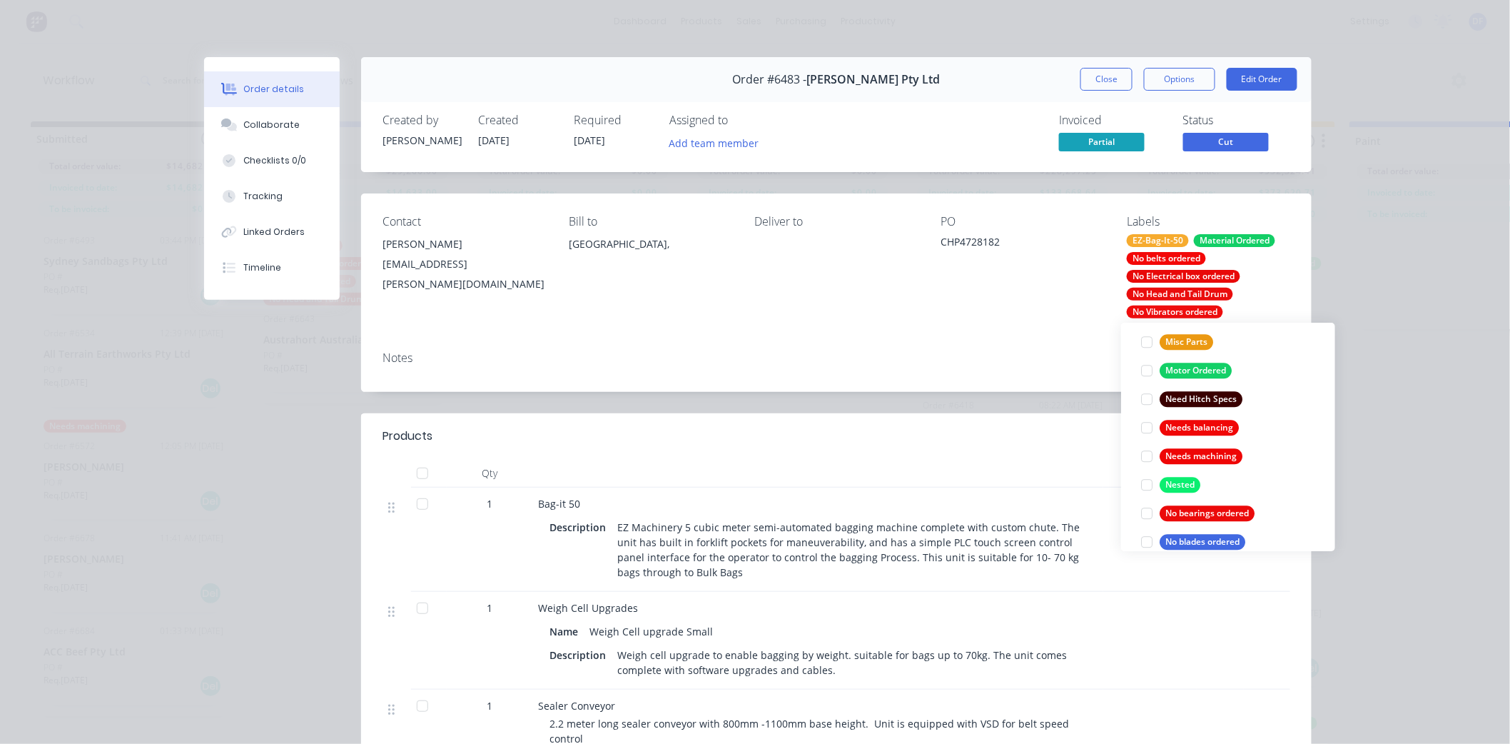
scroll to position [1744, 0]
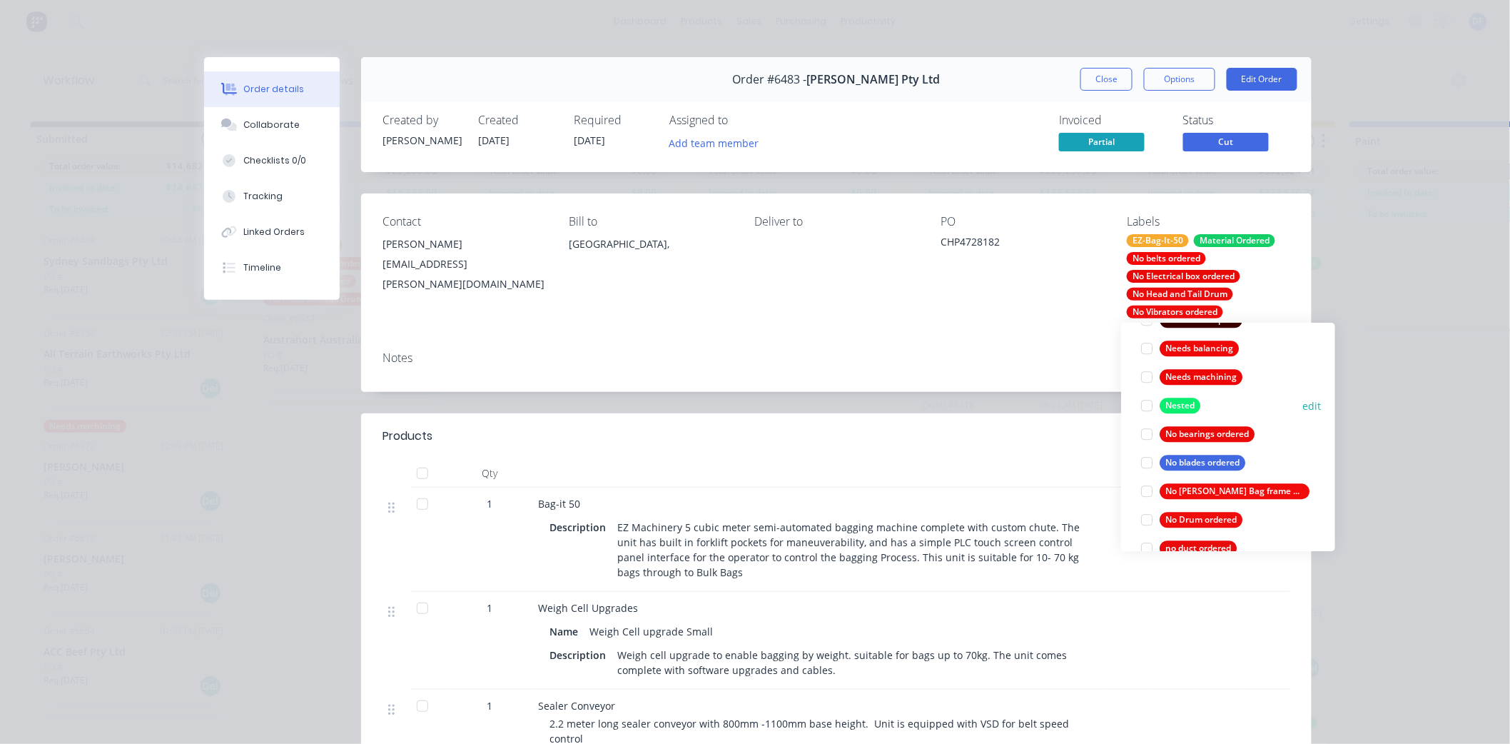
click at [1179, 401] on div "Nested" at bounding box center [1179, 405] width 41 height 16
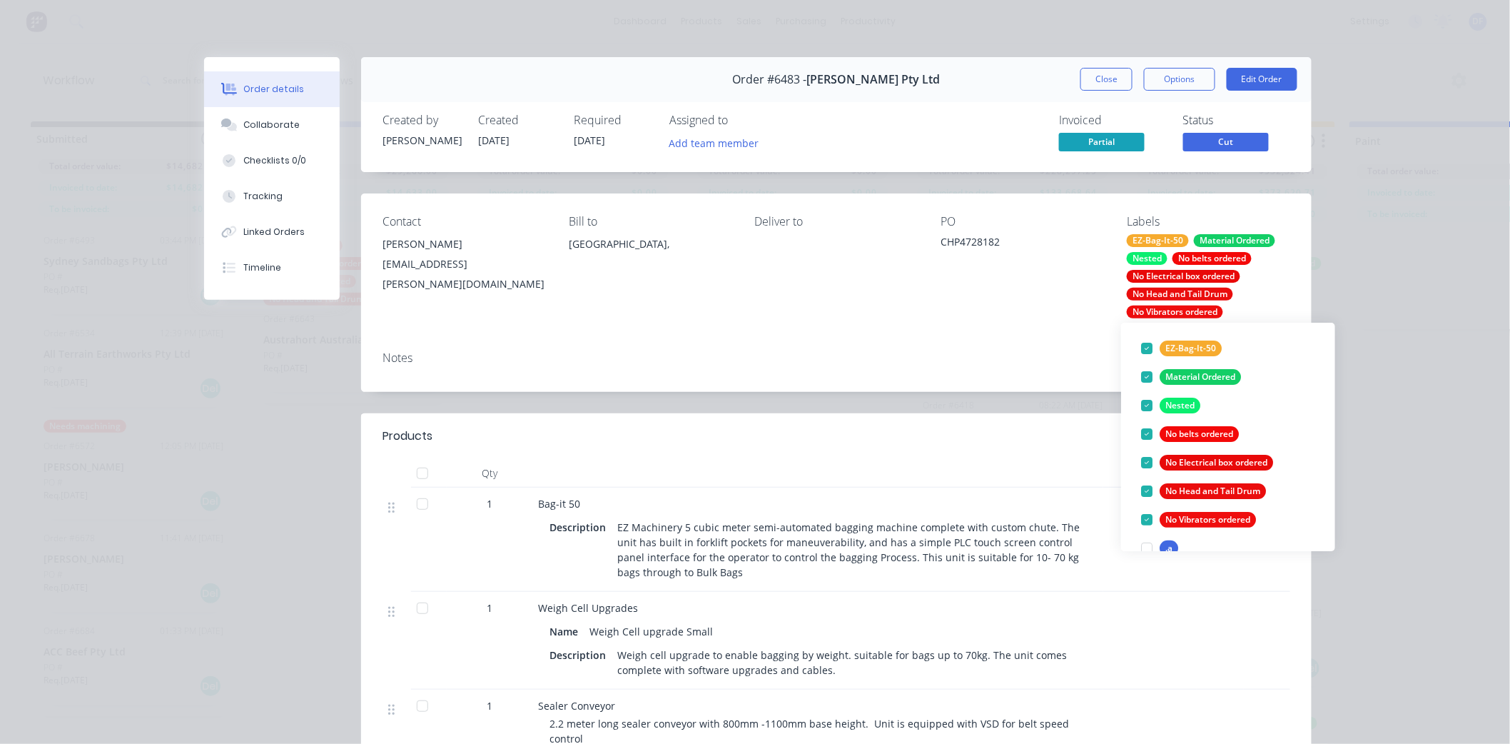
click at [1042, 330] on div "Contact [PERSON_NAME] [PERSON_NAME][EMAIL_ADDRESS][PERSON_NAME][DOMAIN_NAME] Bi…" at bounding box center [836, 266] width 950 height 146
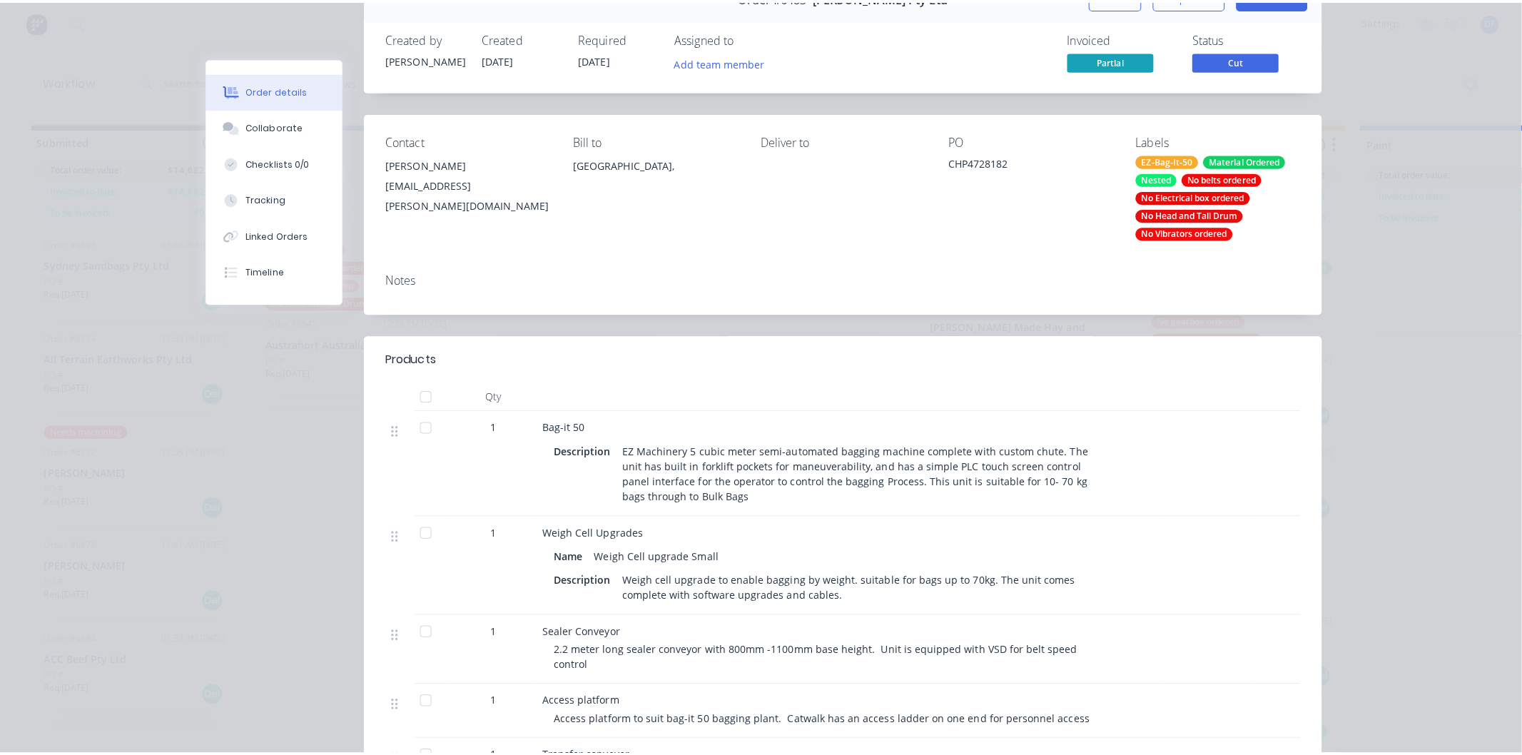
scroll to position [0, 0]
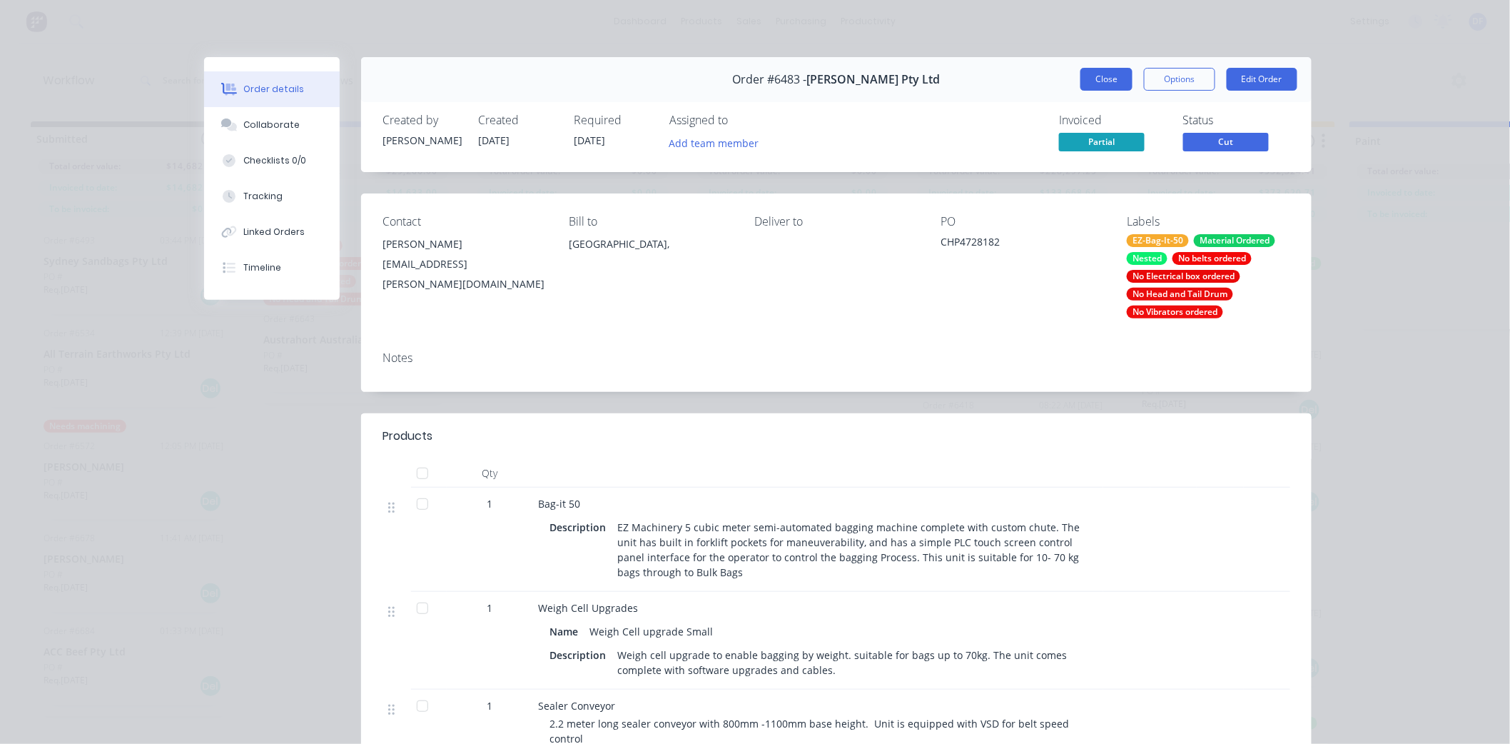
click at [1097, 75] on button "Close" at bounding box center [1106, 79] width 52 height 23
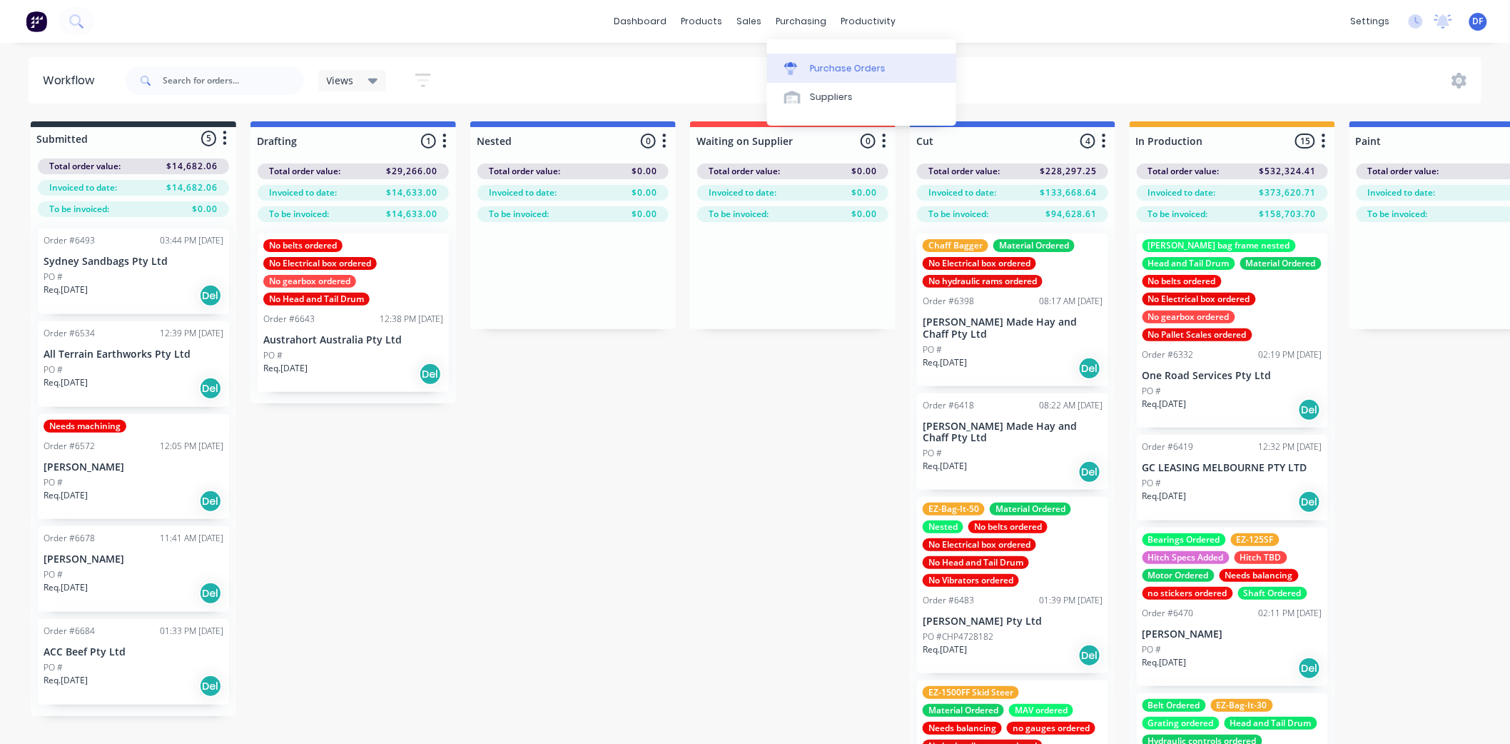
click at [823, 68] on div "Purchase Orders" at bounding box center [848, 68] width 76 height 13
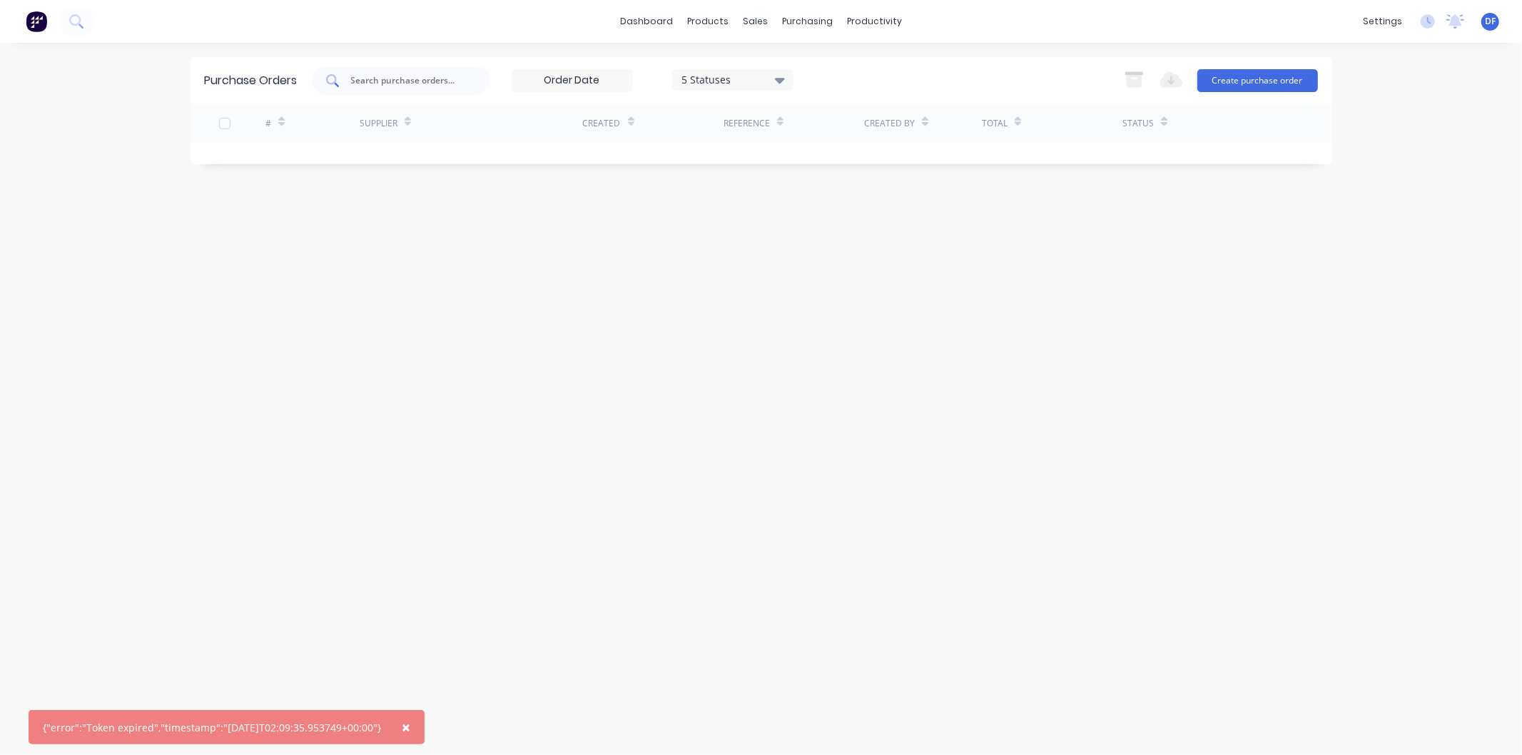
click at [410, 73] on input "text" at bounding box center [409, 80] width 118 height 14
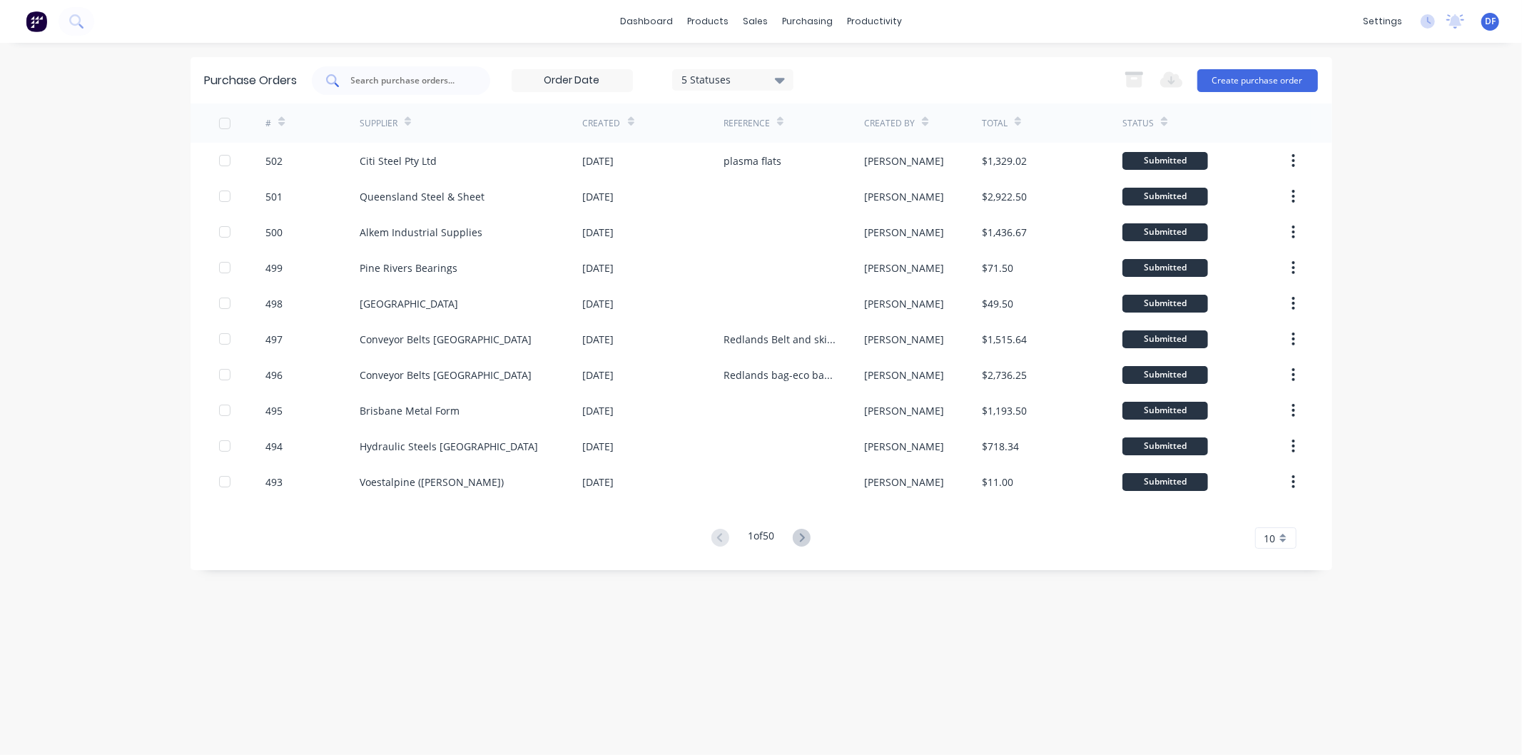
click at [380, 74] on input "text" at bounding box center [409, 80] width 118 height 14
type input "tru"
click at [799, 533] on icon at bounding box center [799, 538] width 18 height 18
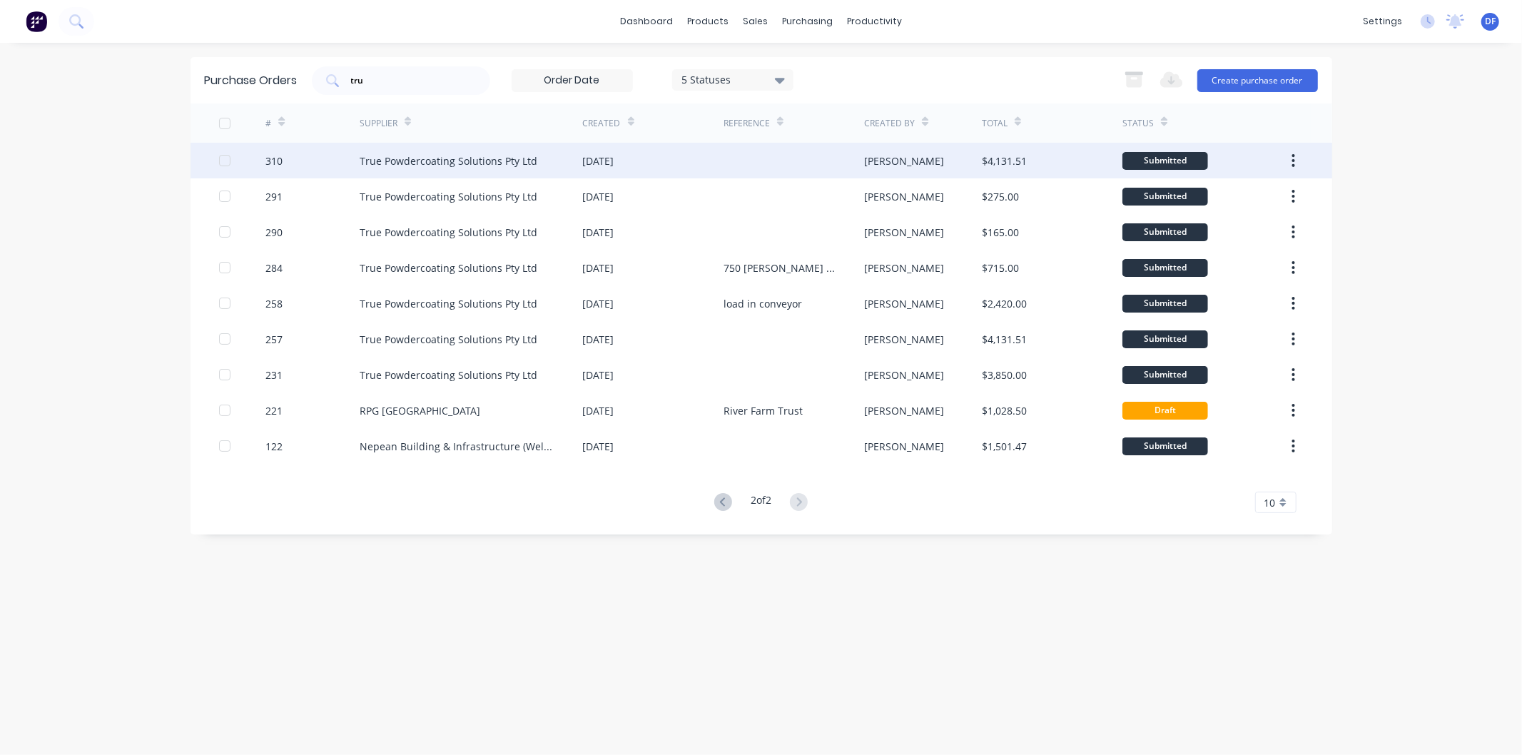
click at [614, 158] on div "[DATE]" at bounding box center [598, 160] width 31 height 15
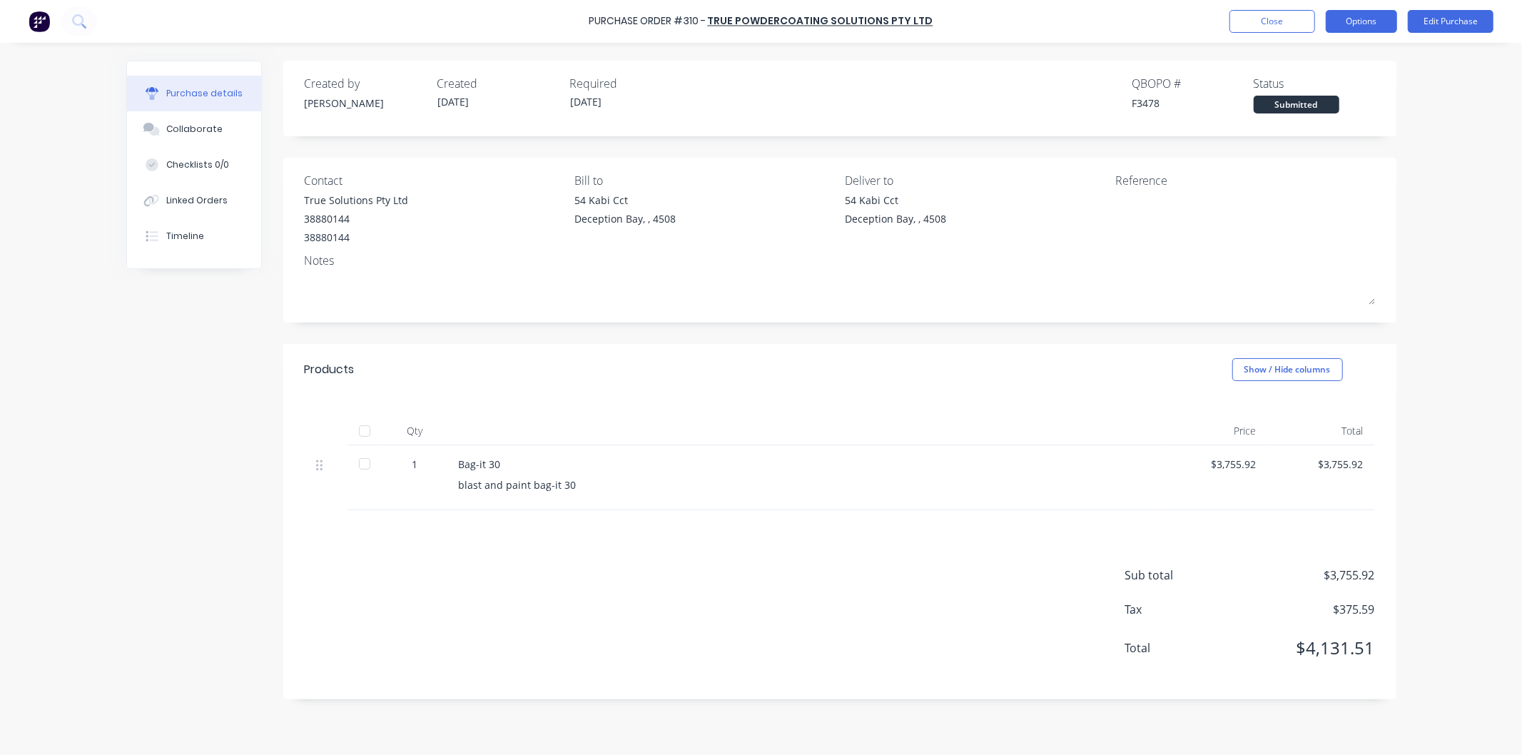
click at [1350, 16] on button "Options" at bounding box center [1361, 21] width 71 height 23
click at [1359, 17] on button "Options" at bounding box center [1361, 21] width 71 height 23
click at [1295, 139] on div "Duplicate" at bounding box center [1329, 143] width 110 height 21
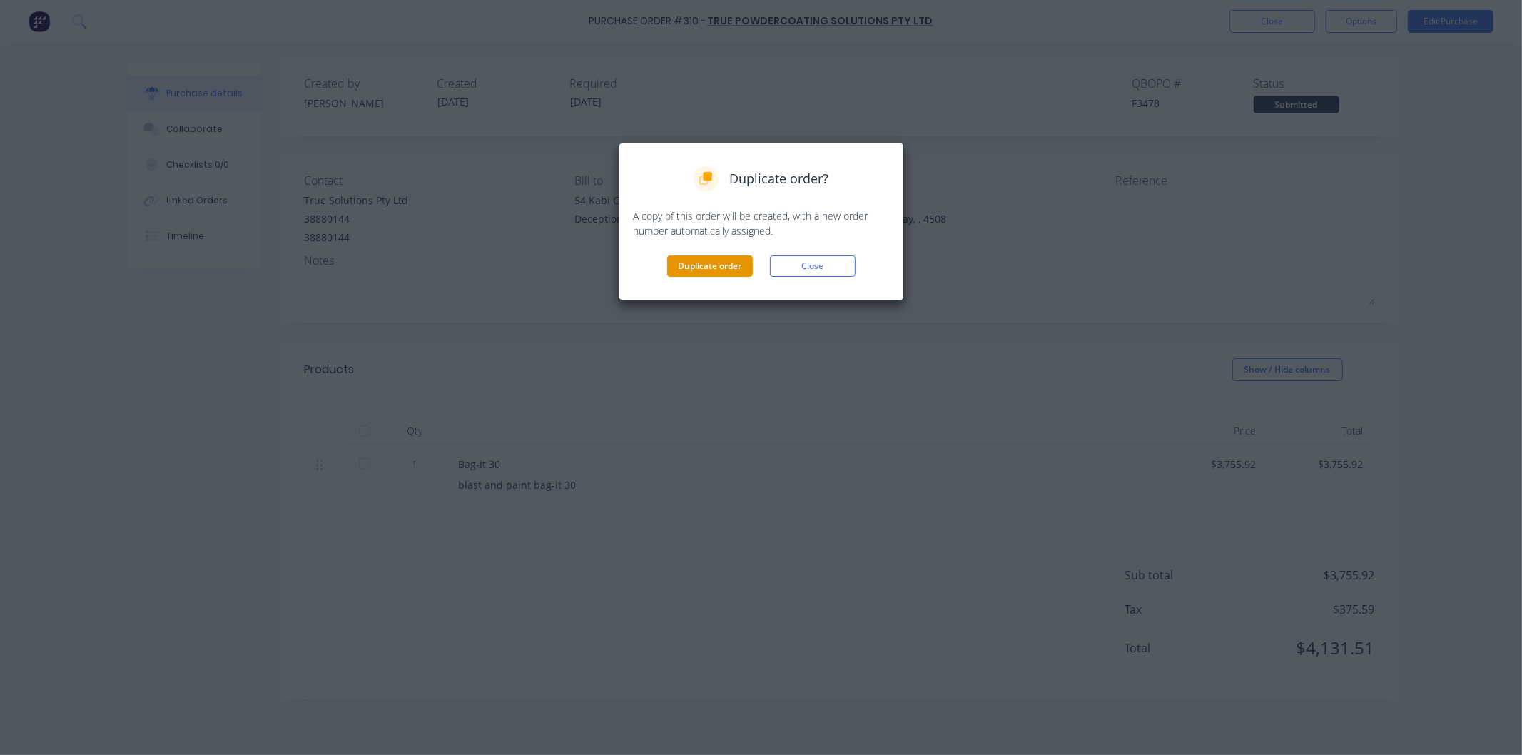
click at [716, 264] on button "Duplicate order" at bounding box center [710, 265] width 86 height 21
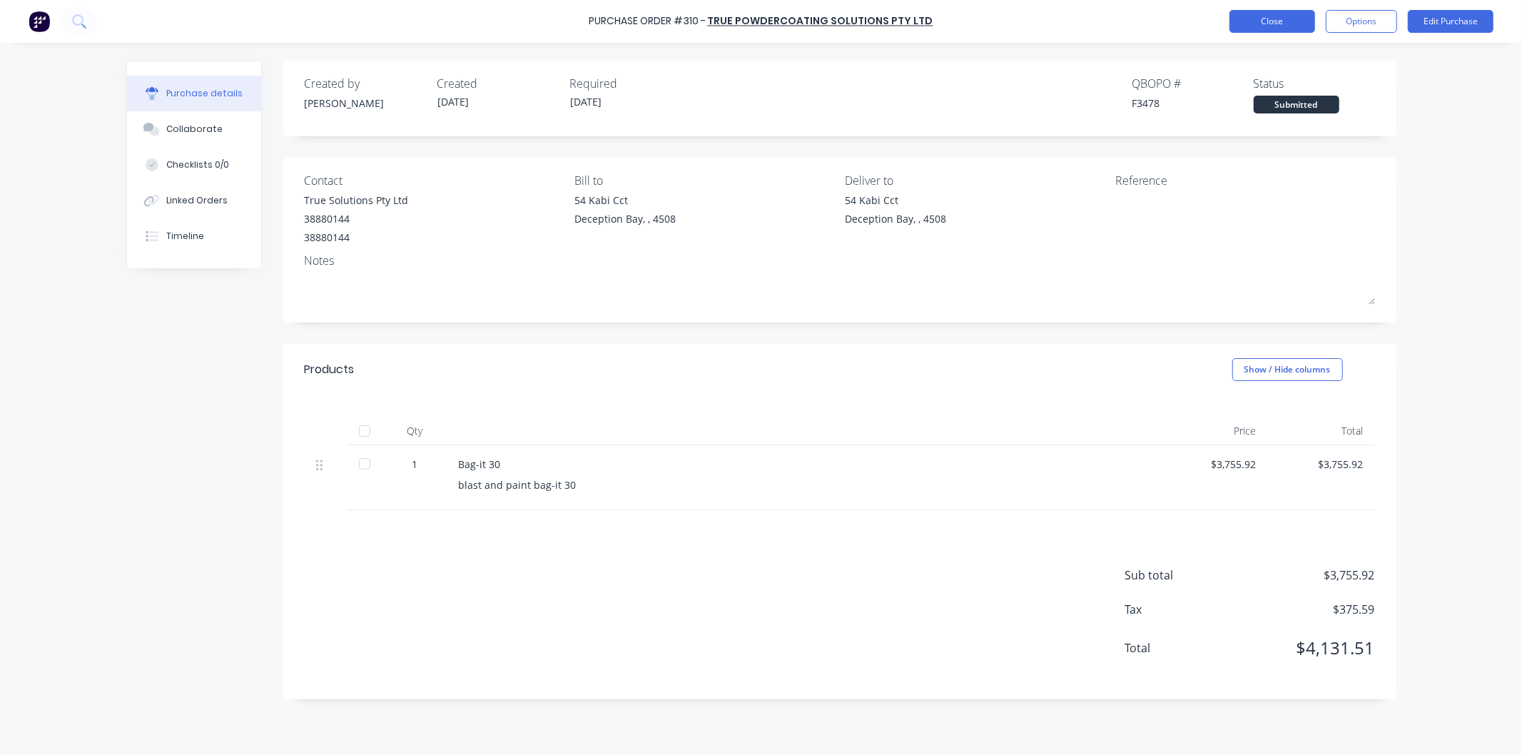
click at [1275, 19] on button "Close" at bounding box center [1272, 21] width 86 height 23
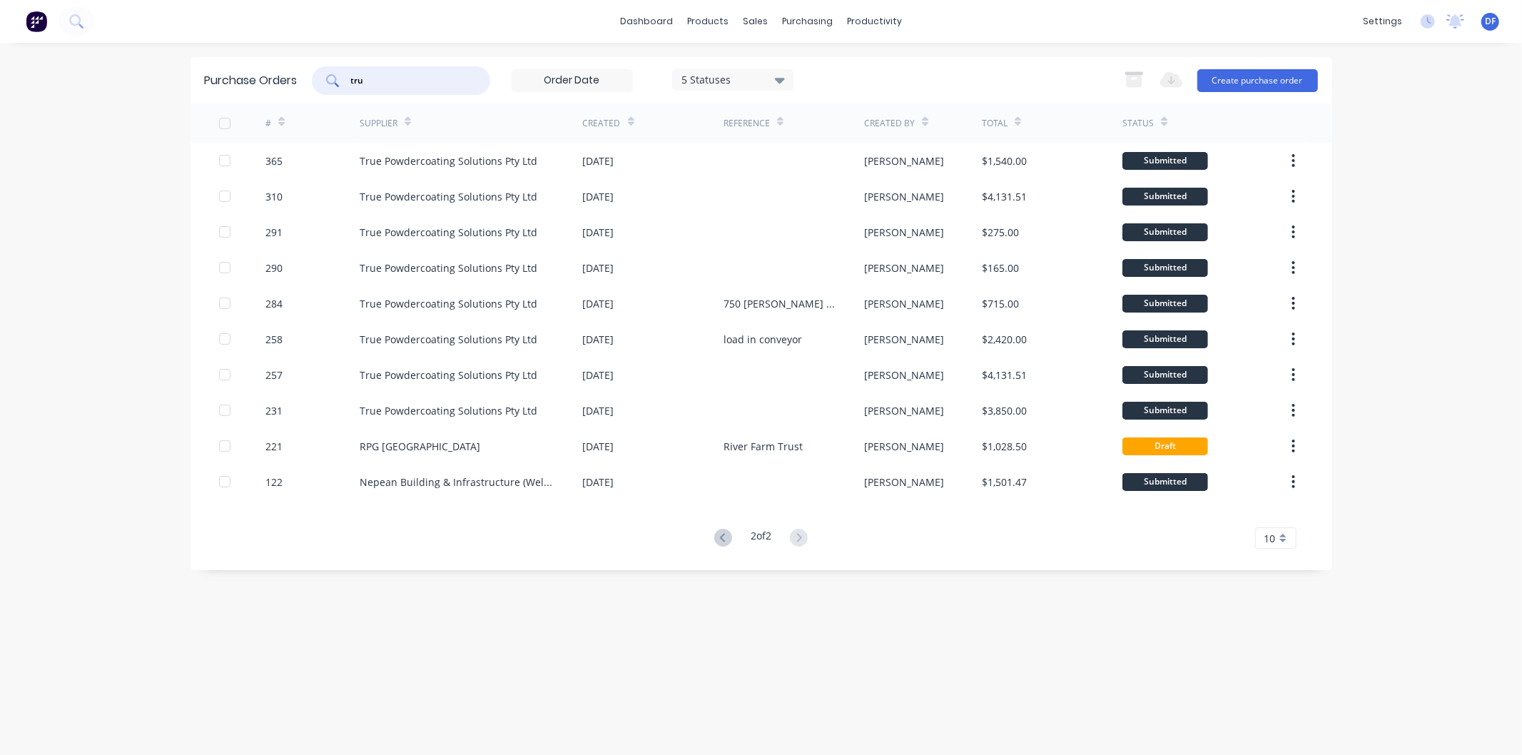
drag, startPoint x: 373, startPoint y: 81, endPoint x: 347, endPoint y: 86, distance: 26.7
click at [347, 86] on div "tru" at bounding box center [401, 80] width 178 height 29
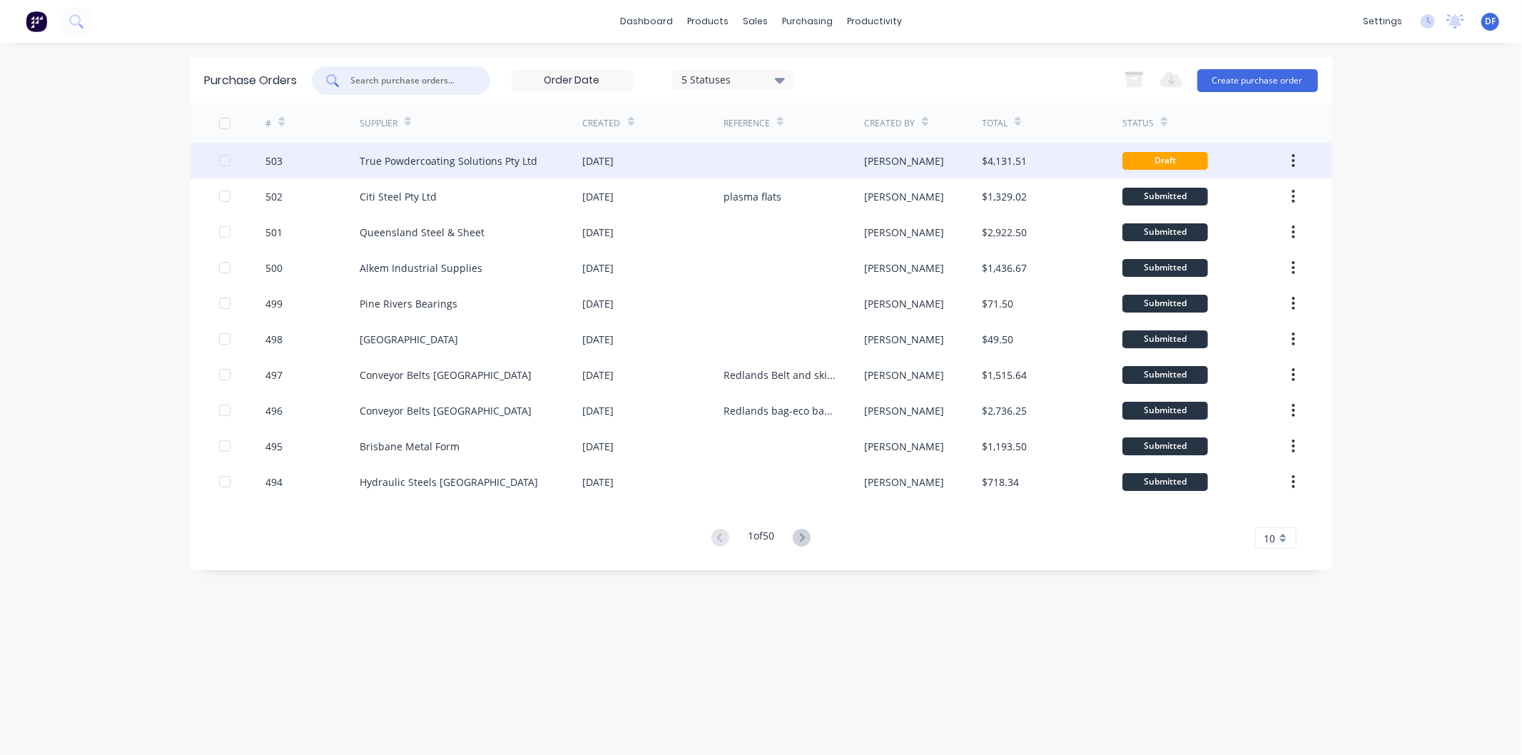
click at [597, 158] on div "[DATE]" at bounding box center [598, 160] width 31 height 15
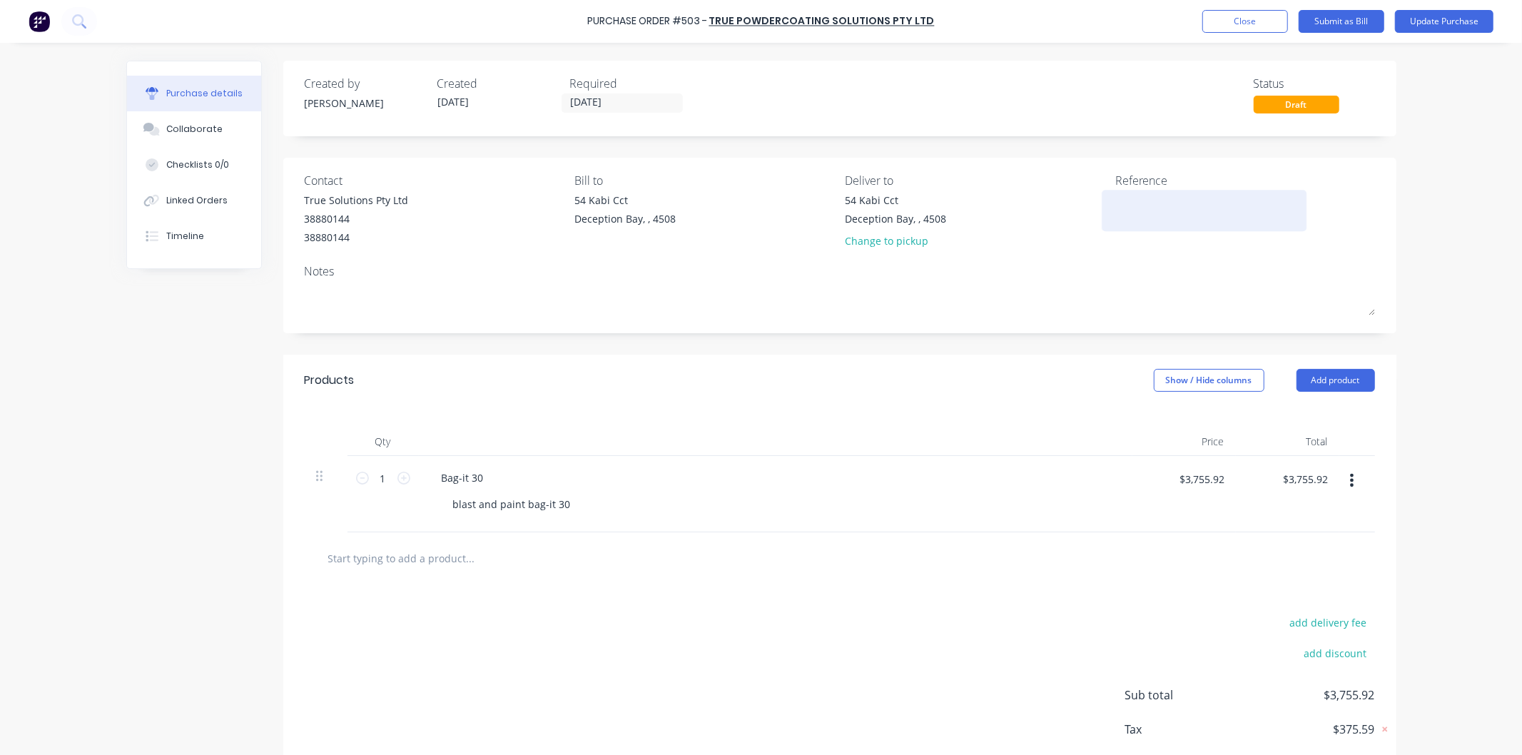
click at [1142, 213] on textarea at bounding box center [1204, 209] width 178 height 32
type textarea "Redlands"
type textarea "x"
type textarea "Redlands"
click at [1428, 16] on button "Update Purchase" at bounding box center [1444, 21] width 98 height 23
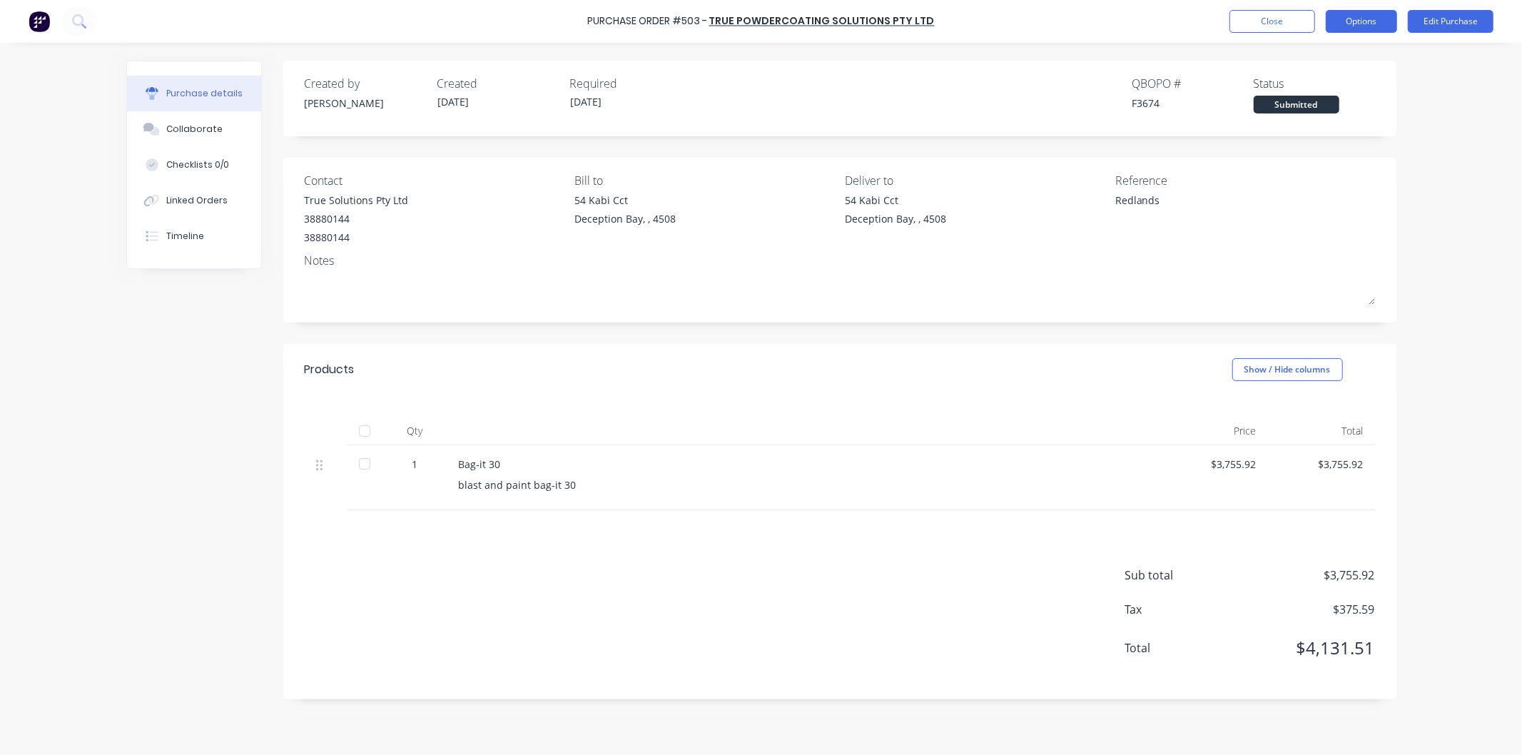
click at [1364, 19] on button "Options" at bounding box center [1361, 21] width 71 height 23
click at [1295, 56] on div "Print / Email" at bounding box center [1329, 58] width 110 height 21
click at [1297, 86] on div "With pricing" at bounding box center [1329, 86] width 110 height 21
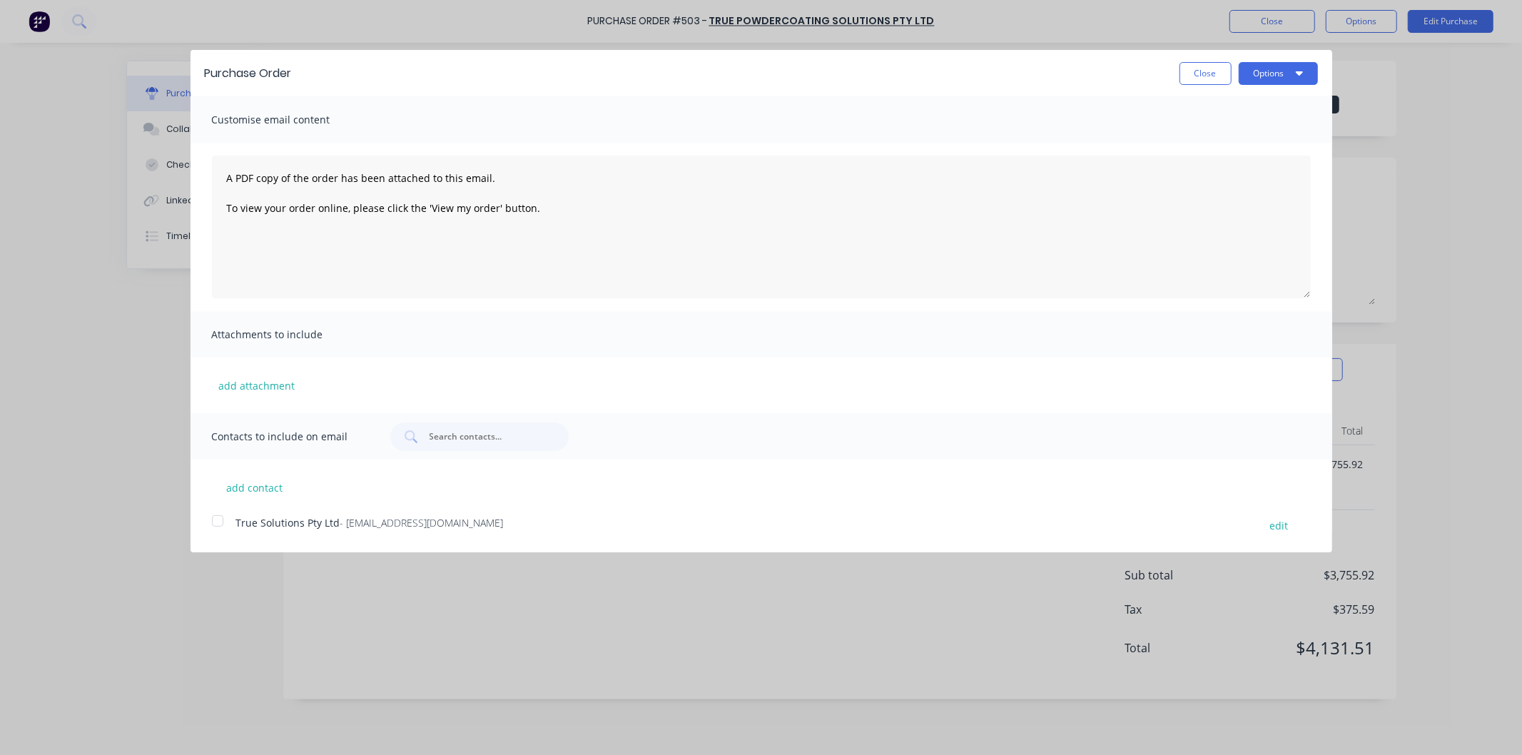
click at [212, 519] on div at bounding box center [217, 521] width 29 height 29
click at [250, 380] on button "add attachment" at bounding box center [257, 385] width 91 height 21
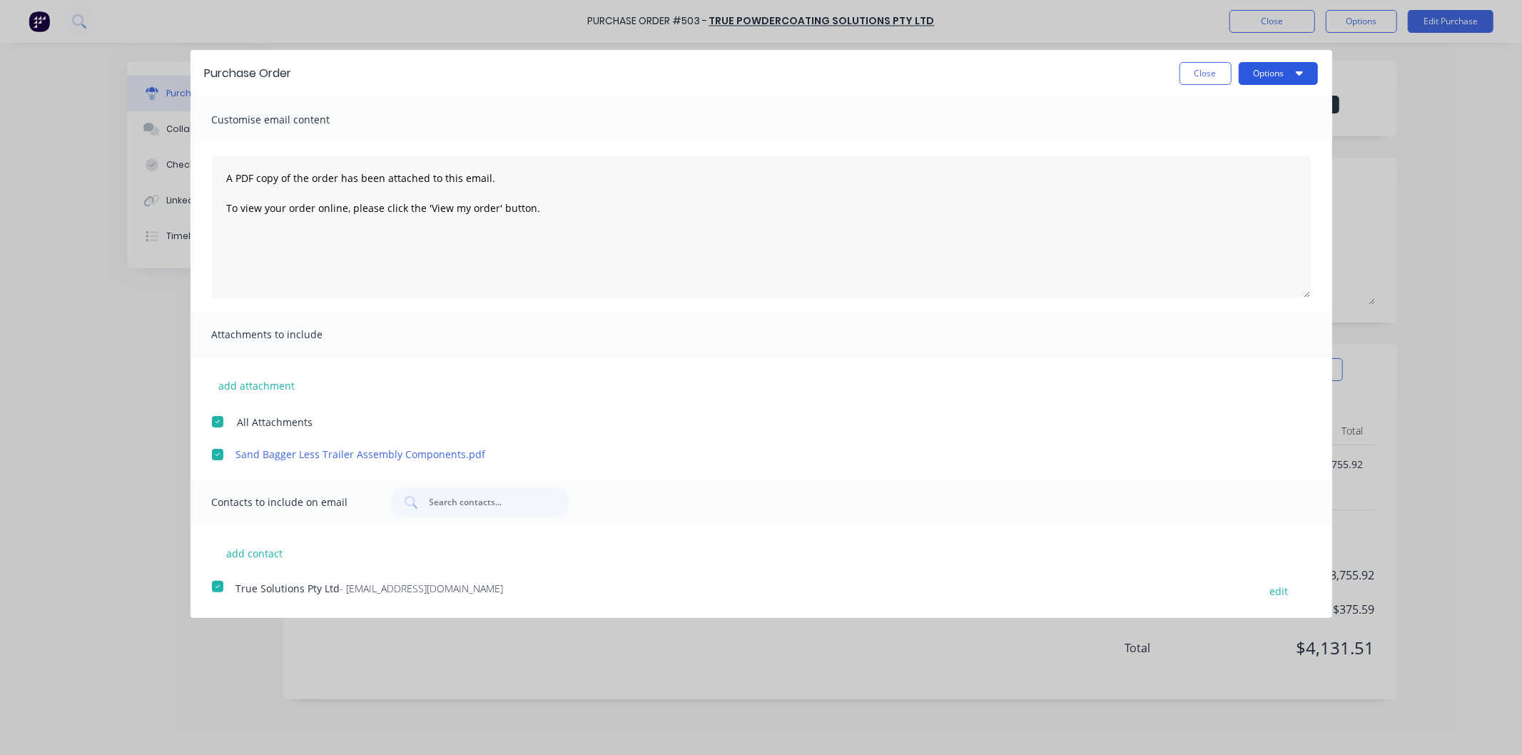
click at [1267, 66] on button "Options" at bounding box center [1278, 73] width 79 height 23
click at [1208, 133] on div "Email" at bounding box center [1250, 138] width 110 height 21
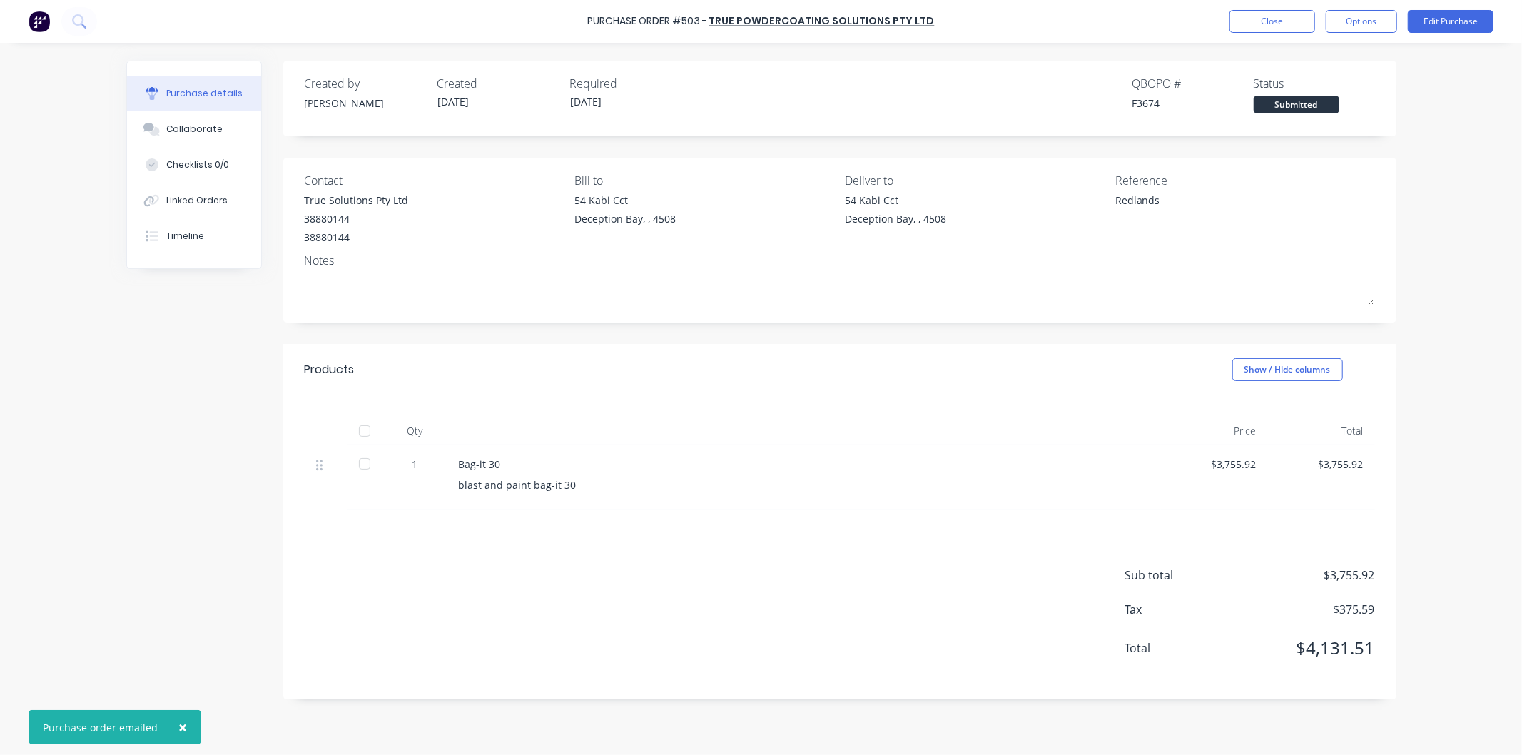
type textarea "x"
click at [1277, 22] on button "Close" at bounding box center [1272, 21] width 86 height 23
